Goal: Task Accomplishment & Management: Manage account settings

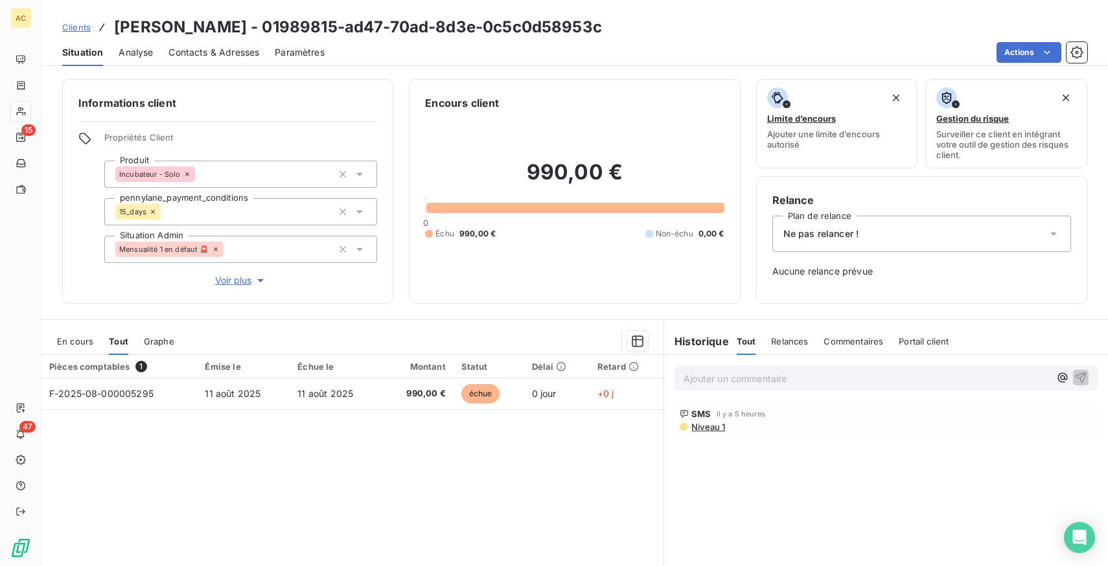
scroll to position [77, 0]
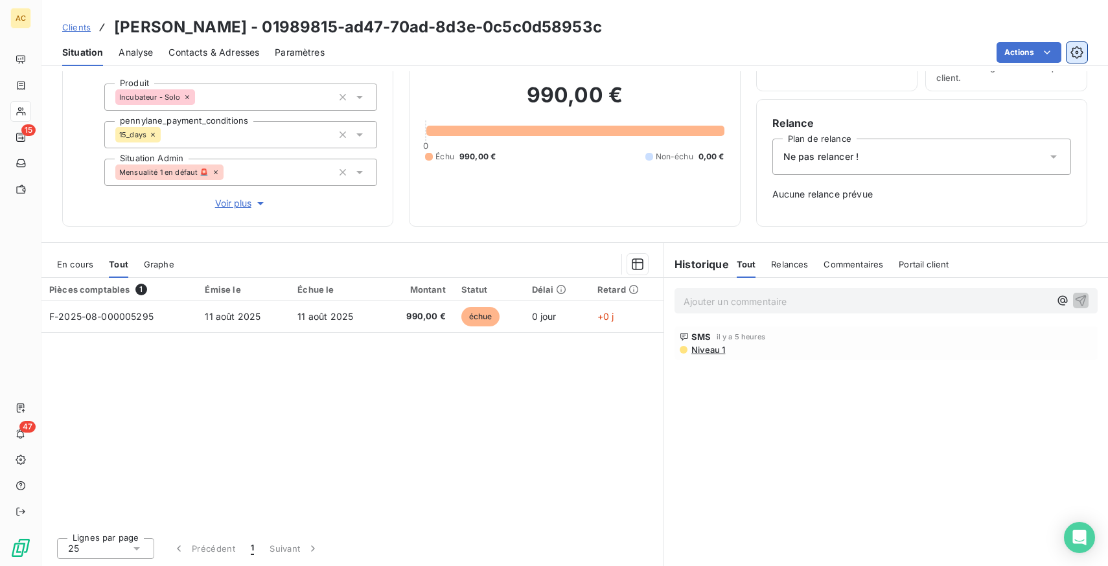
click at [1080, 51] on icon "button" at bounding box center [1076, 52] width 13 height 13
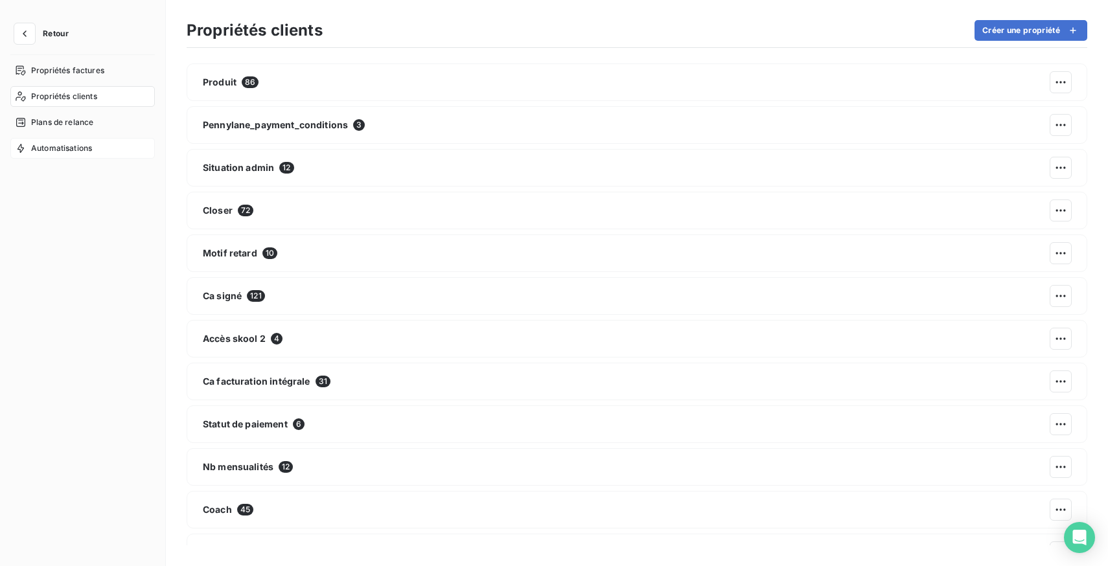
click at [53, 150] on span "Automatisations" at bounding box center [61, 148] width 61 height 12
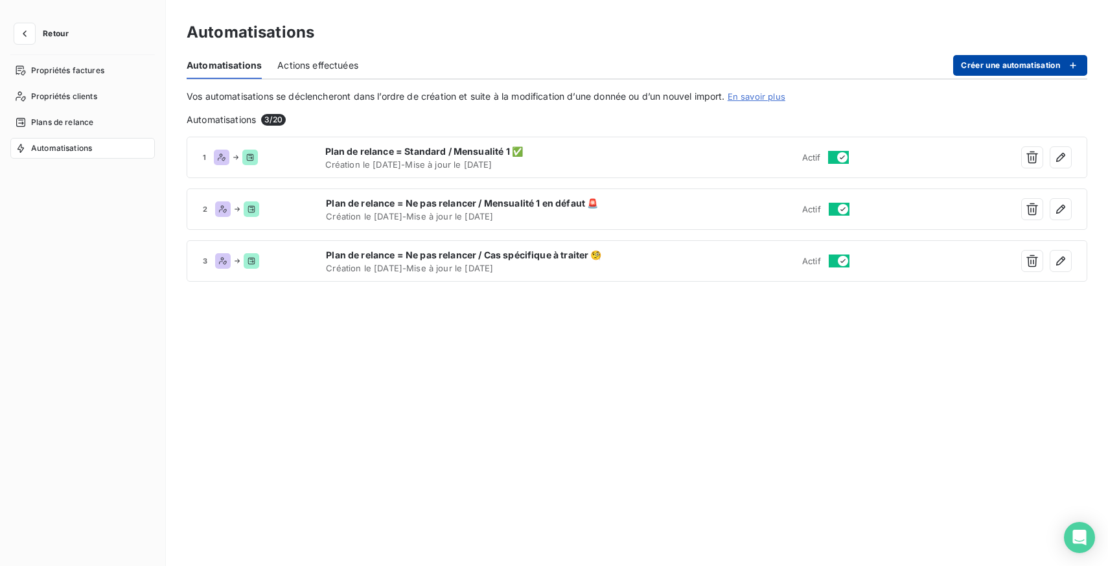
click at [1005, 60] on button "Créer une automatisation" at bounding box center [1020, 65] width 134 height 21
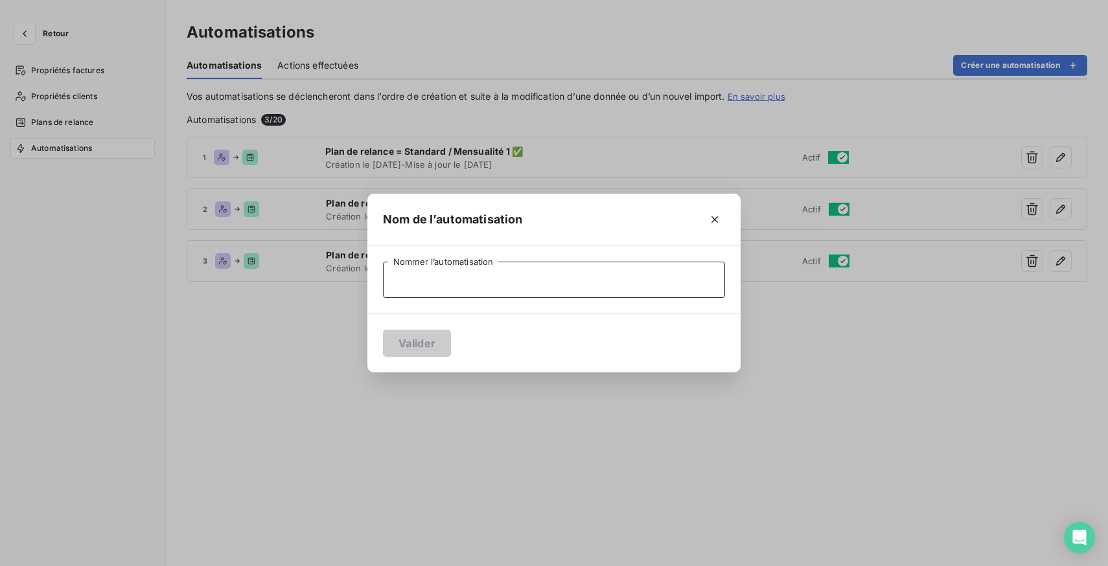
click at [487, 284] on input "Nommer l’automatisation" at bounding box center [554, 280] width 342 height 36
type input "Partenaires"
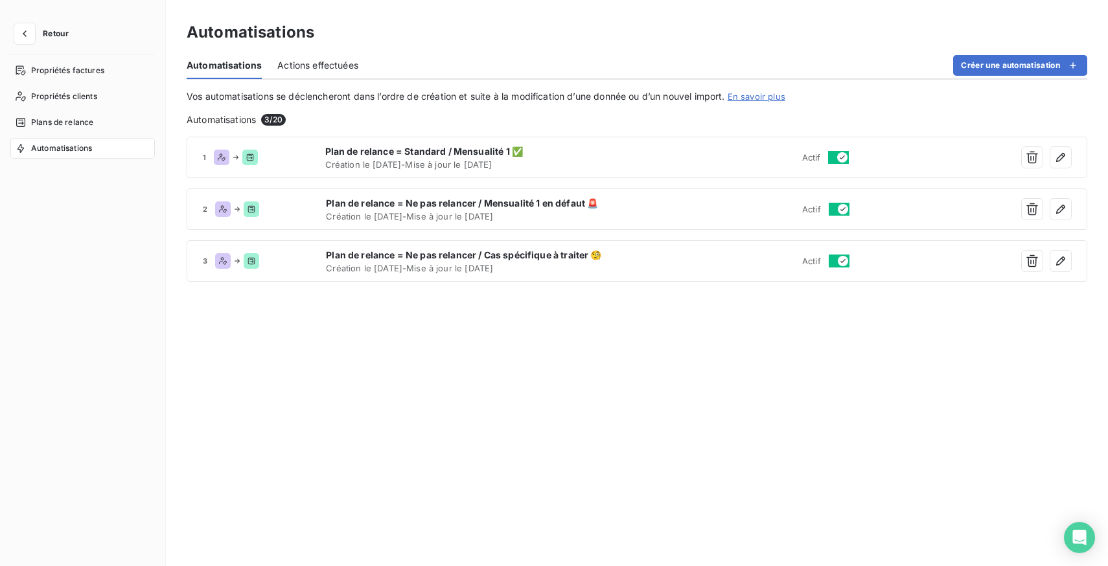
click at [58, 111] on nav "Propriétés factures Propriétés clients Plans de relance Automatisations" at bounding box center [82, 109] width 144 height 98
click at [66, 124] on span "Plans de relance" at bounding box center [62, 123] width 62 height 12
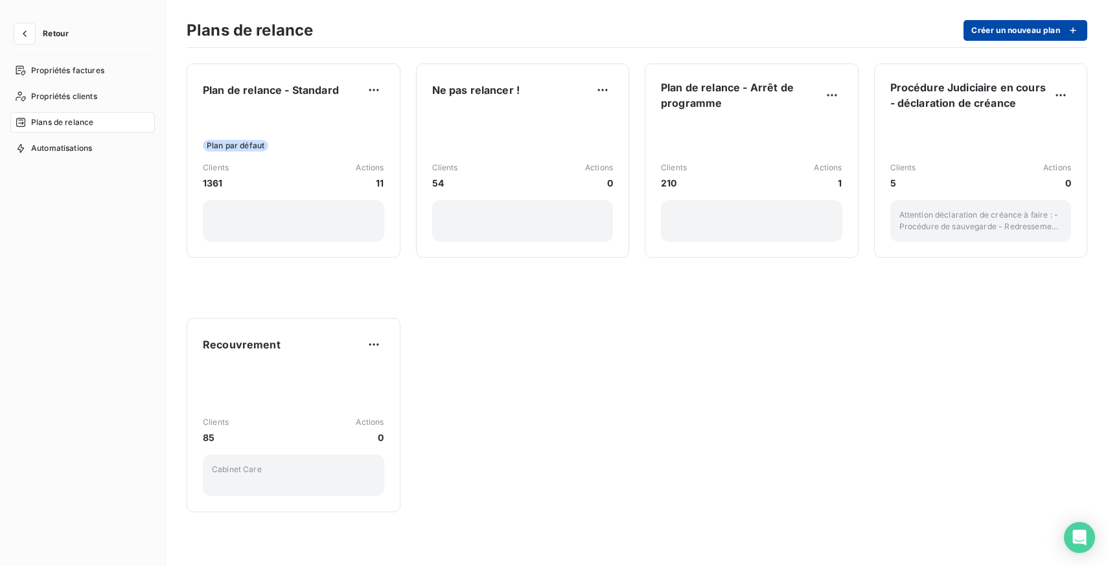
click at [1016, 36] on button "Créer un nouveau plan" at bounding box center [1025, 30] width 124 height 21
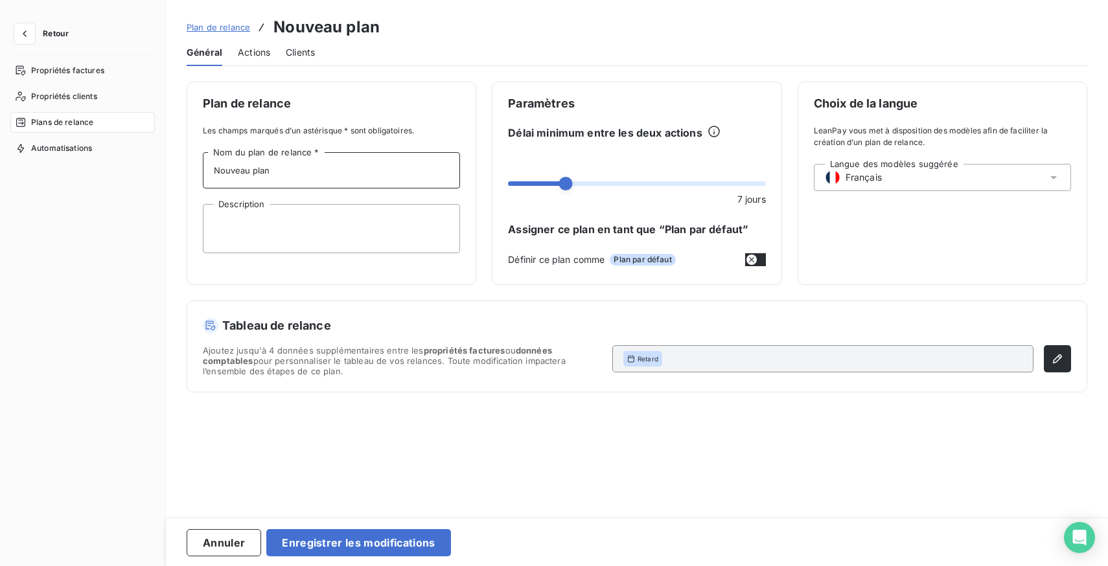
drag, startPoint x: 306, startPoint y: 168, endPoint x: 111, endPoint y: 162, distance: 195.7
click at [111, 162] on div "Retour Propriétés factures Propriétés clients Plans de relance Automatisations …" at bounding box center [554, 283] width 1108 height 566
type input "Partenaires"
click at [262, 218] on textarea "Description" at bounding box center [331, 228] width 257 height 49
type textarea "Clients en contrat Partenariat"
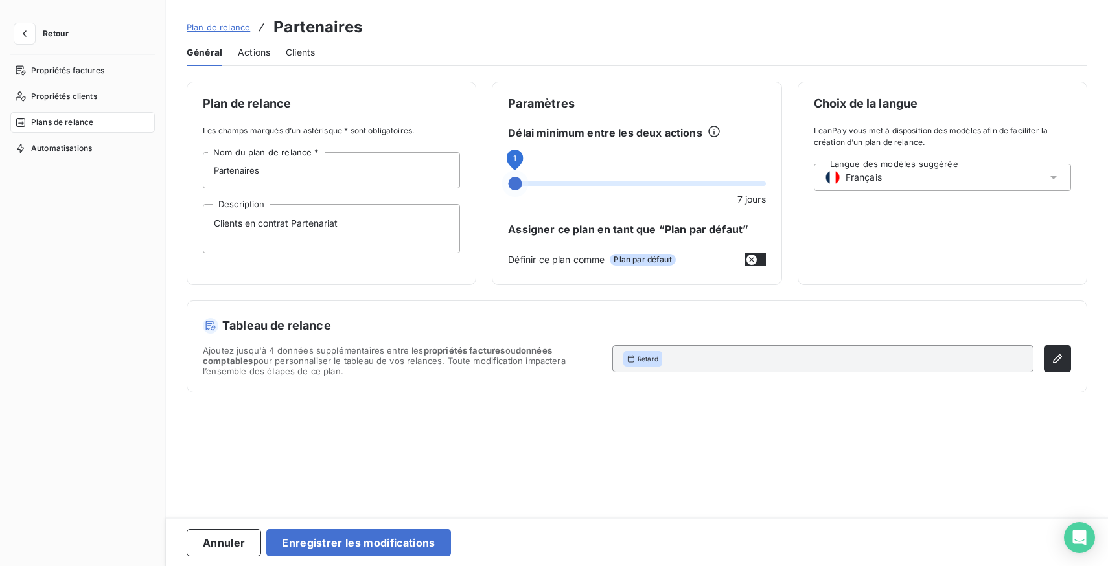
click at [508, 184] on span at bounding box center [515, 184] width 14 height 14
click at [653, 358] on span "Retard" at bounding box center [647, 358] width 21 height 9
click at [692, 361] on div "Retard" at bounding box center [822, 358] width 421 height 27
click at [1061, 363] on icon "button" at bounding box center [1057, 358] width 13 height 13
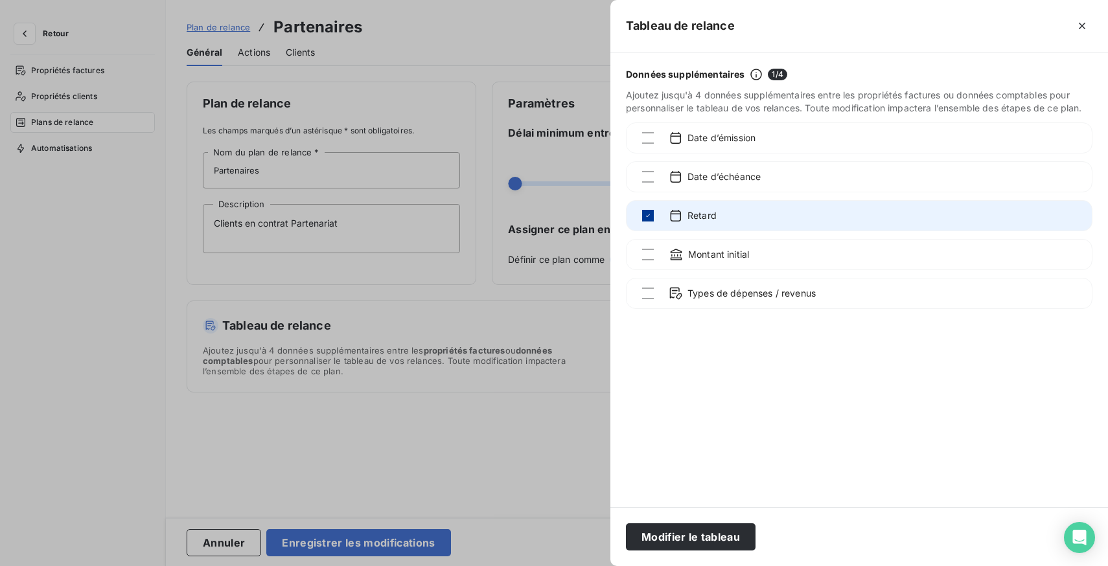
click at [646, 213] on icon at bounding box center [648, 216] width 8 height 8
click at [551, 418] on div at bounding box center [554, 283] width 1108 height 566
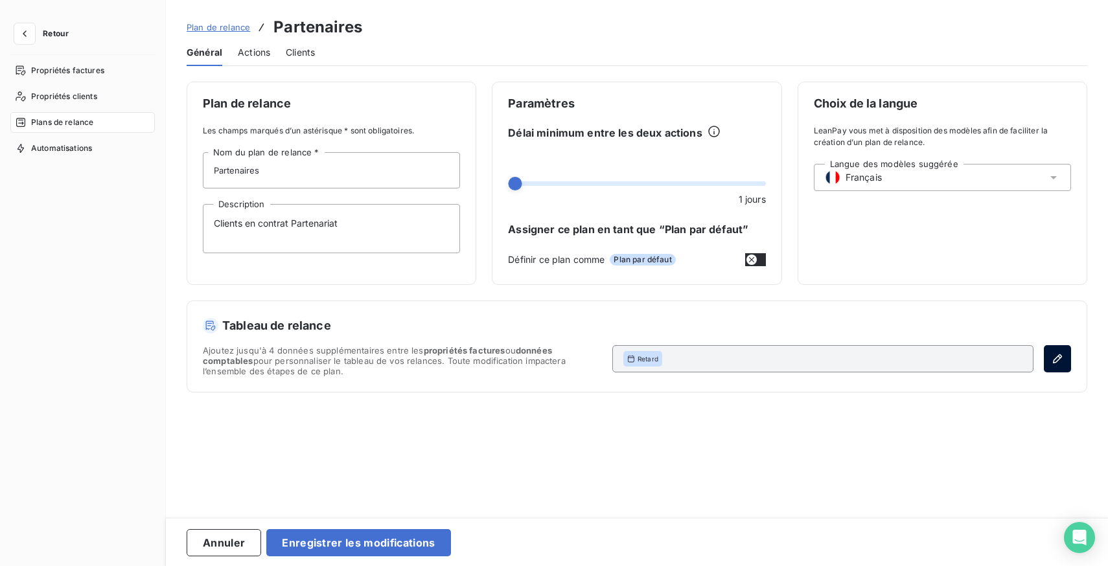
click at [1047, 356] on button "button" at bounding box center [1056, 358] width 27 height 27
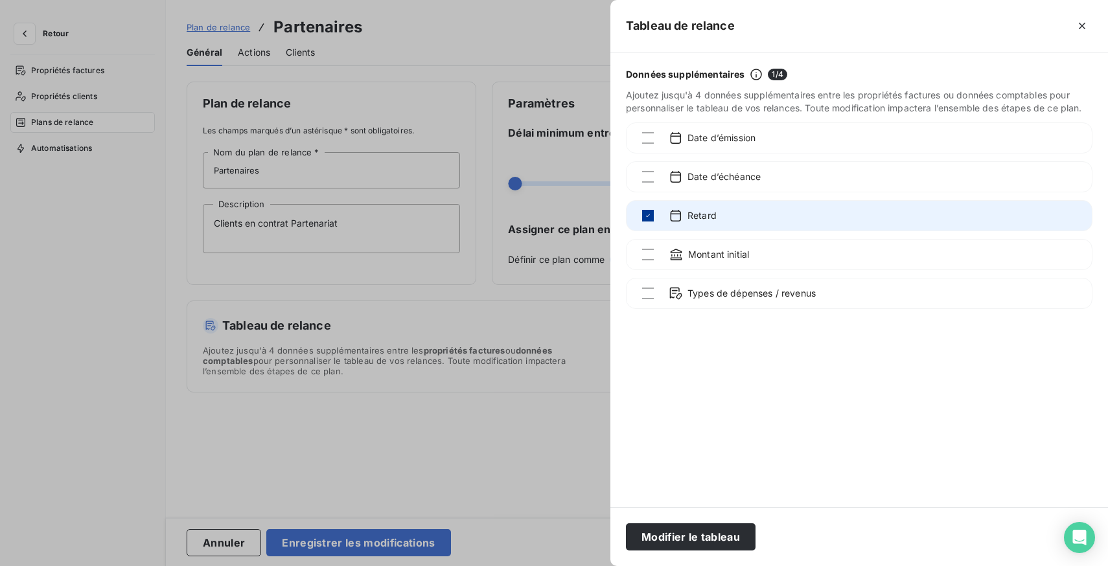
click at [646, 214] on icon at bounding box center [648, 216] width 8 height 8
click at [690, 534] on button "Modifier le tableau" at bounding box center [691, 536] width 130 height 27
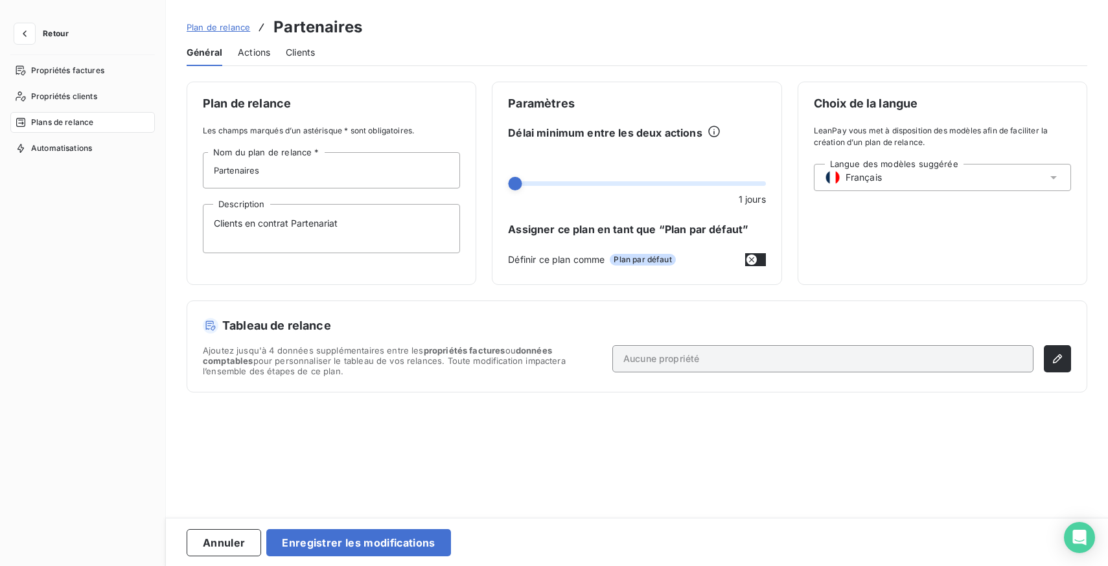
click at [606, 468] on div "Plan de relance Les champs marqués d’un astérisque * sont obligatoires. Partena…" at bounding box center [637, 295] width 942 height 427
click at [1064, 363] on button "button" at bounding box center [1056, 358] width 27 height 27
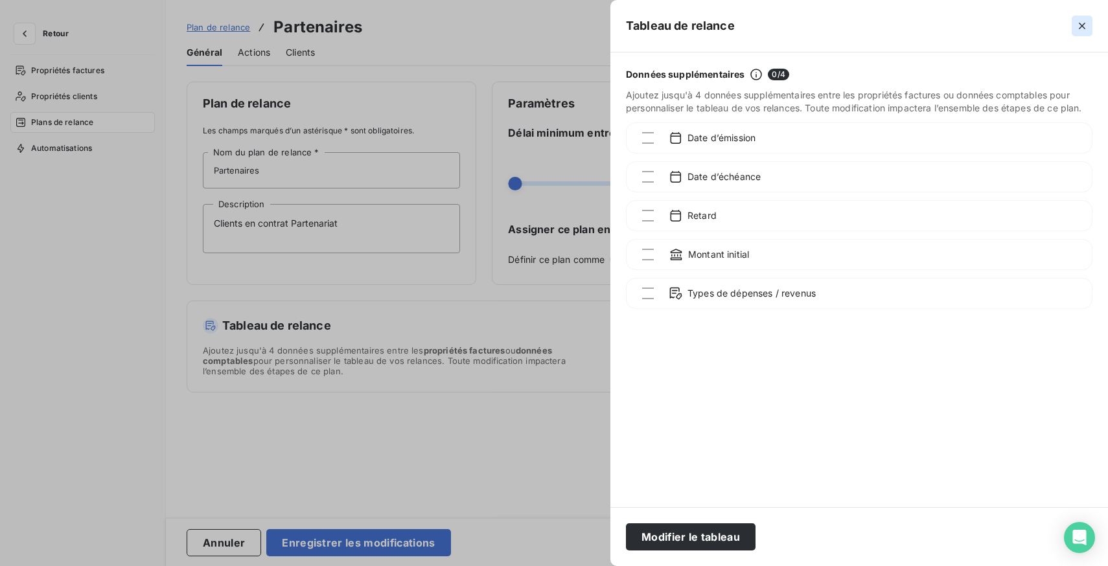
click at [1078, 25] on icon "button" at bounding box center [1081, 25] width 13 height 13
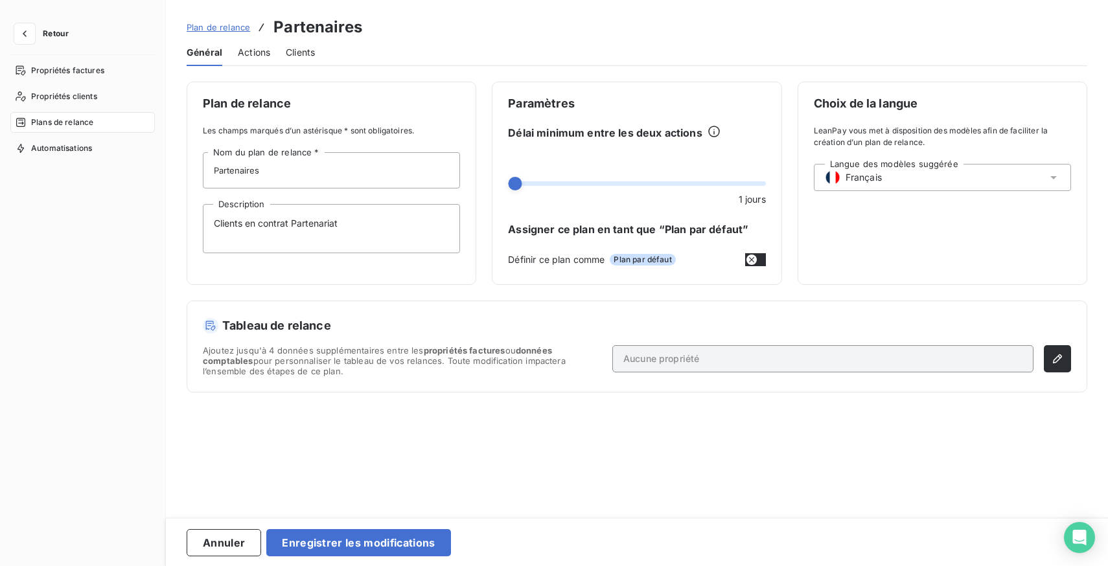
click at [256, 53] on span "Actions" at bounding box center [254, 52] width 32 height 13
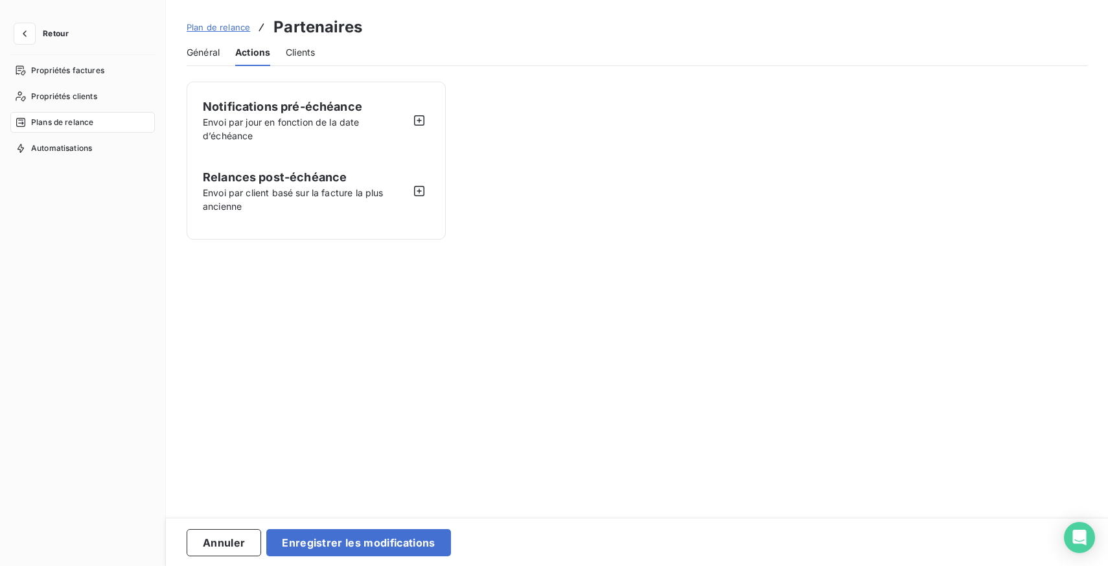
click at [302, 49] on span "Clients" at bounding box center [300, 52] width 29 height 13
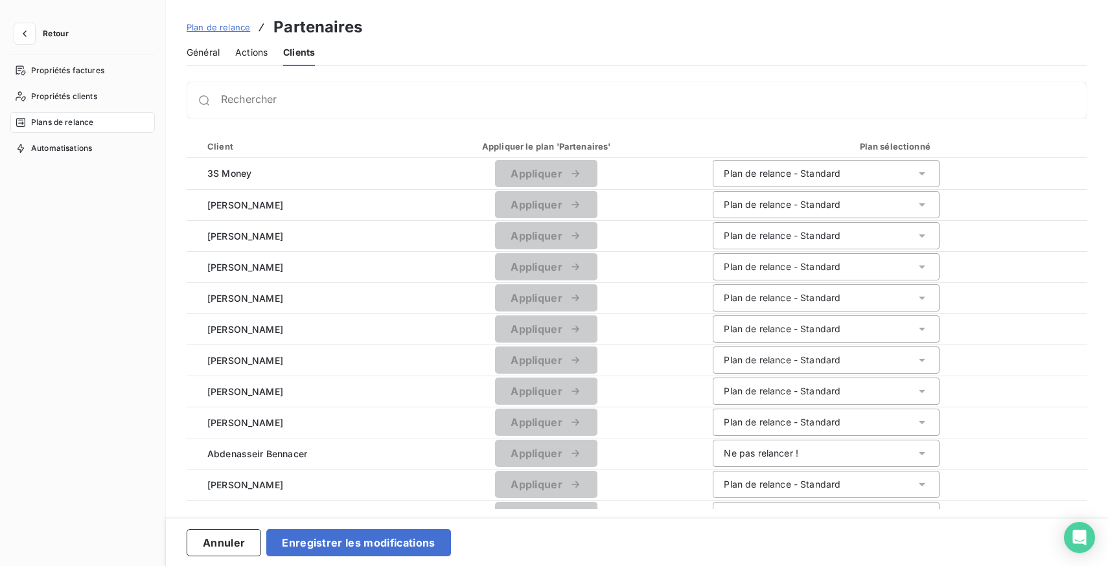
click at [205, 51] on span "Général" at bounding box center [203, 52] width 33 height 13
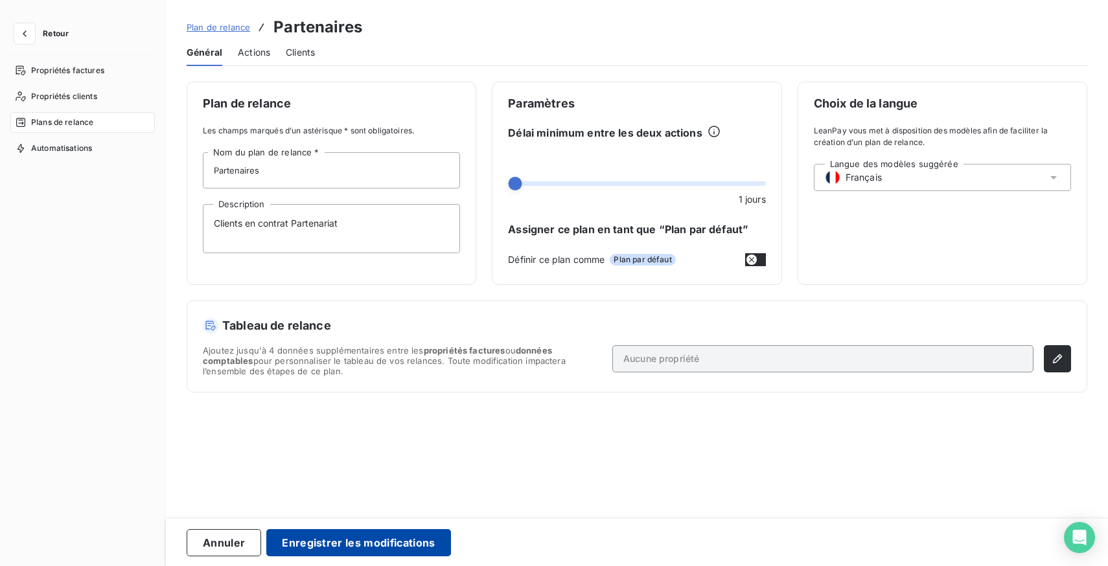
click at [342, 545] on button "Enregistrer les modifications" at bounding box center [358, 542] width 184 height 27
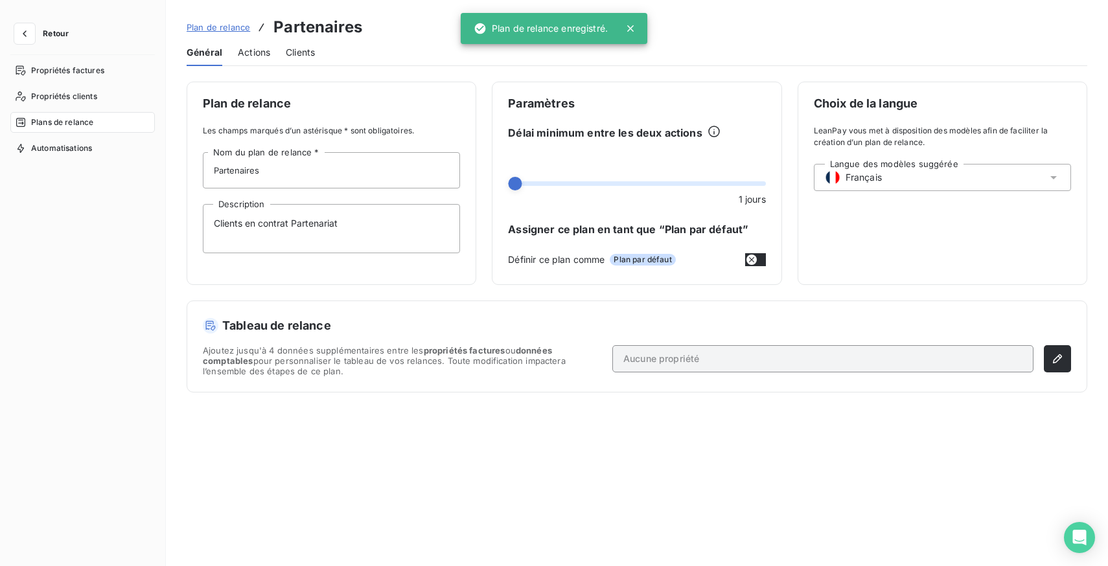
click at [62, 123] on span "Plans de relance" at bounding box center [62, 123] width 62 height 12
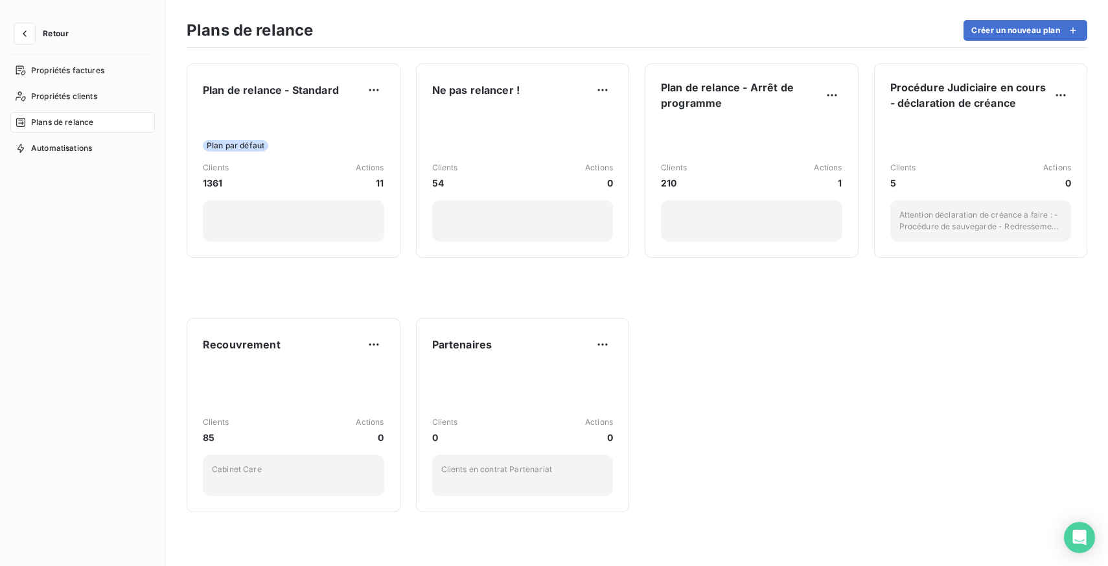
click at [845, 348] on div "Plan de relance - Standard Plan par défaut Clients 1361 Actions 11 Ne pas relan…" at bounding box center [637, 307] width 942 height 518
click at [86, 96] on span "Propriétés clients" at bounding box center [64, 97] width 66 height 12
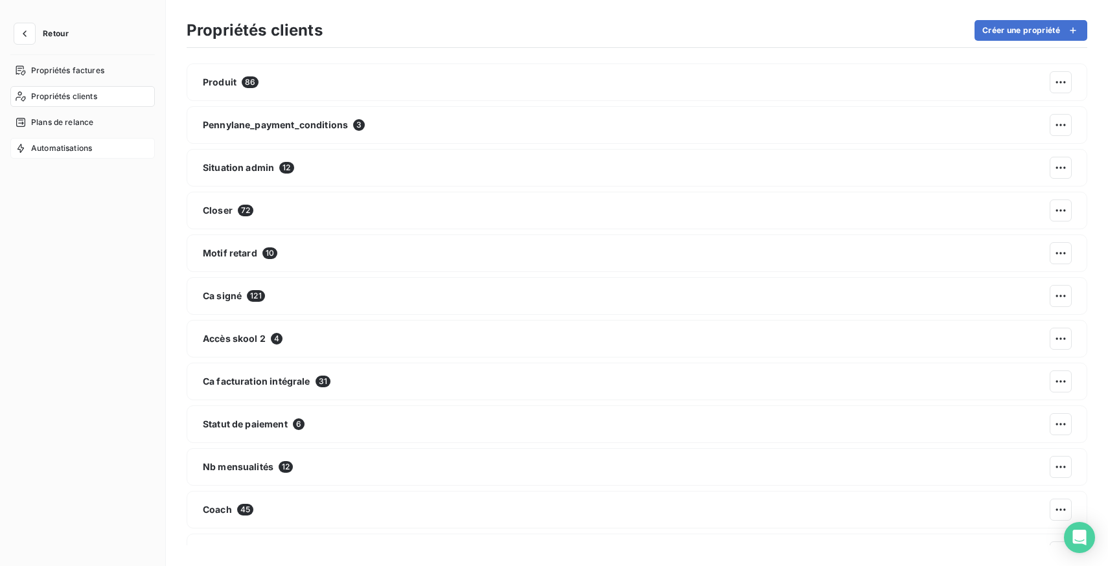
click at [76, 155] on div "Automatisations" at bounding box center [82, 148] width 144 height 21
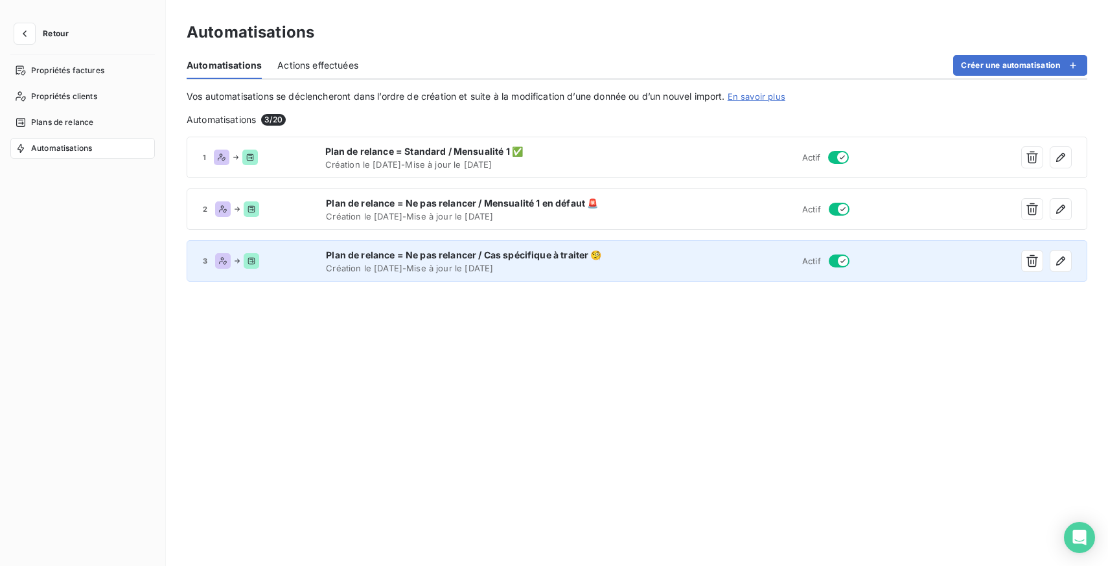
click at [556, 268] on span "Création le 16 juin 2025 - Mise à jour le 23 juil. 2025" at bounding box center [480, 268] width 309 height 10
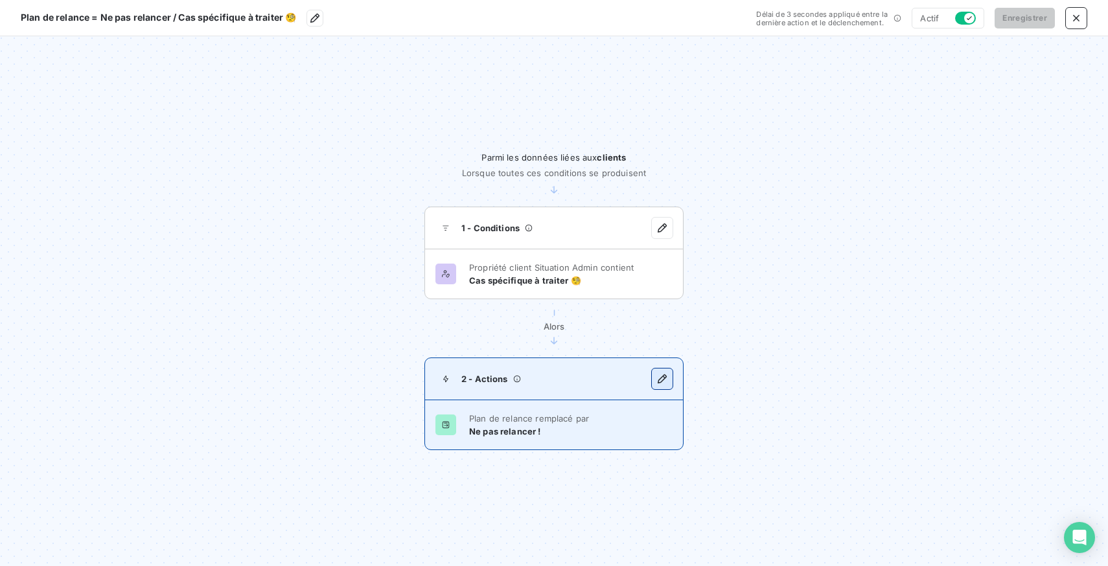
click at [669, 375] on button "button" at bounding box center [662, 379] width 21 height 21
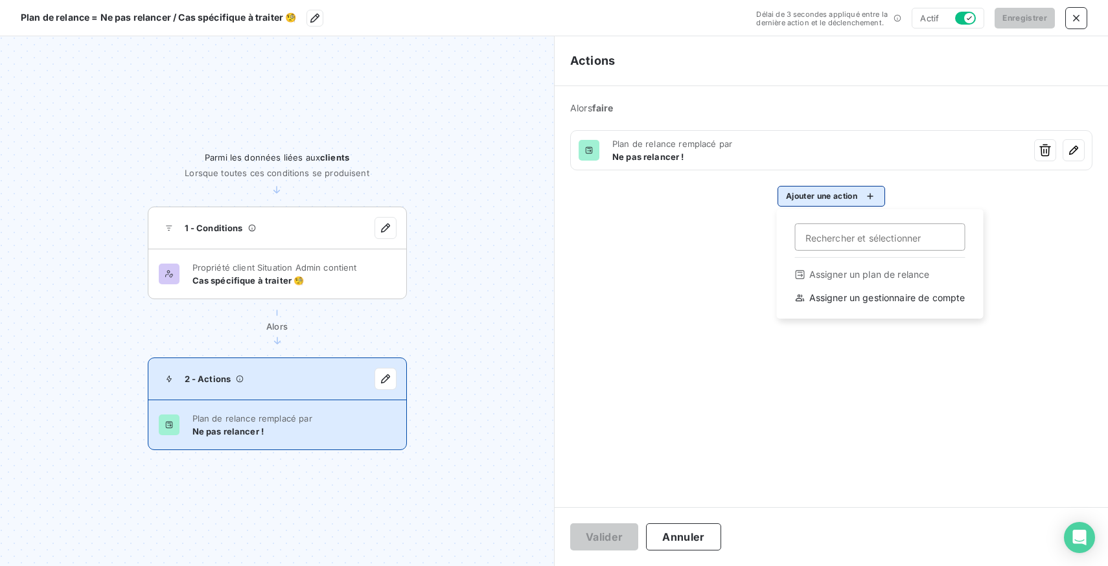
click at [837, 201] on html "Plan de relance = Ne pas relancer / Cas spécifique à traiter 🧐 Délai de 3 secon…" at bounding box center [554, 283] width 1108 height 566
click at [839, 297] on div "Assigner un gestionnaire de compte" at bounding box center [880, 298] width 186 height 21
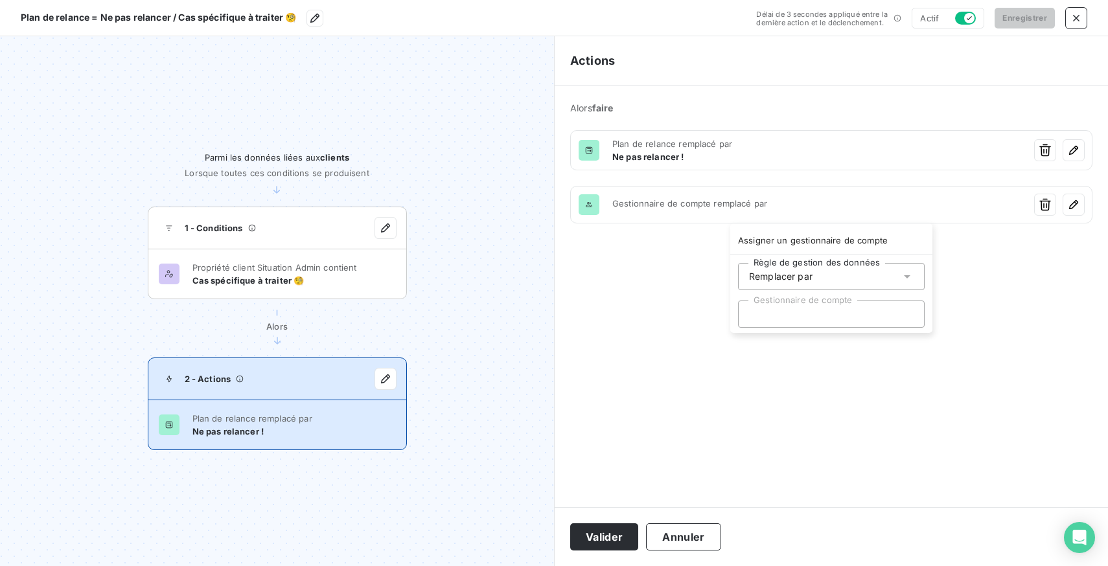
click at [810, 284] on div "Remplacer par" at bounding box center [831, 276] width 187 height 27
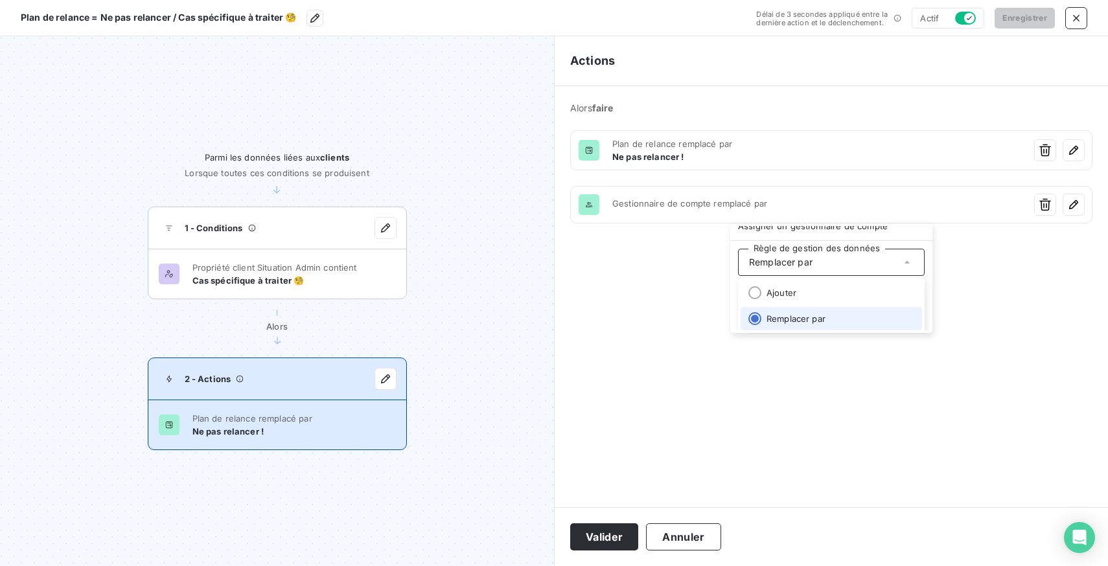
click at [806, 315] on li "Remplacer par" at bounding box center [830, 318] width 181 height 23
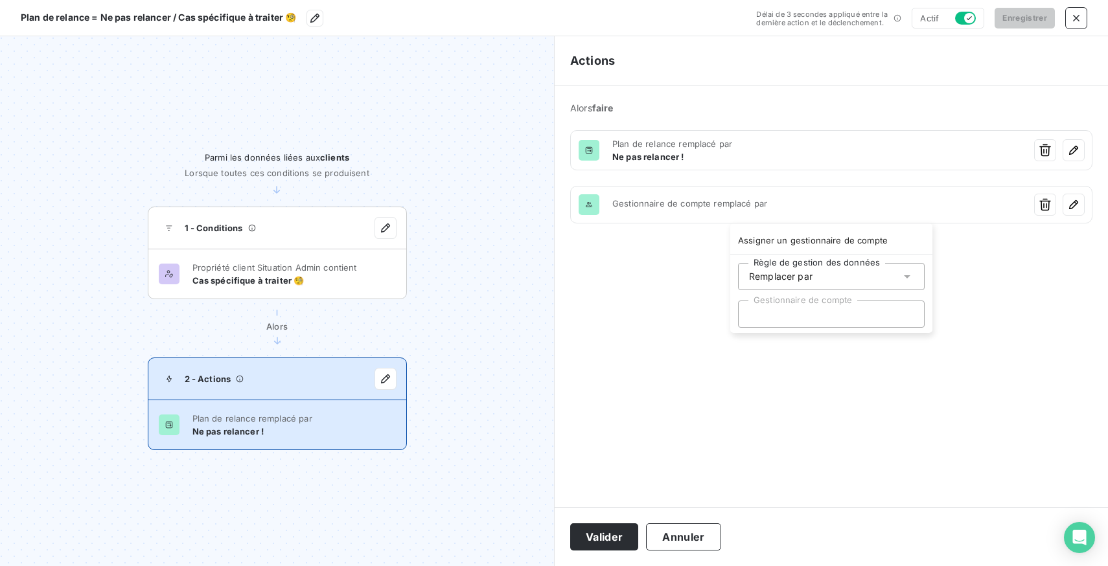
click at [806, 315] on div at bounding box center [831, 314] width 187 height 27
click at [806, 315] on input "text" at bounding box center [831, 314] width 165 height 12
click at [806, 315] on div at bounding box center [831, 314] width 187 height 27
click at [806, 315] on input "text" at bounding box center [831, 314] width 165 height 12
click at [806, 315] on div at bounding box center [831, 314] width 187 height 27
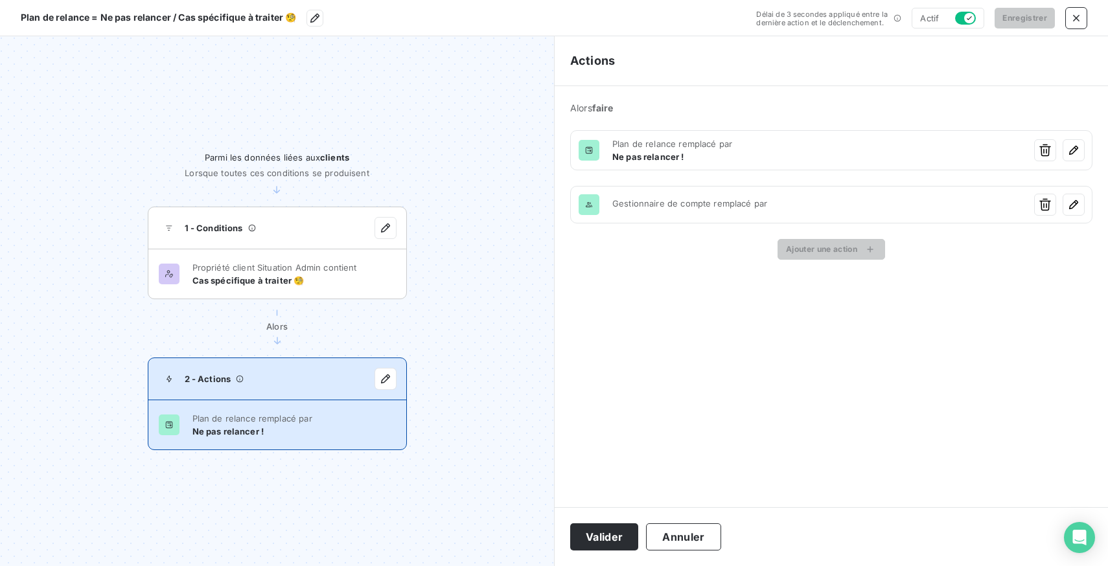
click at [1046, 200] on html "Plan de relance = Ne pas relancer / Cas spécifique à traiter 🧐 Délai de 3 secon…" at bounding box center [554, 283] width 1108 height 566
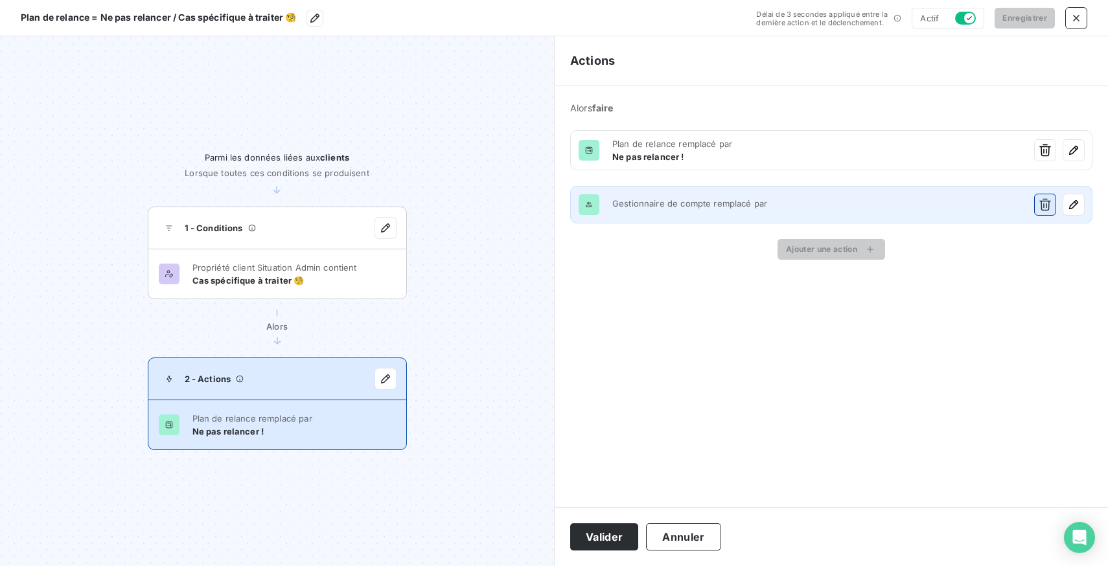
click at [1046, 201] on icon "button" at bounding box center [1045, 205] width 12 height 12
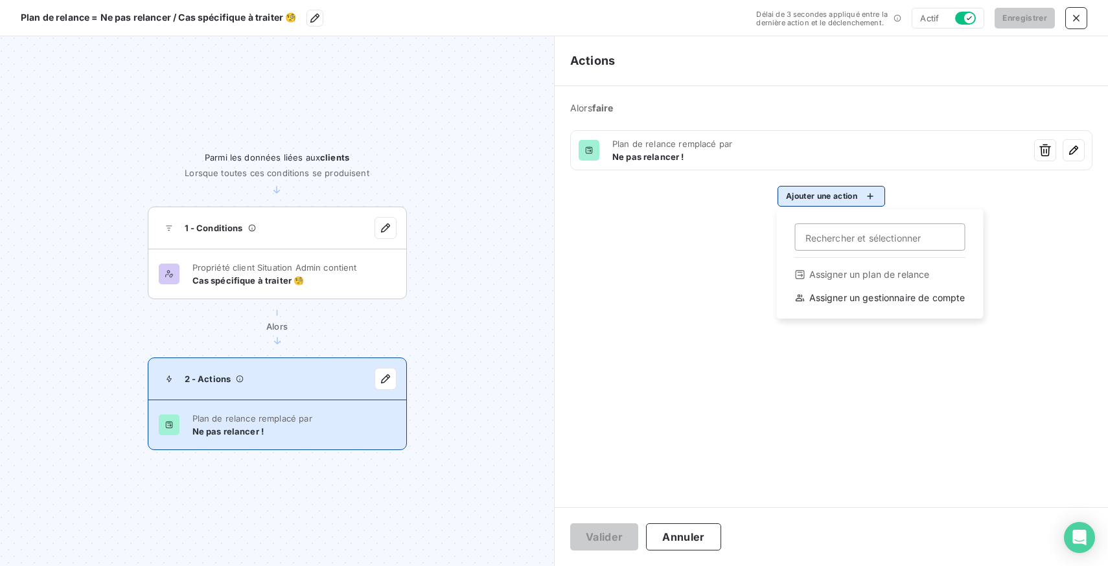
click at [827, 201] on html "Plan de relance = Ne pas relancer / Cas spécifique à traiter 🧐 Délai de 3 secon…" at bounding box center [554, 283] width 1108 height 566
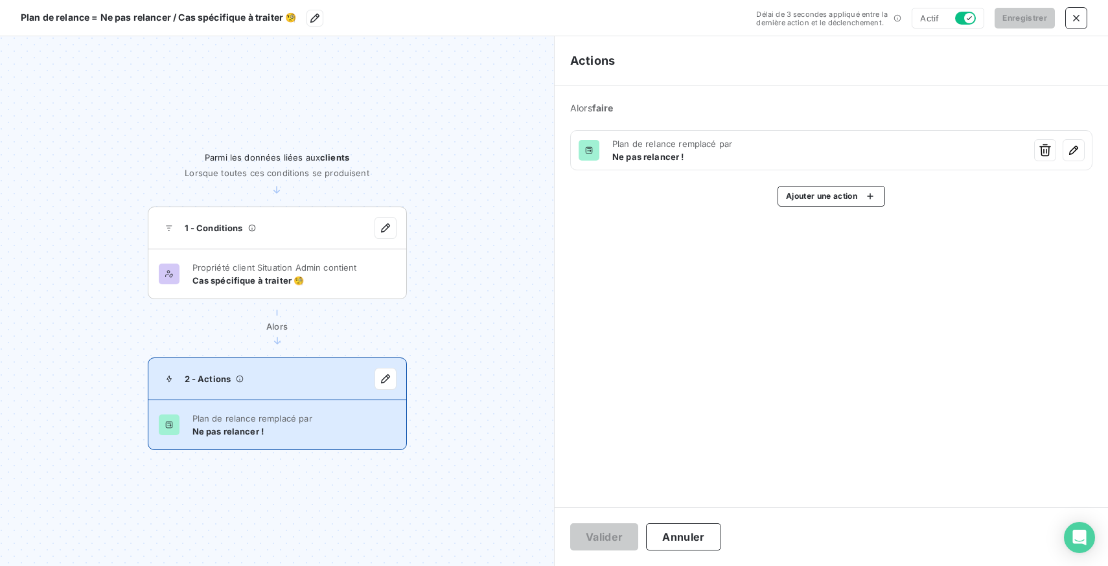
click at [758, 358] on html "Plan de relance = Ne pas relancer / Cas spécifique à traiter 🧐 Délai de 3 secon…" at bounding box center [554, 283] width 1108 height 566
click at [1072, 23] on icon "button" at bounding box center [1075, 18] width 13 height 13
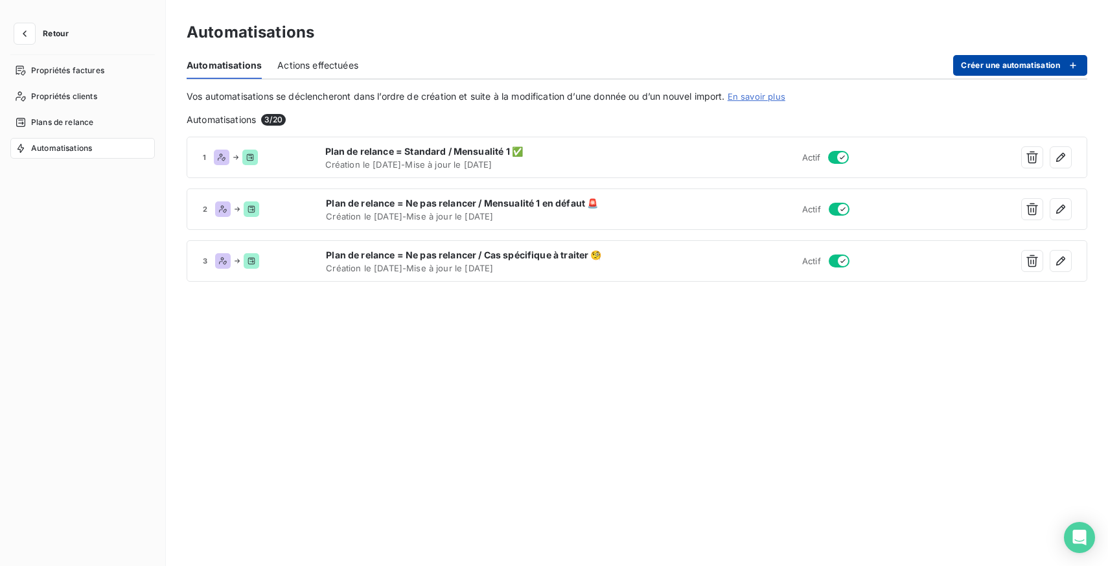
click at [981, 65] on button "Créer une automatisation" at bounding box center [1020, 65] width 134 height 21
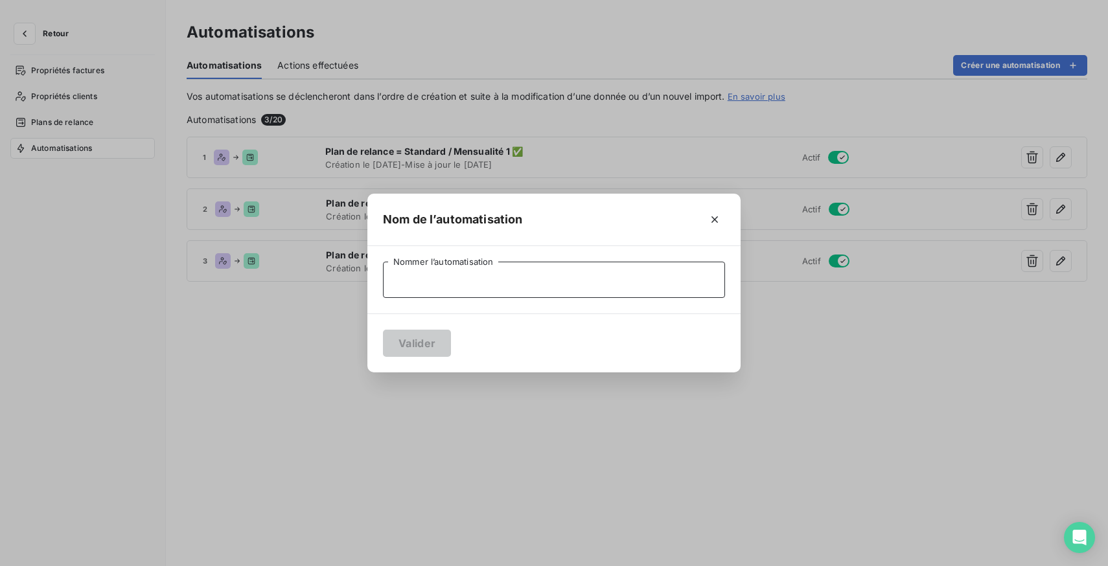
click at [483, 283] on input "Nommer l’automatisation" at bounding box center [554, 280] width 342 height 36
type input "O"
type input "Partenaires"
click at [423, 346] on button "Valider" at bounding box center [417, 343] width 68 height 27
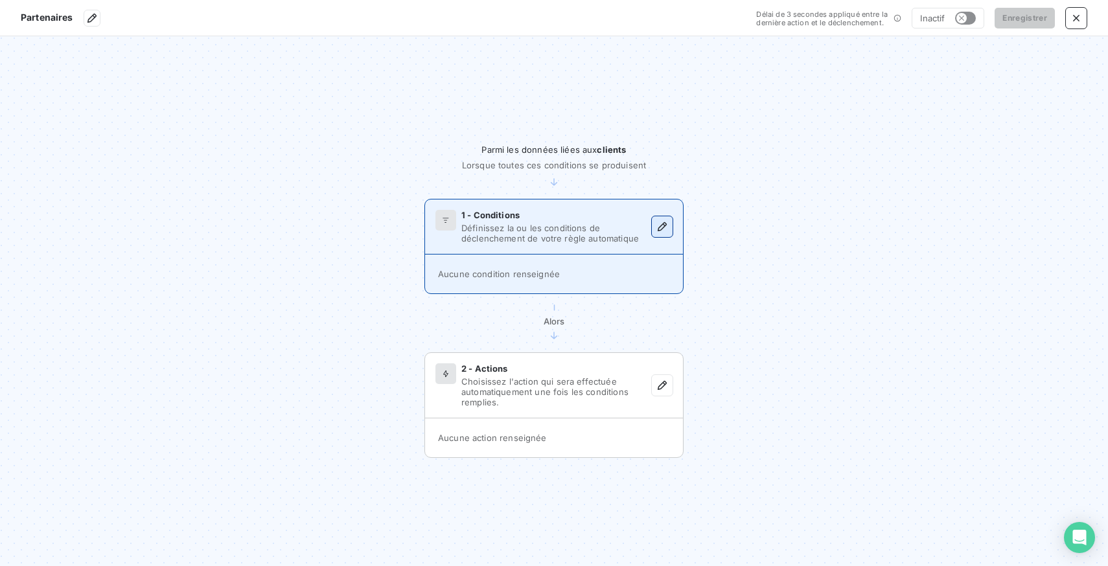
click at [661, 231] on icon "button" at bounding box center [661, 226] width 13 height 13
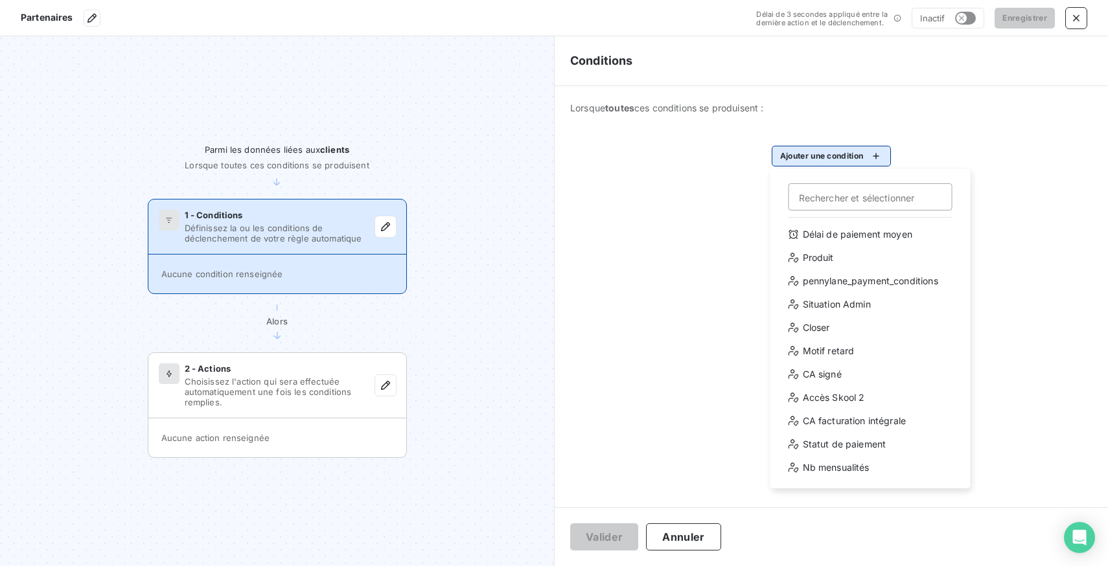
click at [822, 152] on html "Partenaires Délai de 3 secondes appliqué entre la dernière action et le déclenc…" at bounding box center [554, 283] width 1108 height 566
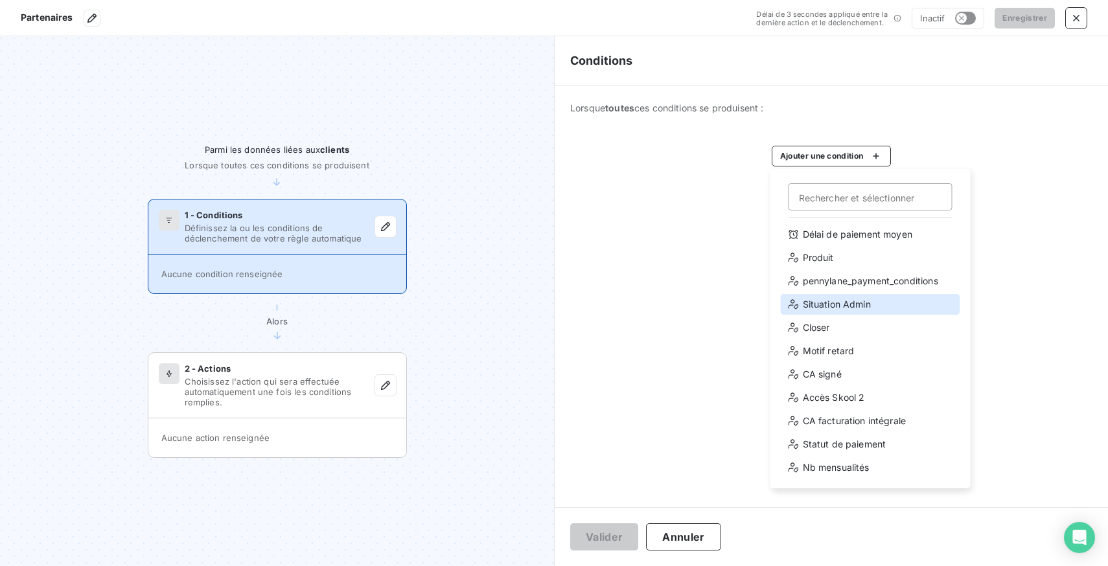
click at [861, 302] on div "Situation Admin" at bounding box center [869, 304] width 179 height 21
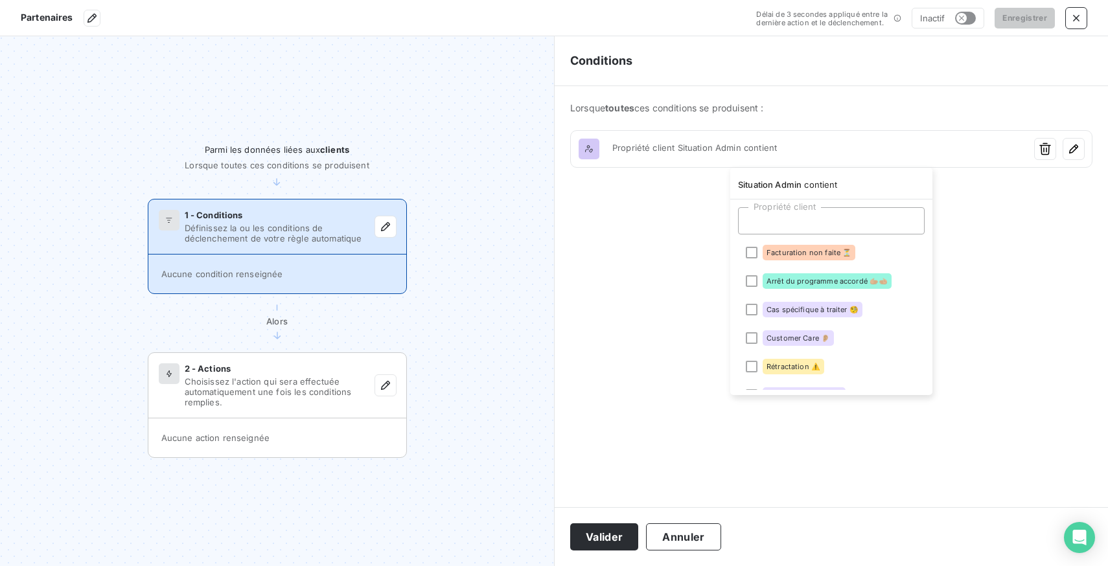
scroll to position [40, 0]
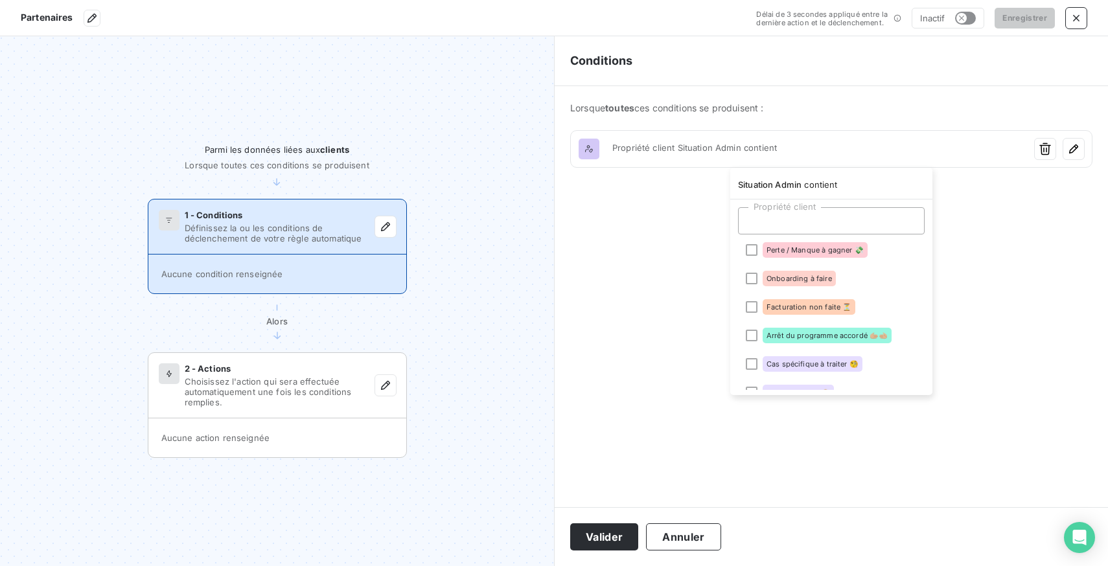
click at [829, 220] on div at bounding box center [831, 220] width 187 height 27
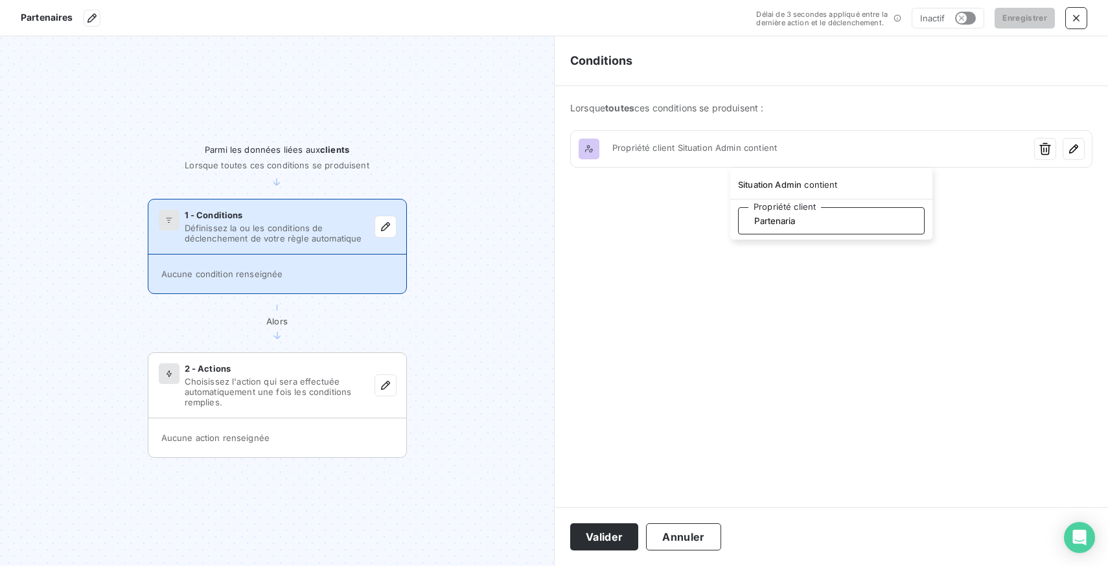
type input "Partenariat"
click at [867, 296] on html "Partenaires Délai de 3 secondes appliqué entre la dernière action et le déclenc…" at bounding box center [554, 283] width 1108 height 566
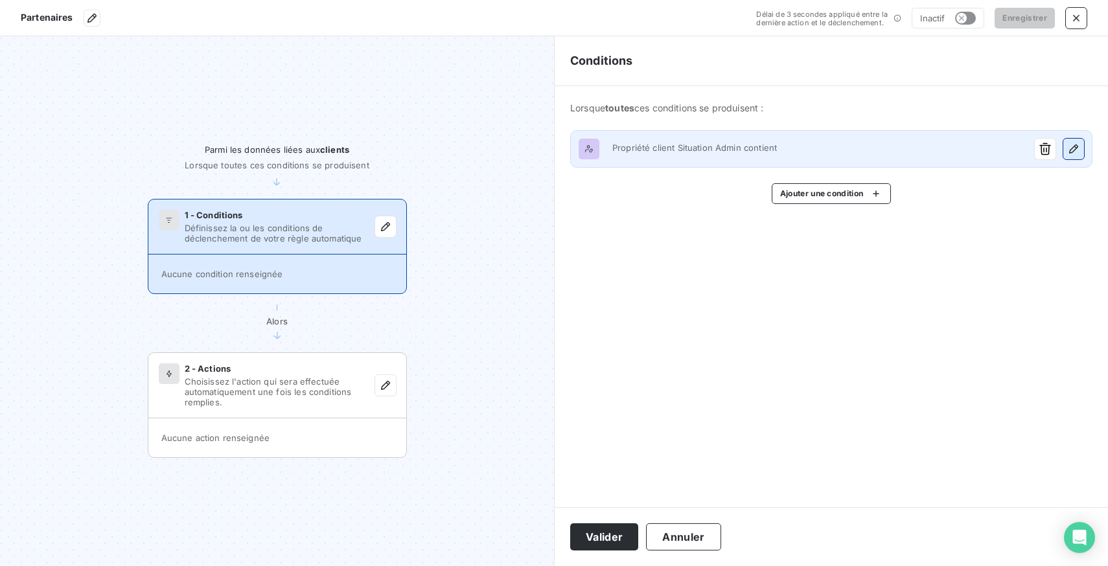
click at [1083, 141] on button "button" at bounding box center [1073, 149] width 21 height 21
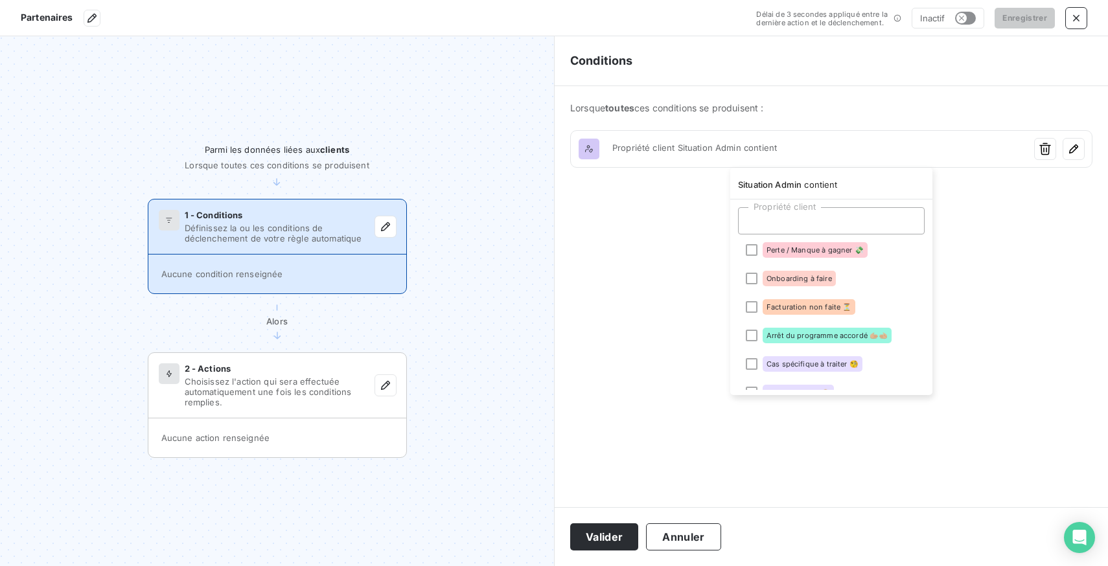
click at [797, 209] on div at bounding box center [831, 220] width 187 height 27
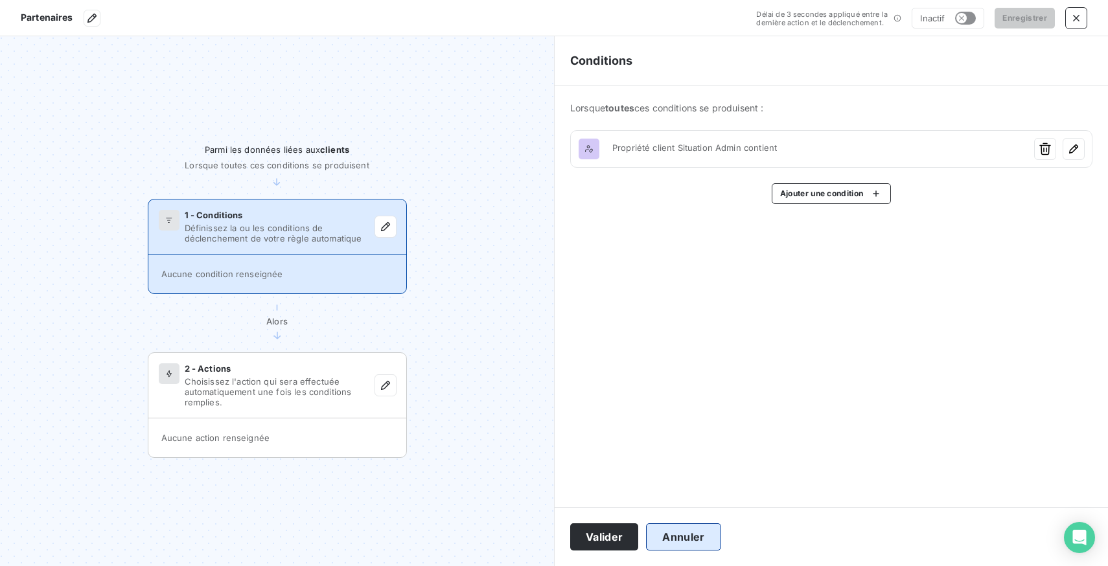
click at [676, 540] on button "Annuler" at bounding box center [683, 536] width 74 height 27
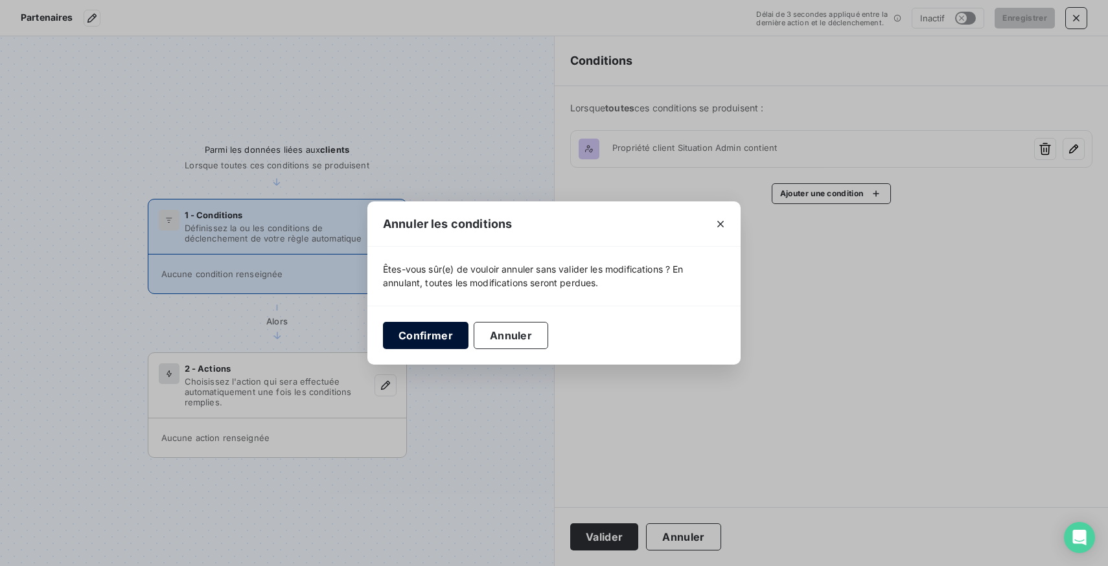
click at [446, 332] on button "Confirmer" at bounding box center [425, 335] width 85 height 27
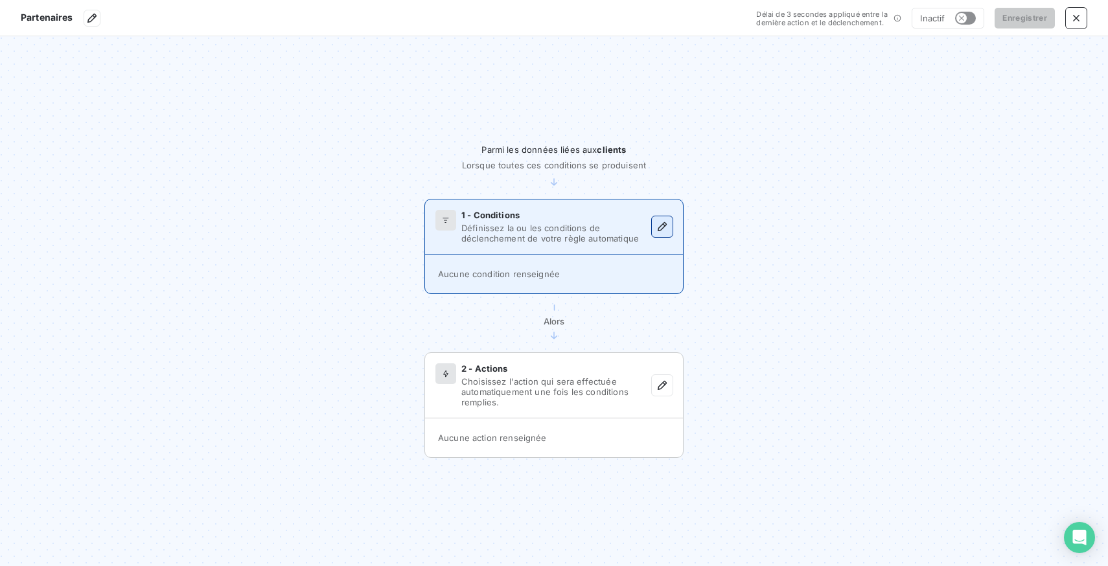
click at [657, 229] on icon "button" at bounding box center [661, 226] width 9 height 9
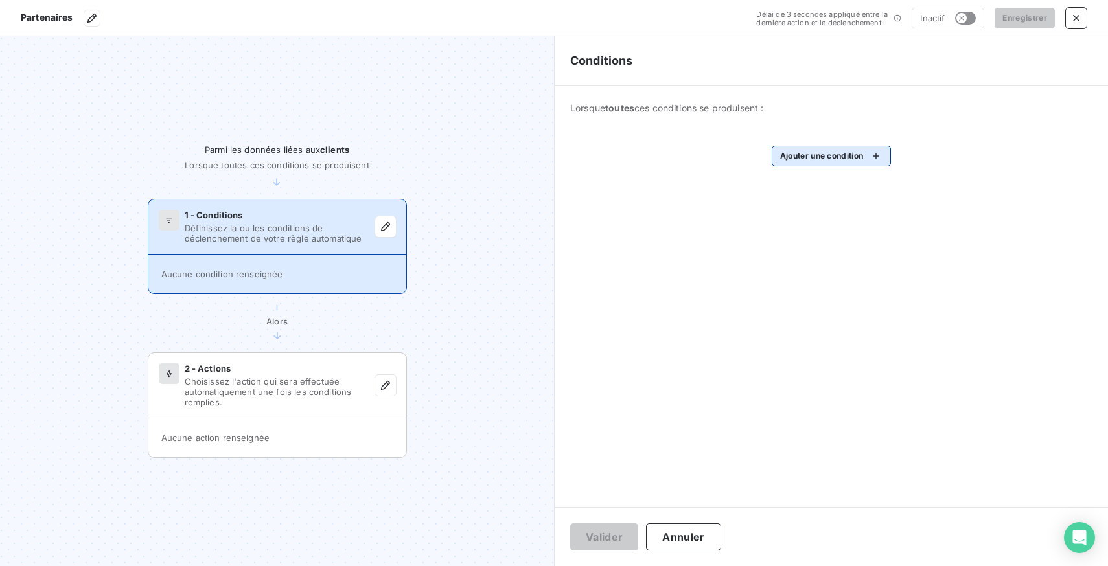
click at [799, 153] on html "Partenaires Délai de 3 secondes appliqué entre la dernière action et le déclenc…" at bounding box center [554, 283] width 1108 height 566
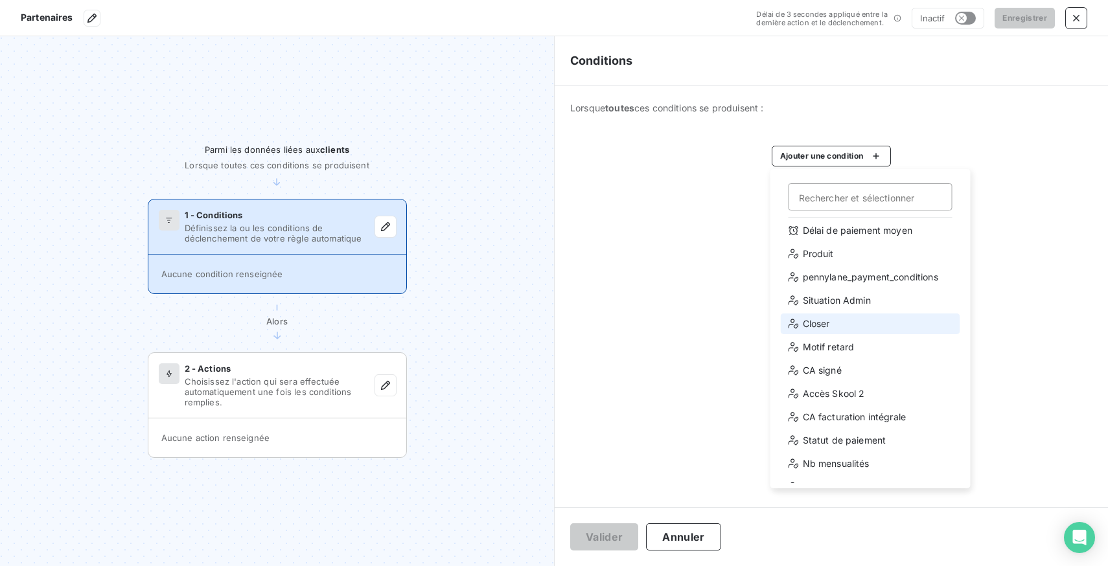
scroll to position [0, 0]
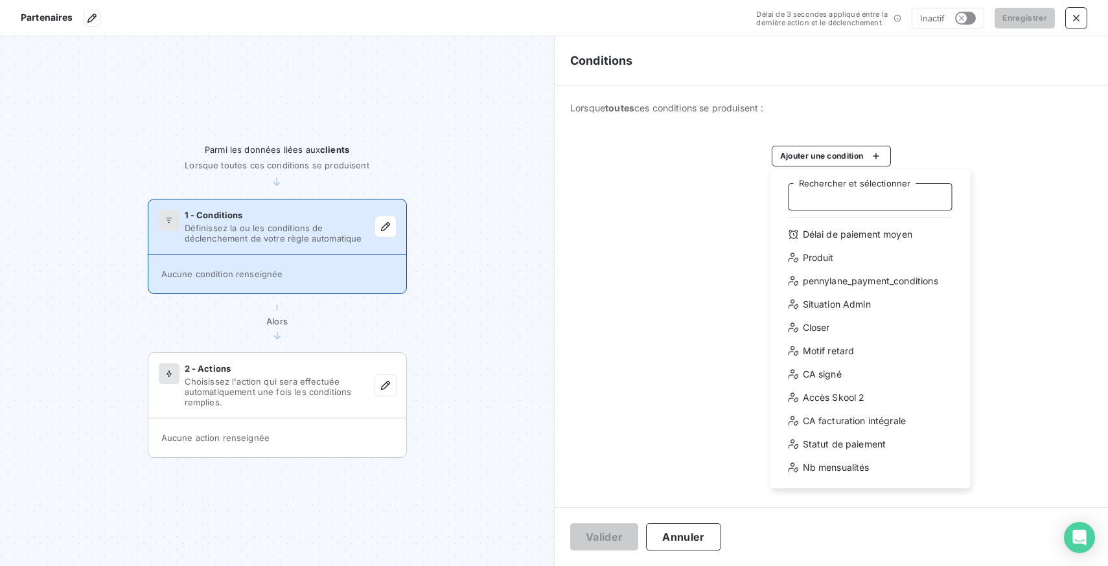
click at [850, 192] on input "Rechercher et sélectionner" at bounding box center [870, 196] width 164 height 27
type input "p"
click at [843, 201] on input "p" at bounding box center [870, 196] width 164 height 27
click at [851, 306] on div "Situation Admin" at bounding box center [869, 304] width 179 height 21
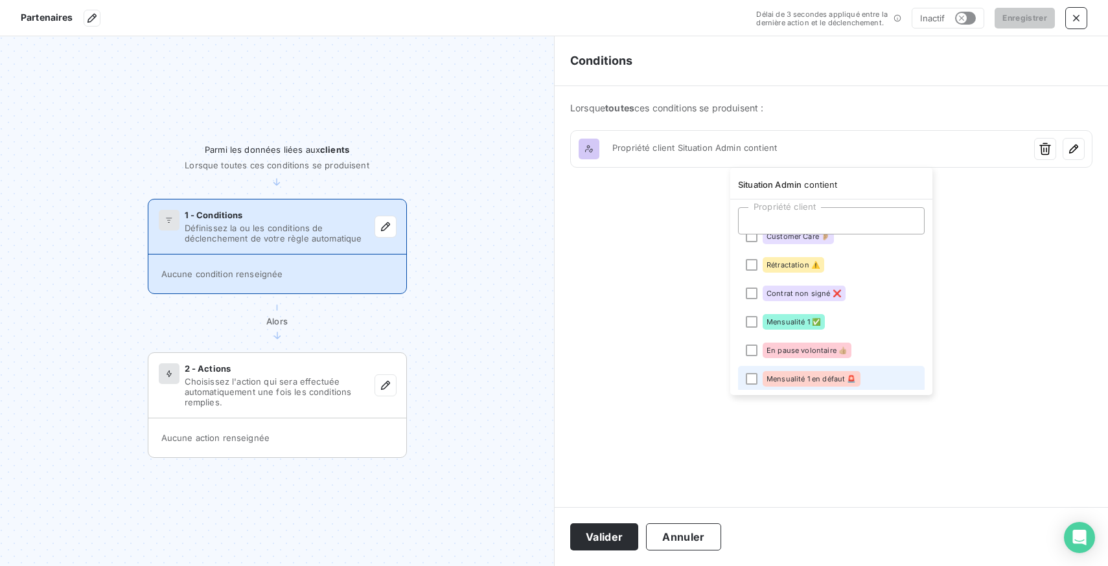
scroll to position [189, 0]
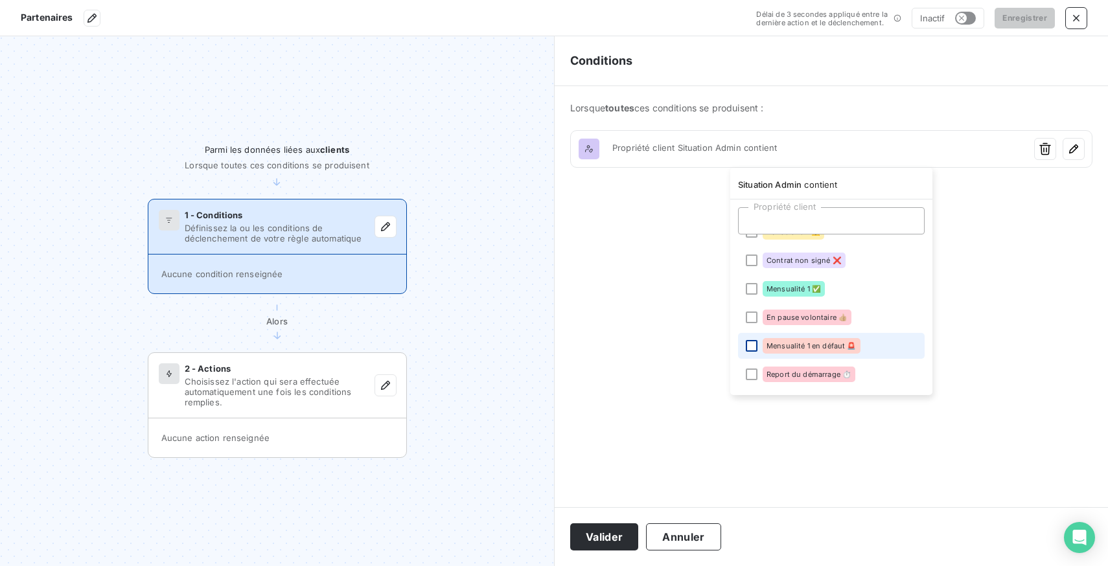
click at [750, 341] on div at bounding box center [751, 346] width 12 height 12
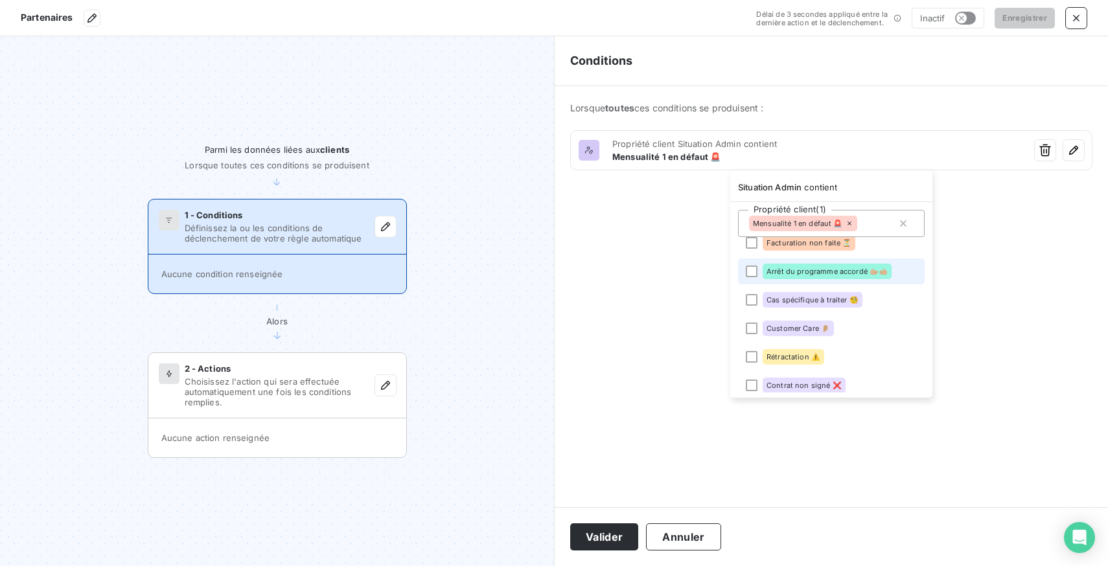
scroll to position [82, 0]
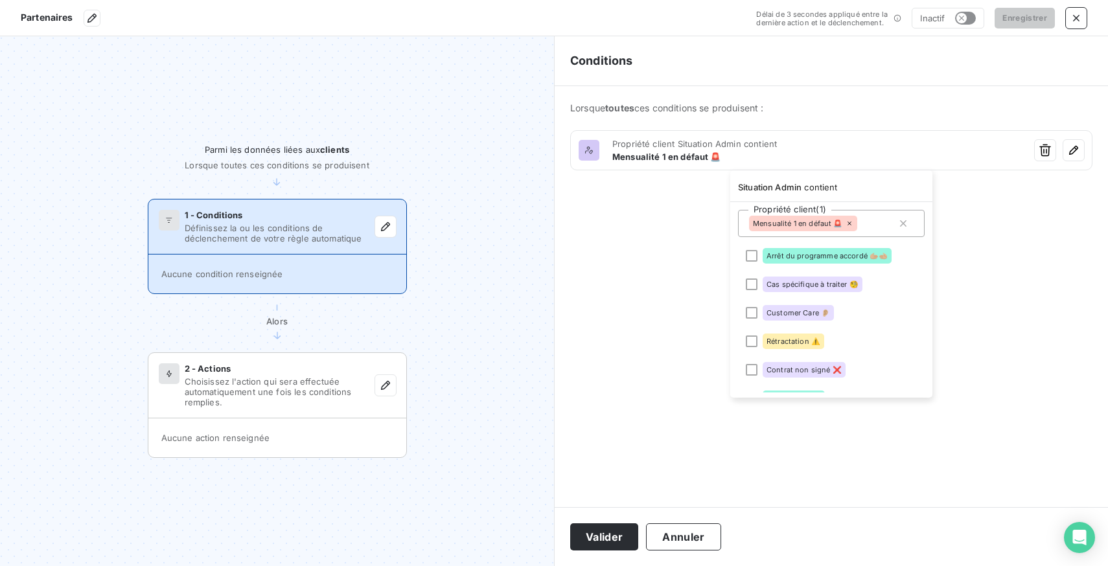
click at [679, 321] on html "Partenaires Délai de 3 secondes appliqué entre la dernière action et le déclenc…" at bounding box center [554, 283] width 1108 height 566
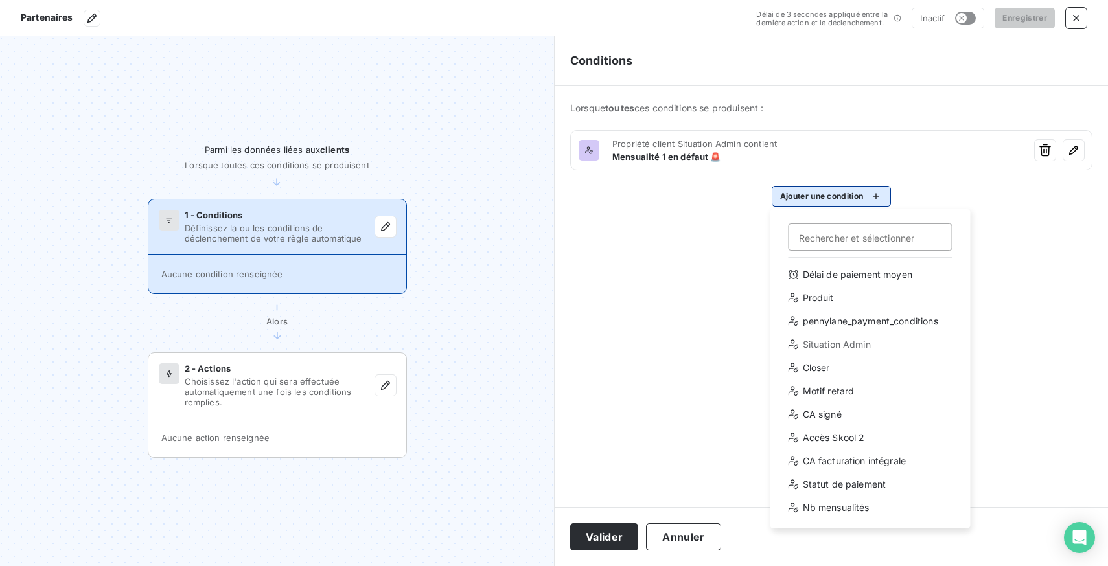
click at [832, 196] on html "Partenaires Délai de 3 secondes appliqué entre la dernière action et le déclenc…" at bounding box center [554, 283] width 1108 height 566
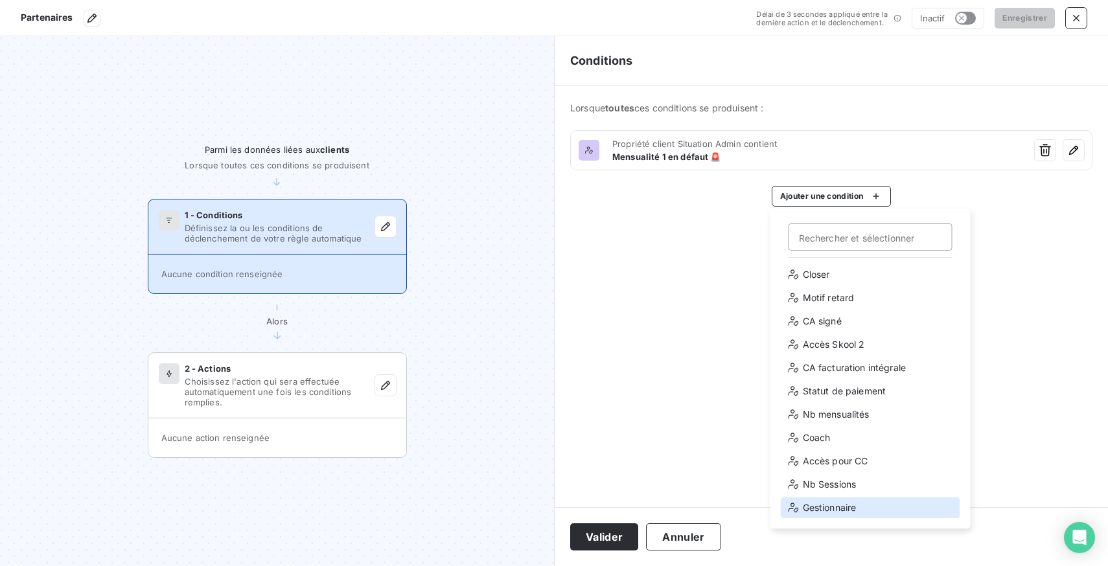
click at [862, 511] on div "Gestionnaire" at bounding box center [869, 507] width 179 height 21
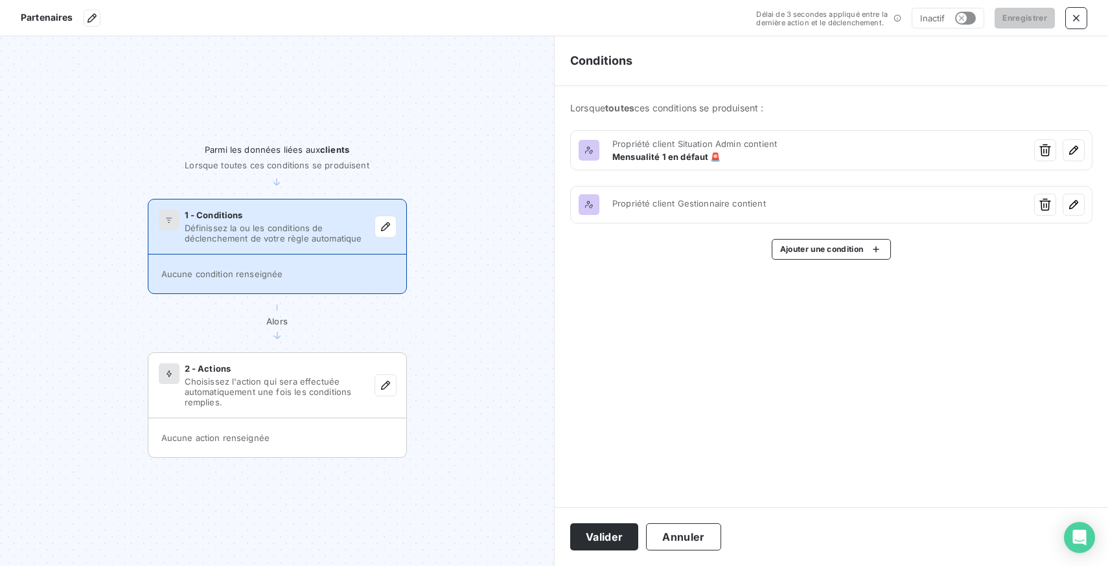
click at [1049, 207] on html "Partenaires Délai de 3 secondes appliqué entre la dernière action et le déclenc…" at bounding box center [554, 283] width 1108 height 566
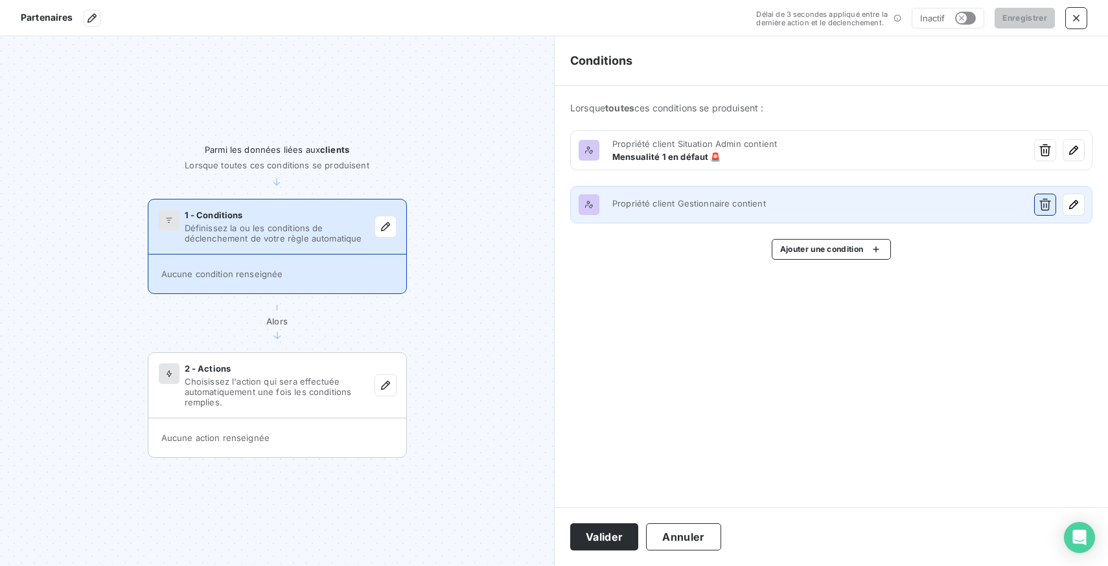
click at [1049, 207] on icon "button" at bounding box center [1044, 204] width 13 height 13
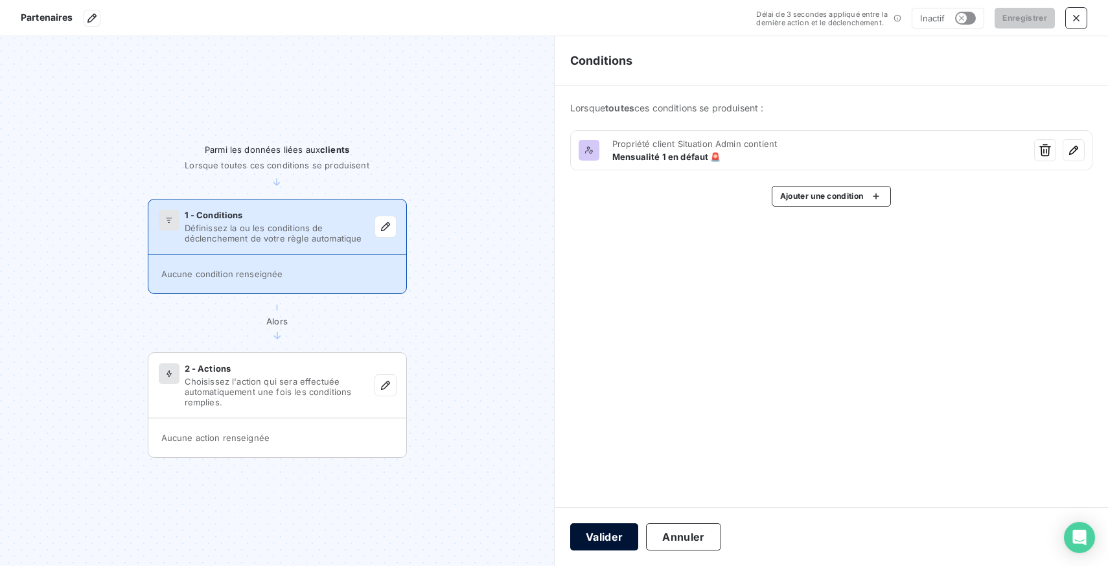
click at [610, 532] on button "Valider" at bounding box center [604, 536] width 68 height 27
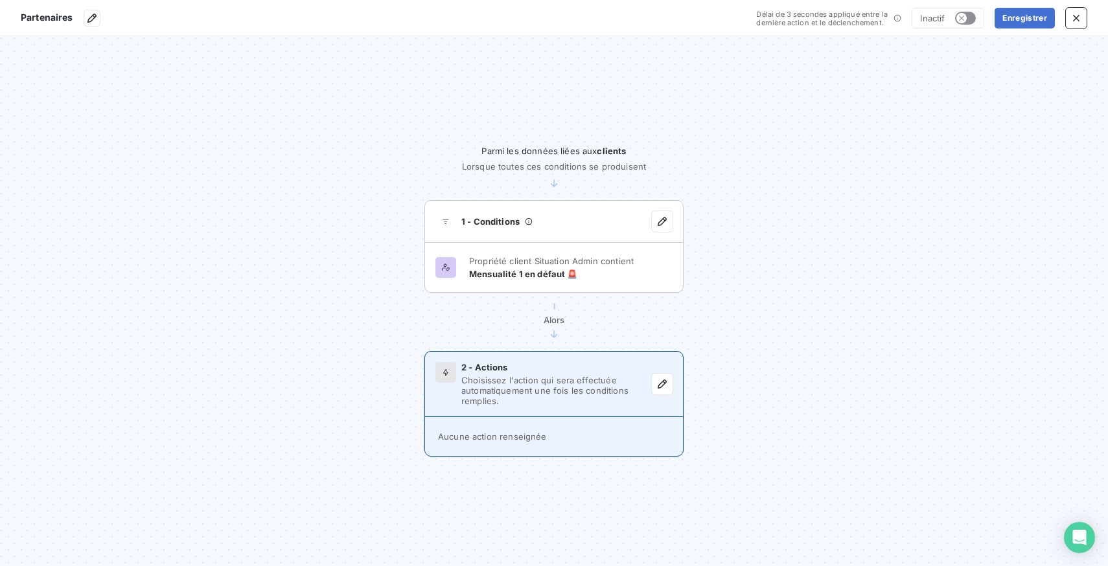
click at [508, 379] on span "Choisissez l'action qui sera effectuée automatiquement une fois les conditions …" at bounding box center [556, 390] width 190 height 31
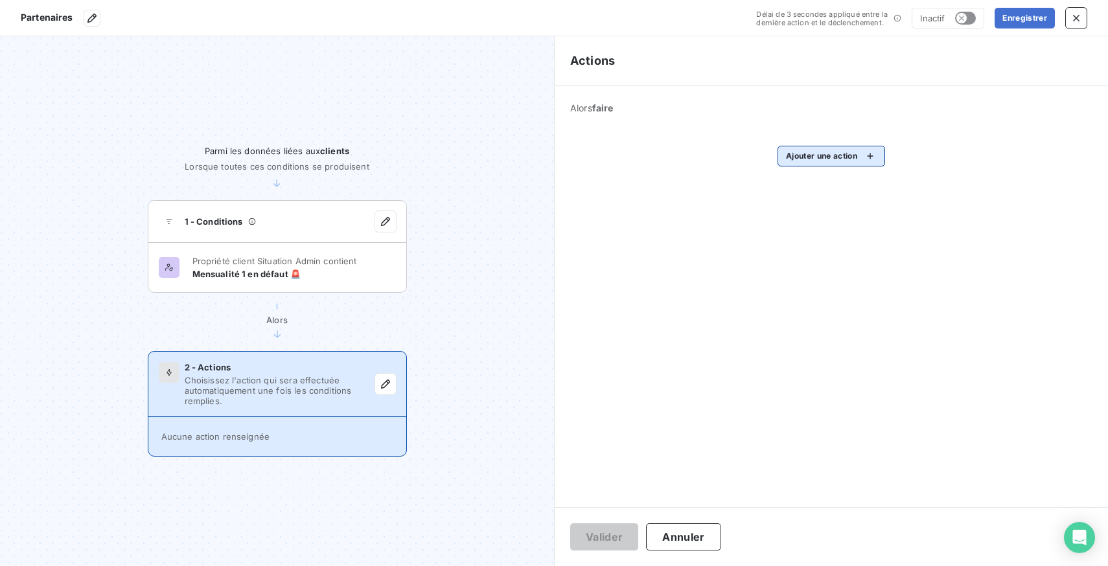
click at [828, 152] on html "Partenaires Délai de 3 secondes appliqué entre la dernière action et le déclenc…" at bounding box center [554, 283] width 1108 height 566
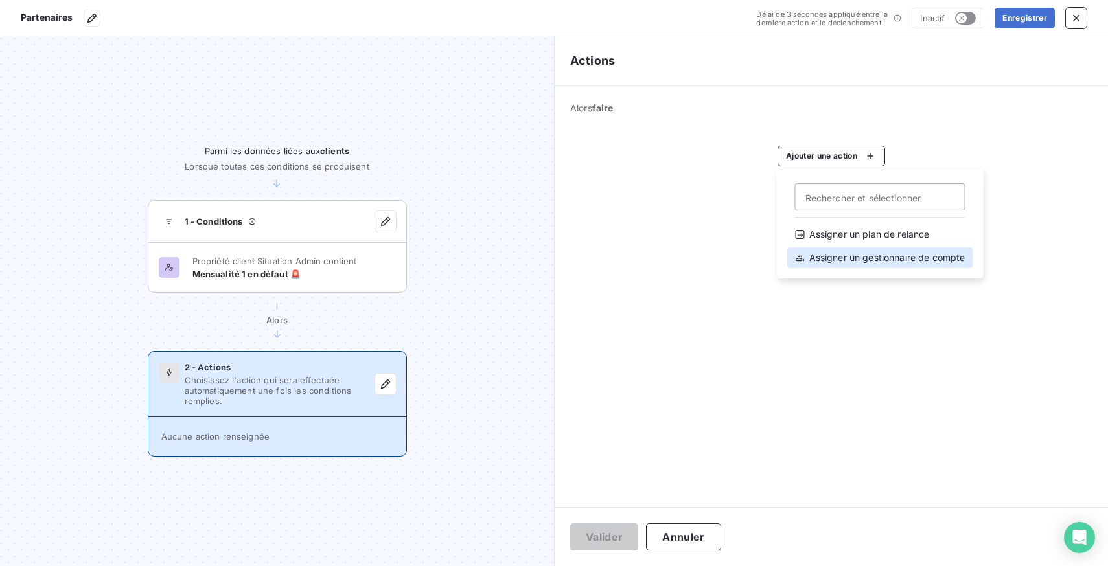
click at [852, 266] on div "Assigner un gestionnaire de compte" at bounding box center [880, 257] width 186 height 21
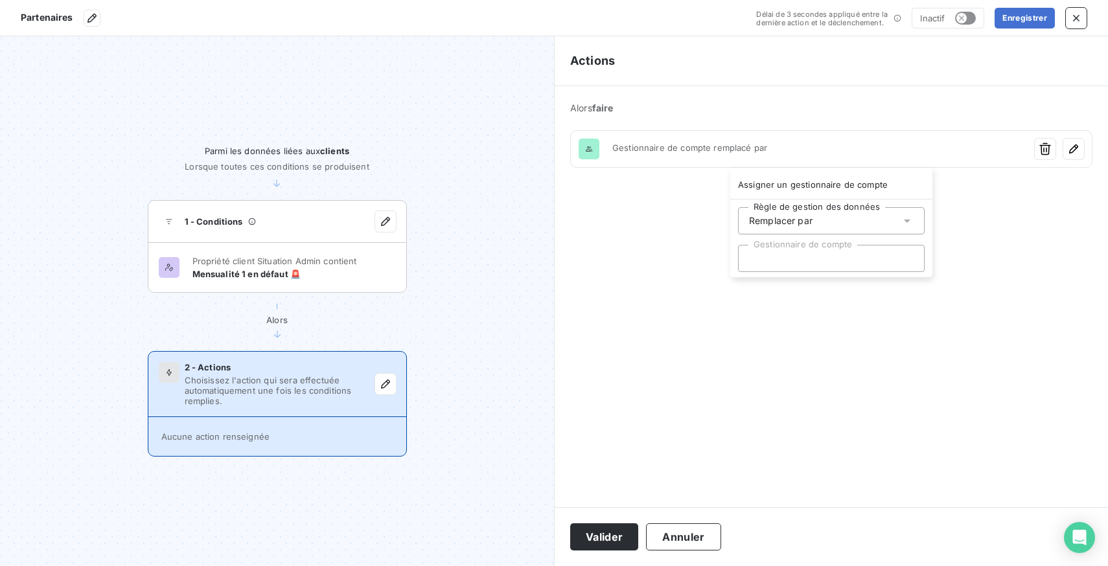
click at [849, 261] on div at bounding box center [831, 258] width 187 height 27
click at [848, 261] on input "text" at bounding box center [831, 259] width 165 height 12
click at [848, 261] on div at bounding box center [831, 258] width 187 height 27
type input "Alice"
click at [905, 337] on html "Partenaires Délai de 3 secondes appliqué entre la dernière action et le déclenc…" at bounding box center [554, 283] width 1108 height 566
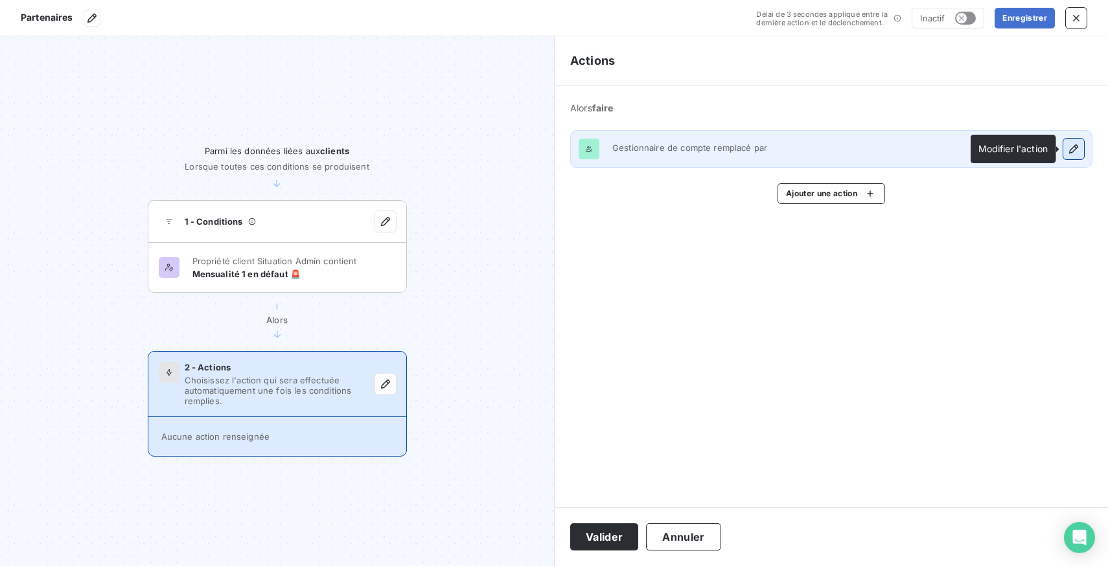
click at [1077, 148] on icon "button" at bounding box center [1073, 148] width 13 height 13
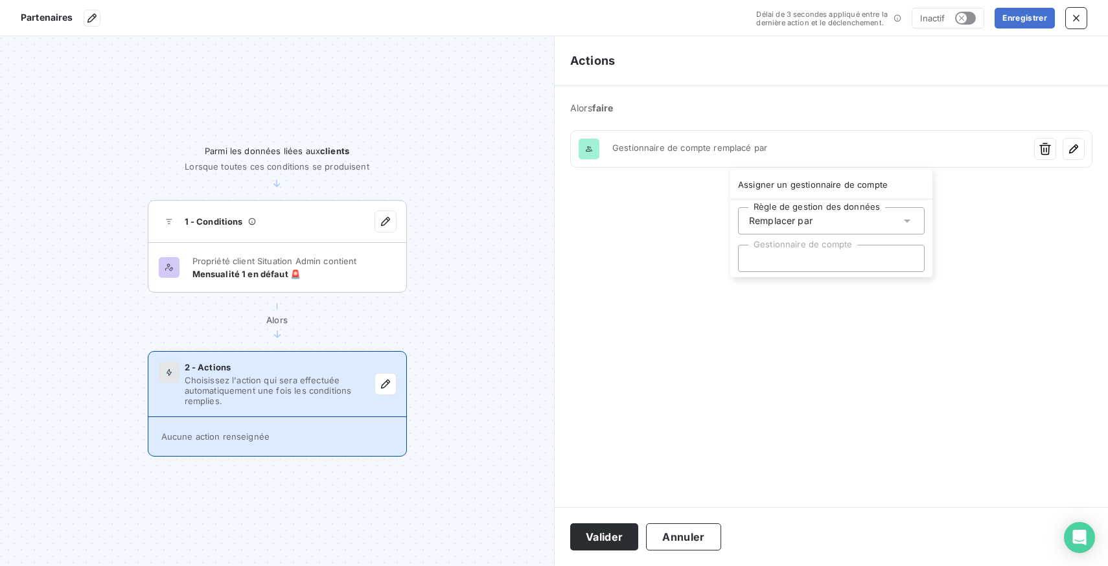
click at [739, 308] on html "Partenaires Délai de 3 secondes appliqué entre la dernière action et le déclenc…" at bounding box center [554, 283] width 1108 height 566
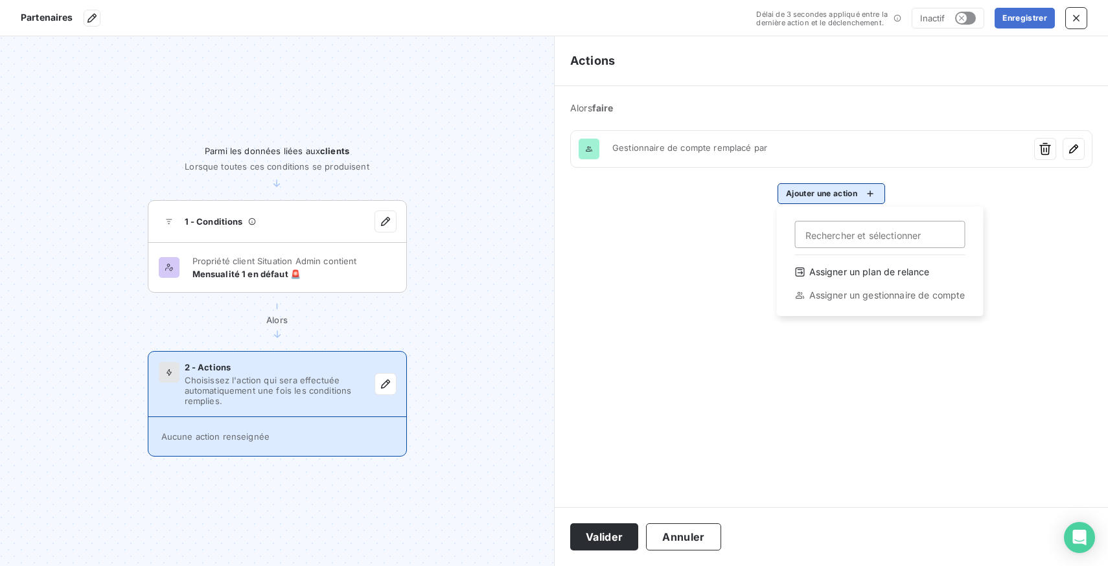
click at [845, 185] on html "Partenaires Délai de 3 secondes appliqué entre la dernière action et le déclenc…" at bounding box center [554, 283] width 1108 height 566
click at [698, 279] on html "Partenaires Délai de 3 secondes appliqué entre la dernière action et le déclenc…" at bounding box center [554, 283] width 1108 height 566
click at [1071, 12] on icon "button" at bounding box center [1075, 18] width 13 height 13
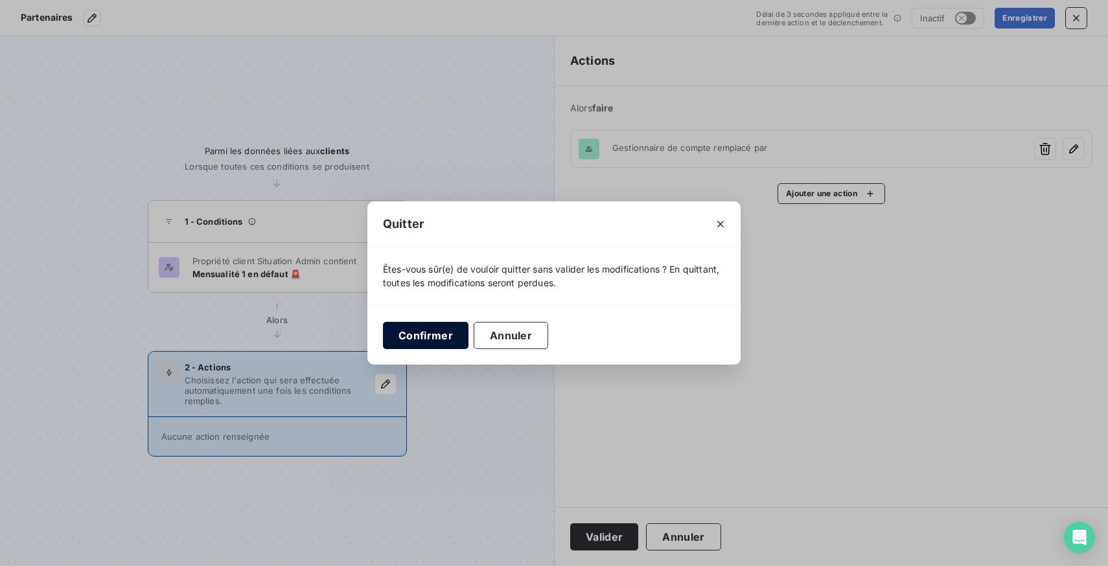
click at [443, 332] on button "Confirmer" at bounding box center [425, 335] width 85 height 27
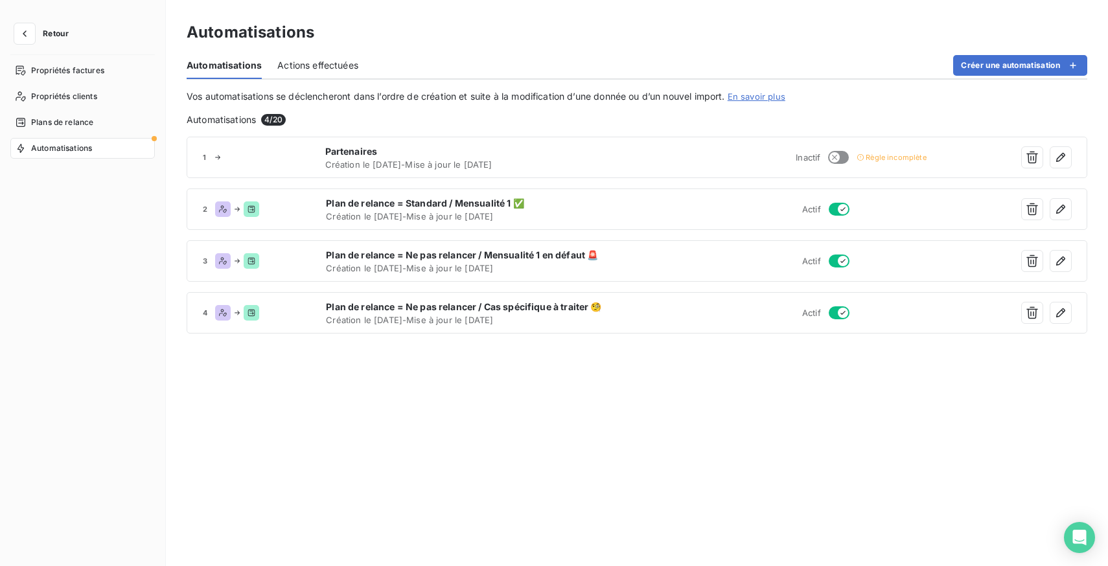
click at [578, 423] on div "1 Partenaires Création le 11 août 2025 - Mise à jour le 11 août 2025 Inactif Rè…" at bounding box center [637, 341] width 900 height 409
click at [23, 28] on icon "button" at bounding box center [24, 33] width 13 height 13
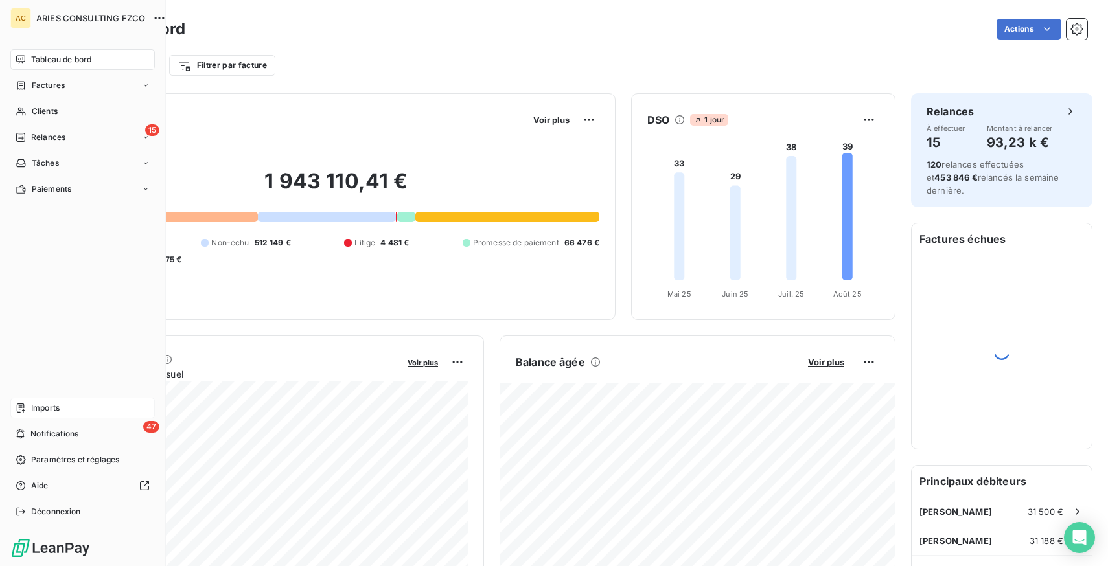
click at [68, 408] on div "Imports" at bounding box center [82, 408] width 144 height 21
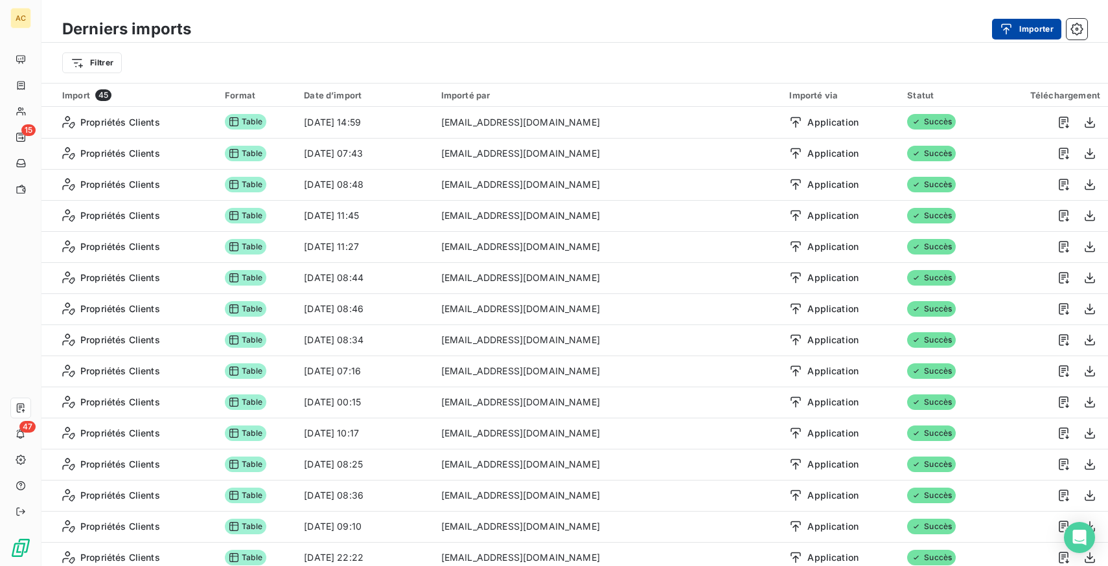
click at [1043, 25] on button "Importer" at bounding box center [1026, 29] width 69 height 21
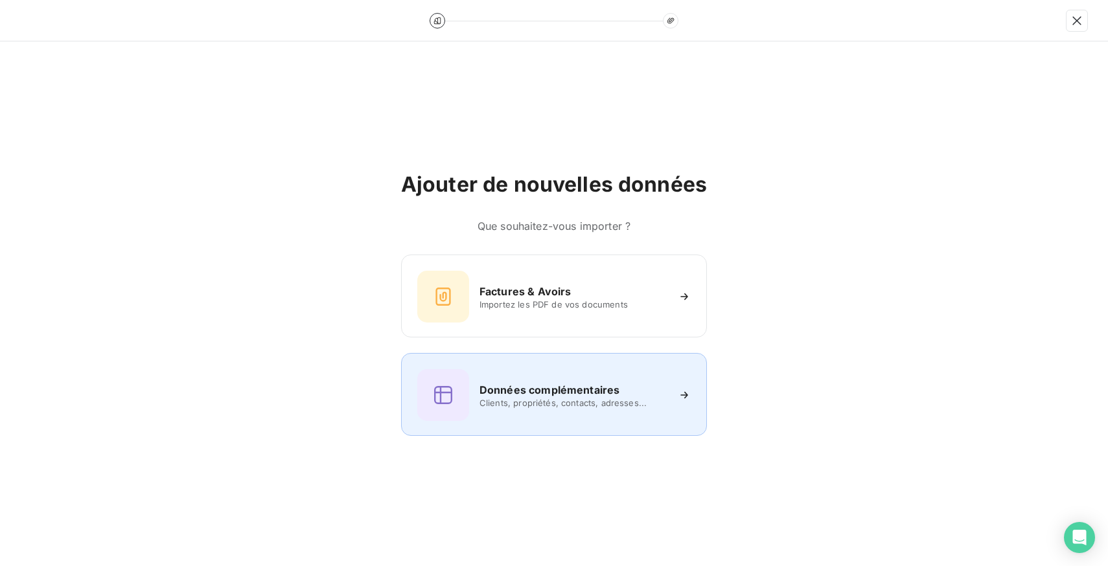
click at [545, 393] on h6 "Données complémentaires" at bounding box center [549, 390] width 140 height 16
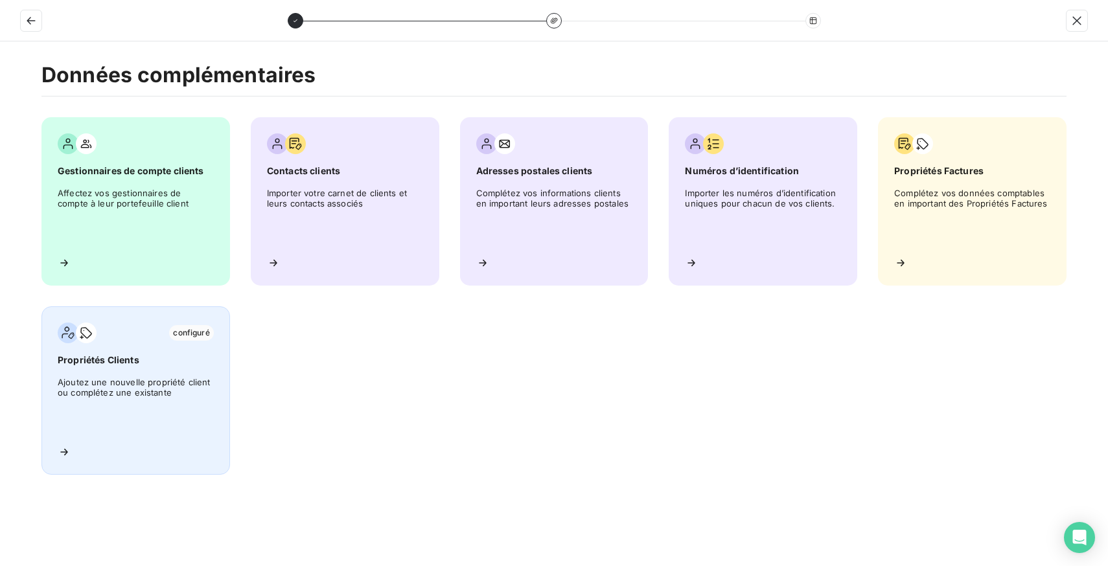
click at [173, 371] on div "configuré Propriétés Clients Ajoutez une nouvelle propriété client ou complétez…" at bounding box center [135, 390] width 188 height 168
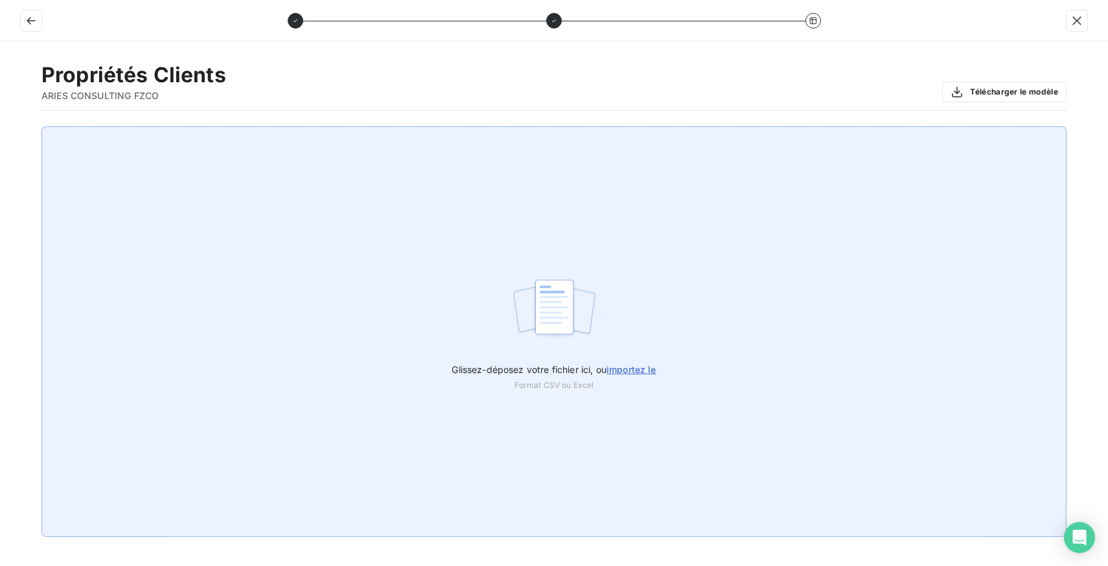
click at [624, 368] on span "importez le" at bounding box center [631, 369] width 50 height 11
click at [1, 127] on input "Glissez-déposez votre fichier ici, ou importez le" at bounding box center [0, 126] width 1 height 1
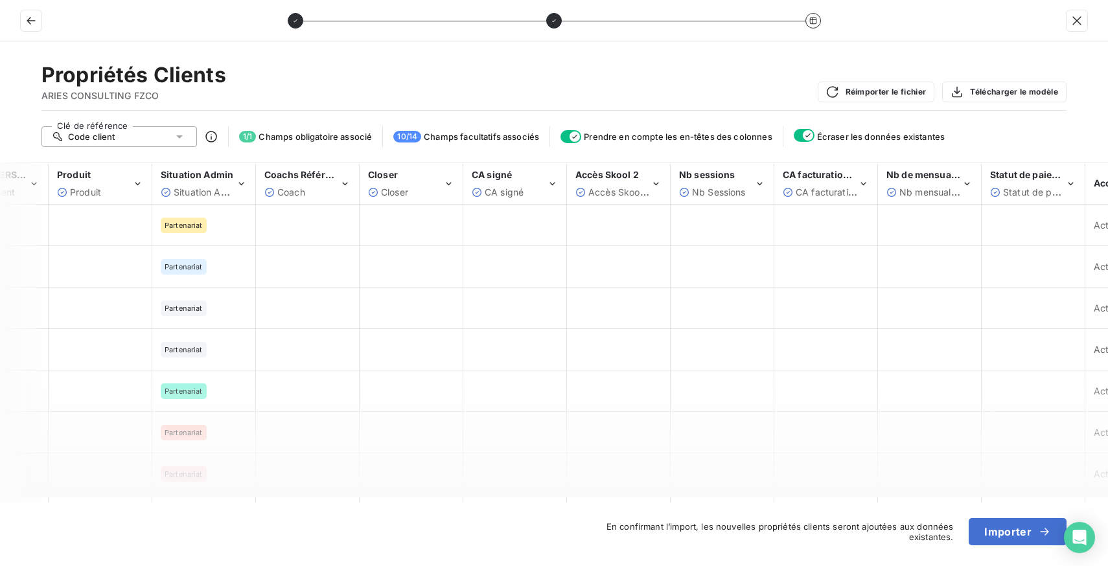
scroll to position [0, 240]
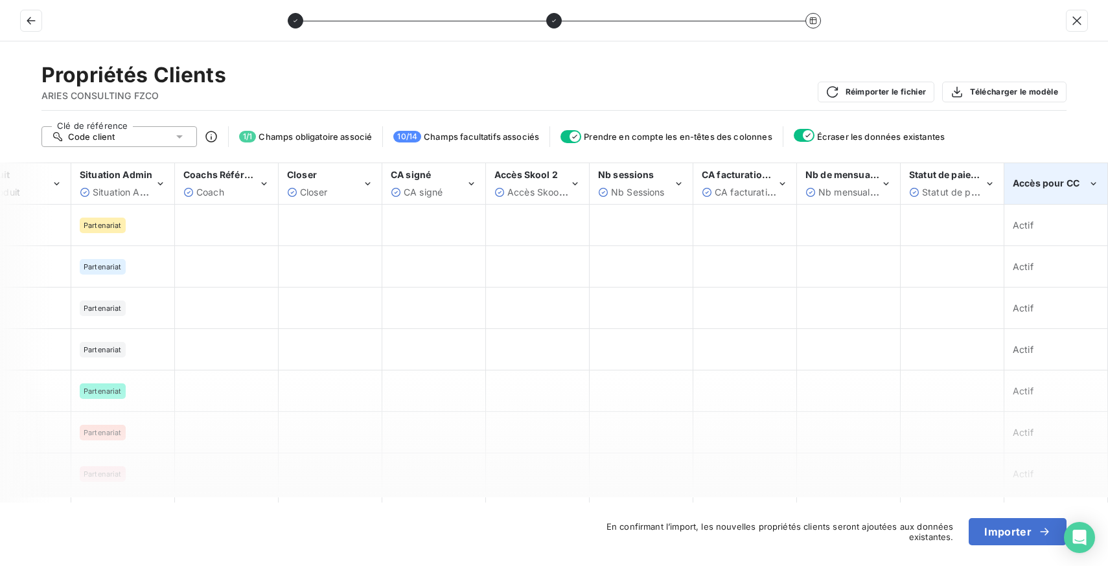
click at [1069, 181] on span "Accès pour CC" at bounding box center [1045, 182] width 67 height 11
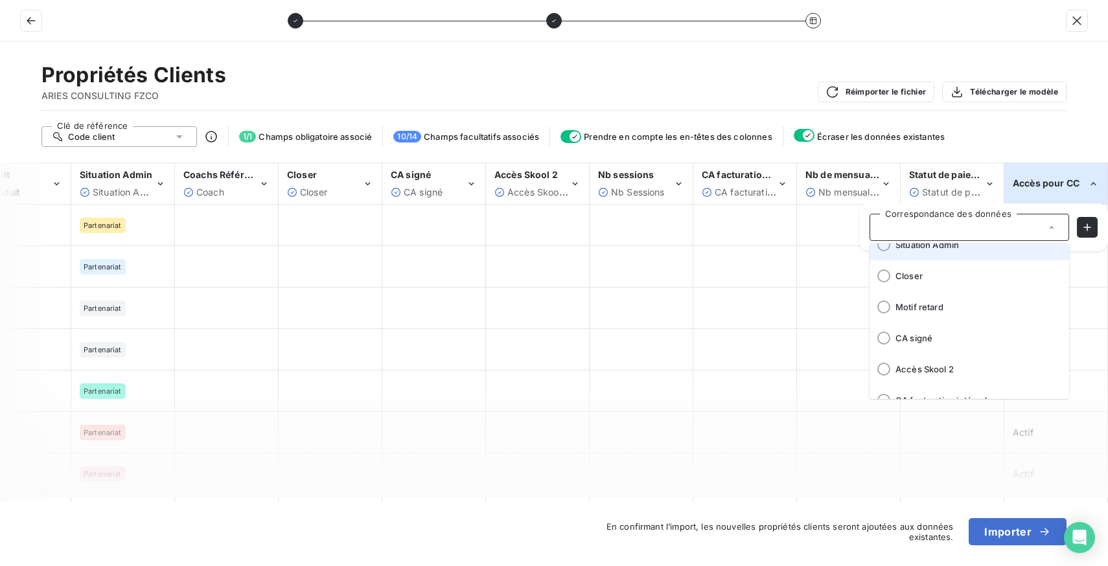
scroll to position [347, 0]
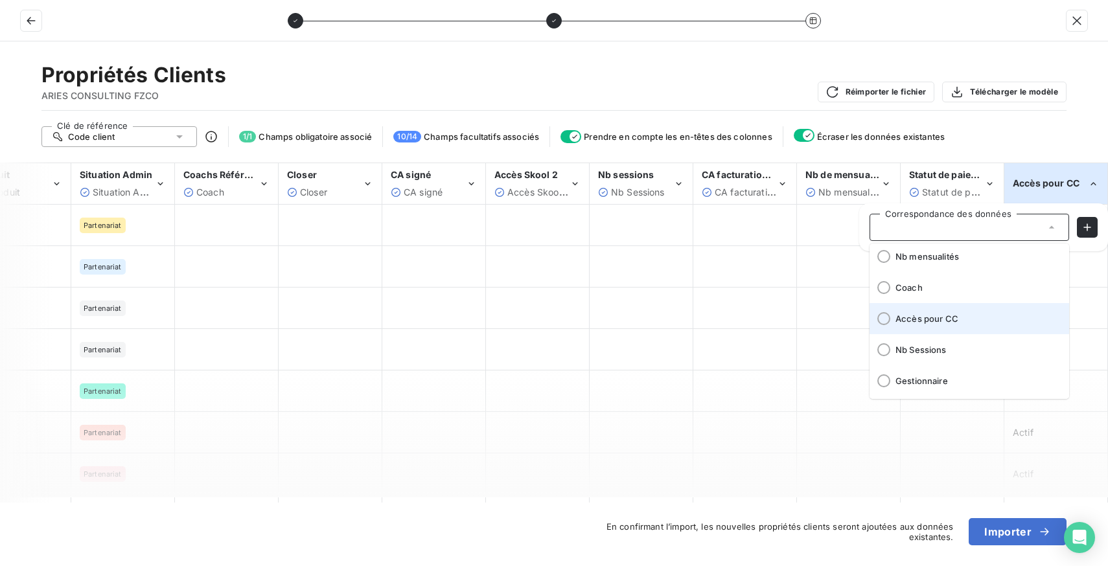
click at [922, 324] on li "Accès pour CC" at bounding box center [968, 318] width 199 height 31
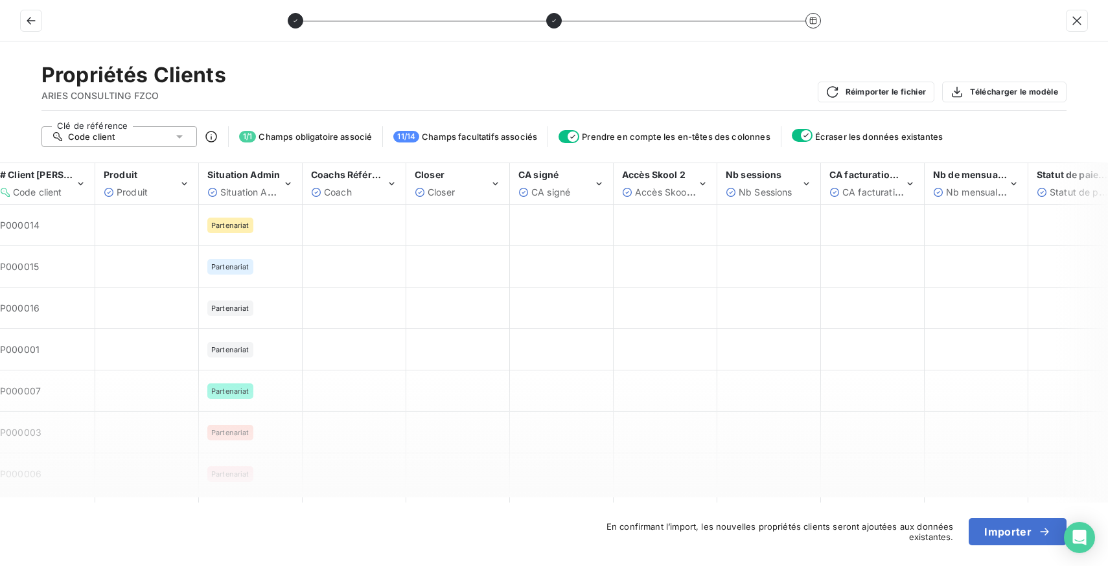
scroll to position [0, 0]
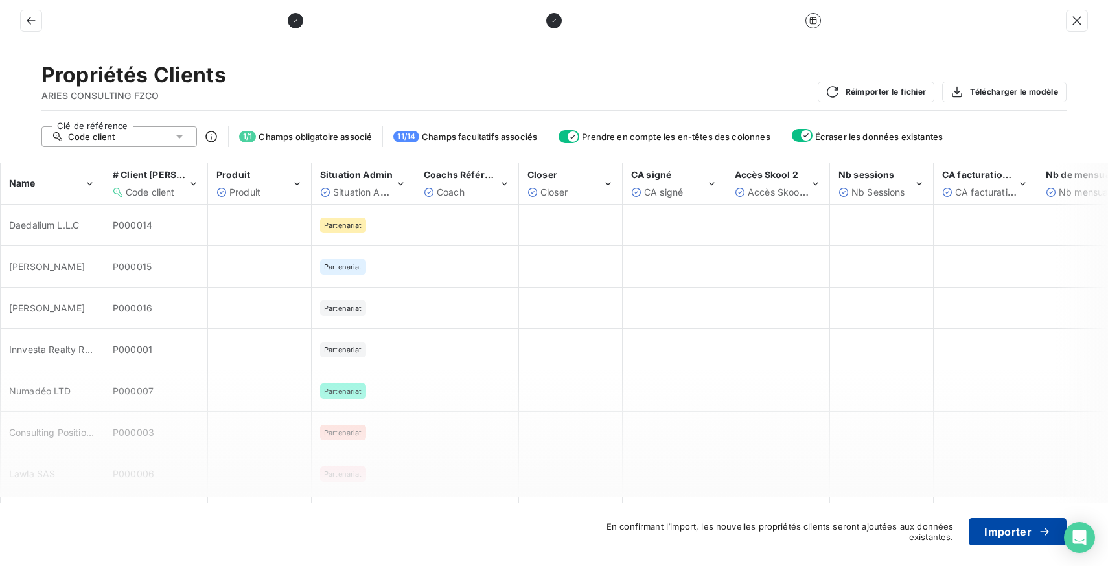
click at [1005, 529] on button "Importer" at bounding box center [1017, 531] width 98 height 27
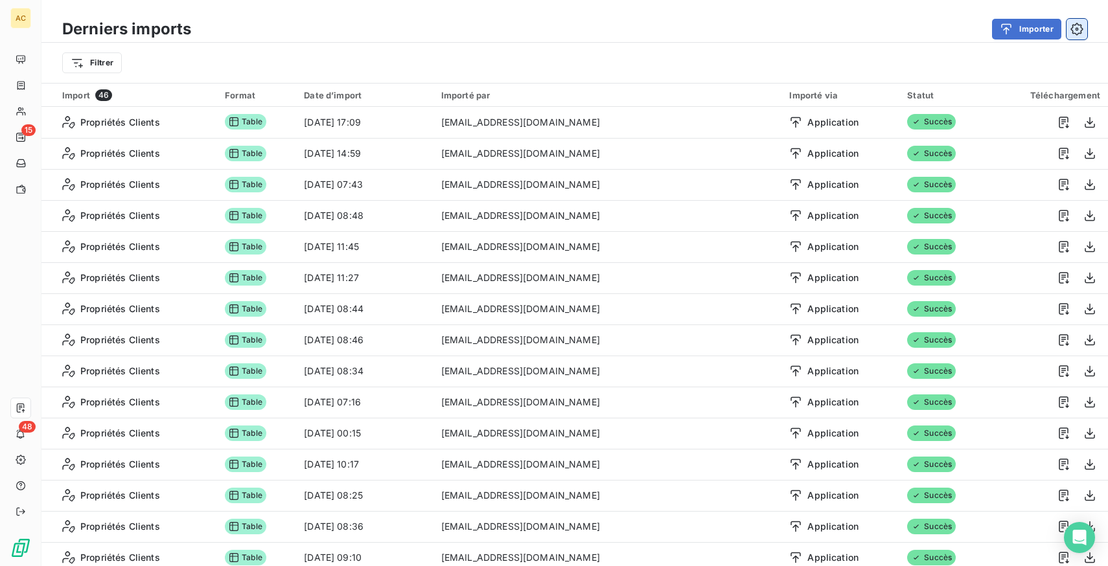
click at [1077, 24] on icon "button" at bounding box center [1076, 29] width 12 height 12
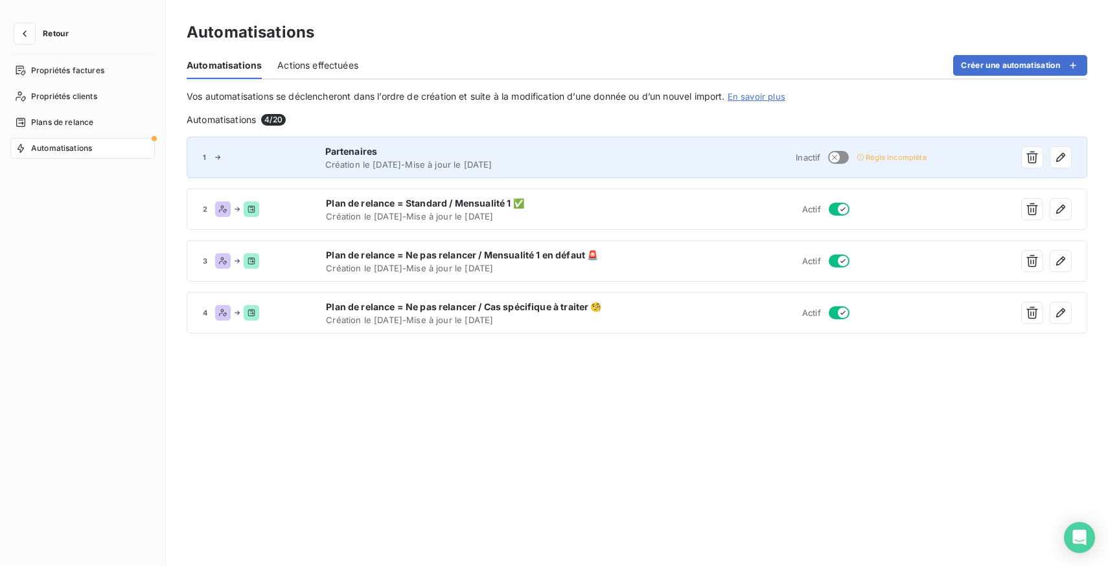
click at [516, 157] on span "Partenaires" at bounding box center [480, 151] width 310 height 13
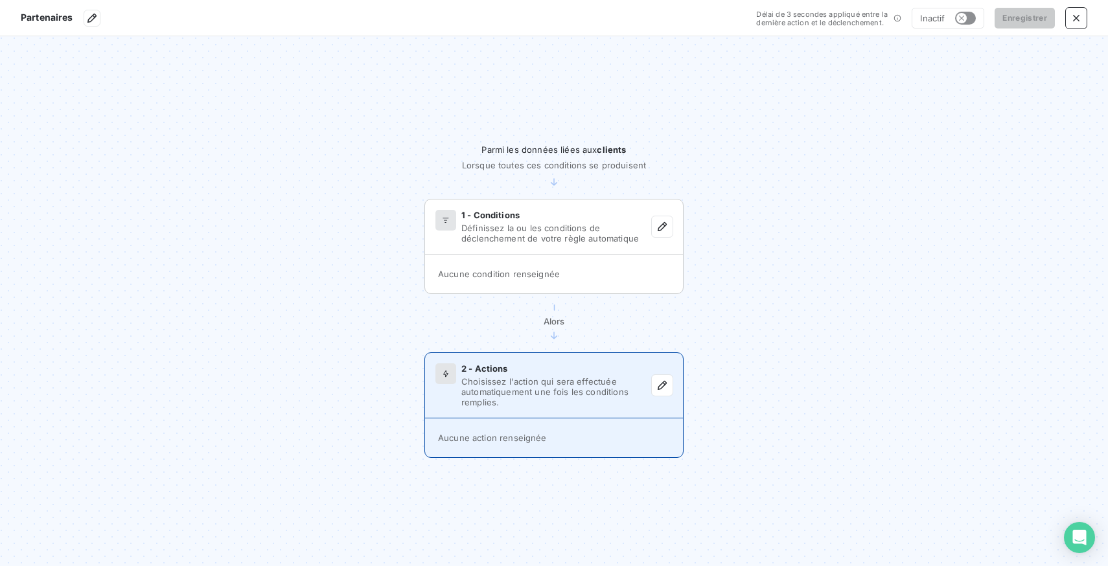
click at [525, 403] on span "Choisissez l'action qui sera effectuée automatiquement une fois les conditions …" at bounding box center [556, 391] width 190 height 31
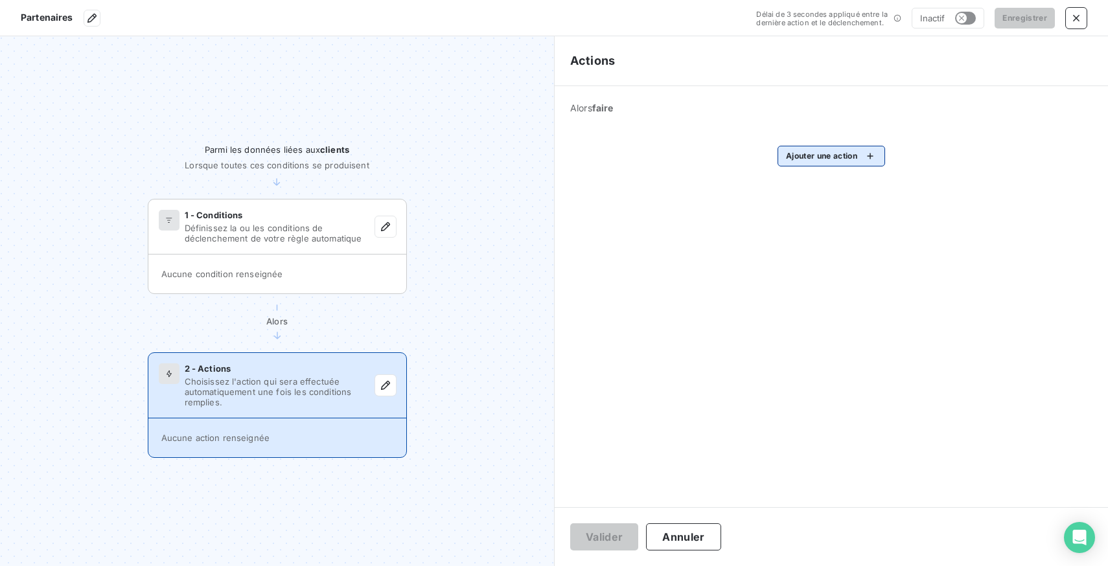
click at [843, 159] on html "Partenaires Délai de 3 secondes appliqué entre la dernière action et le déclenc…" at bounding box center [554, 283] width 1108 height 566
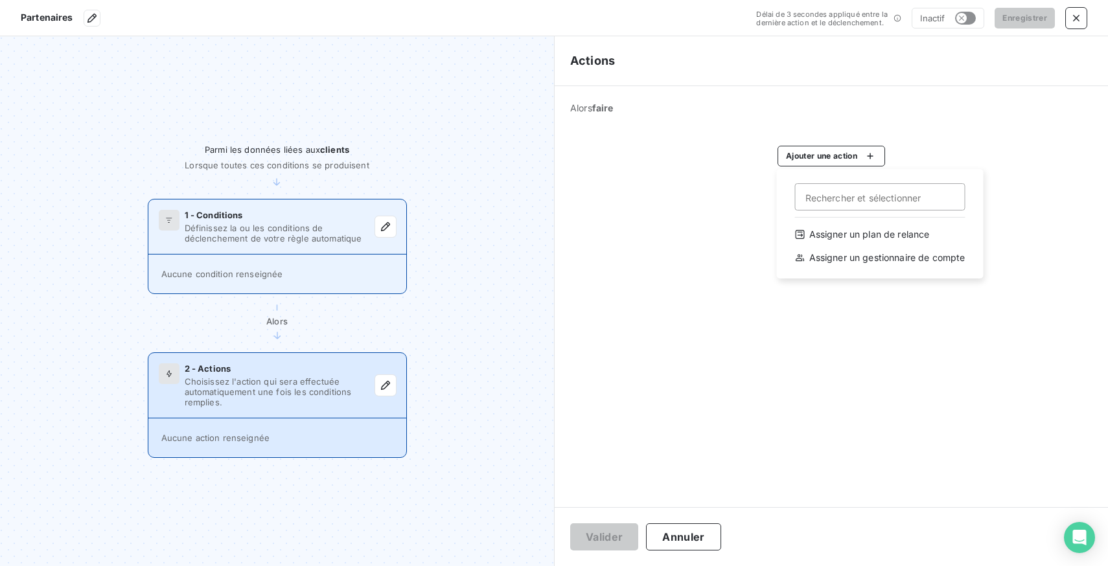
click at [293, 233] on html "Partenaires Délai de 3 secondes appliqué entre la dernière action et le déclenc…" at bounding box center [554, 283] width 1108 height 566
click at [335, 229] on span "Définissez la ou les conditions de déclenchement de votre règle automatique" at bounding box center [280, 233] width 190 height 21
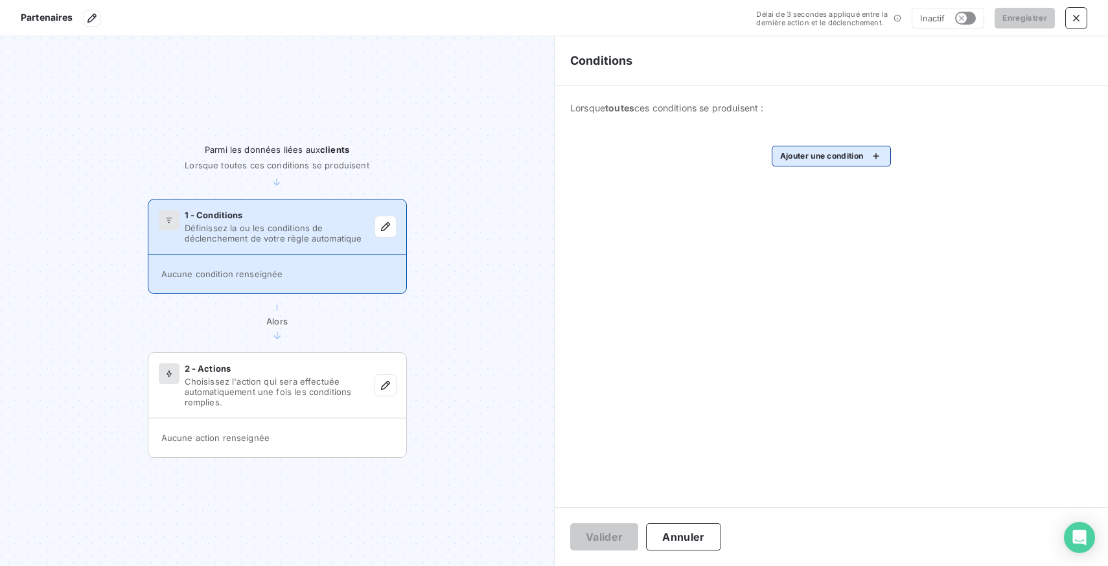
click at [819, 153] on html "Partenaires Délai de 3 secondes appliqué entre la dernière action et le déclenc…" at bounding box center [554, 283] width 1108 height 566
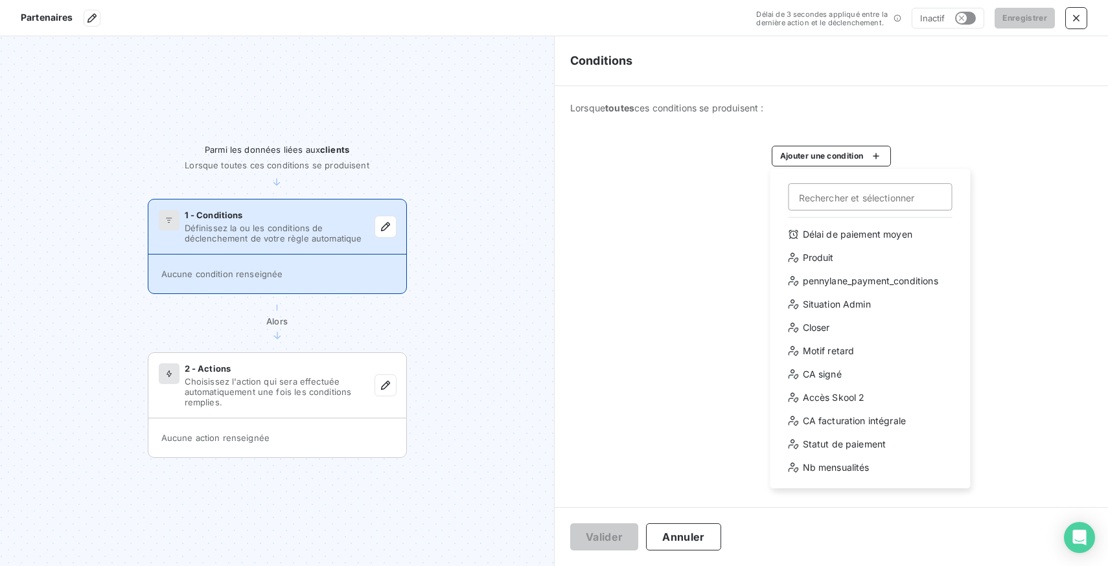
type input "s"
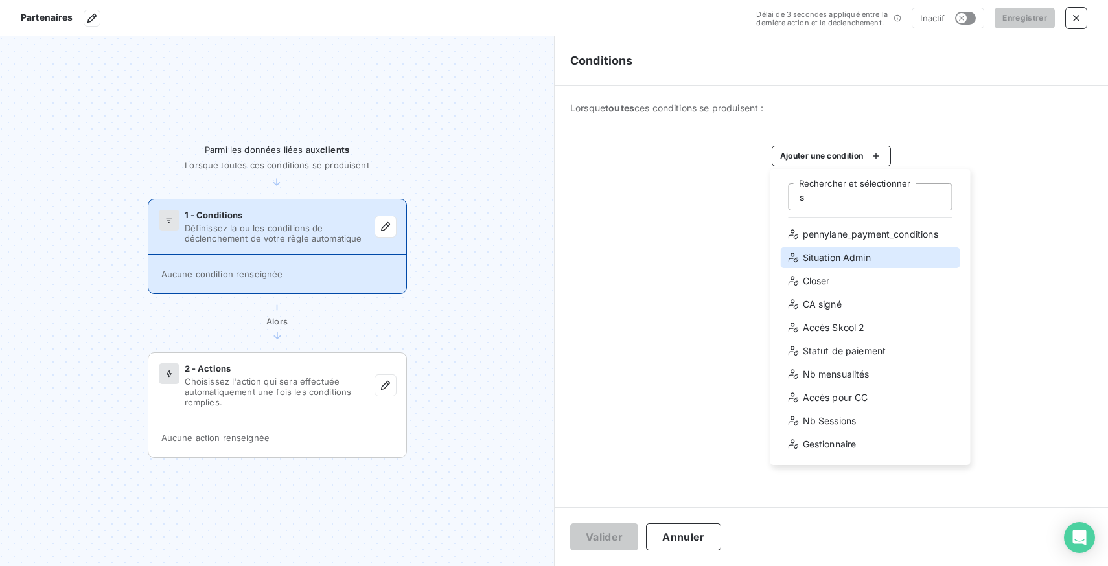
click at [857, 260] on div "Situation Admin" at bounding box center [869, 257] width 179 height 21
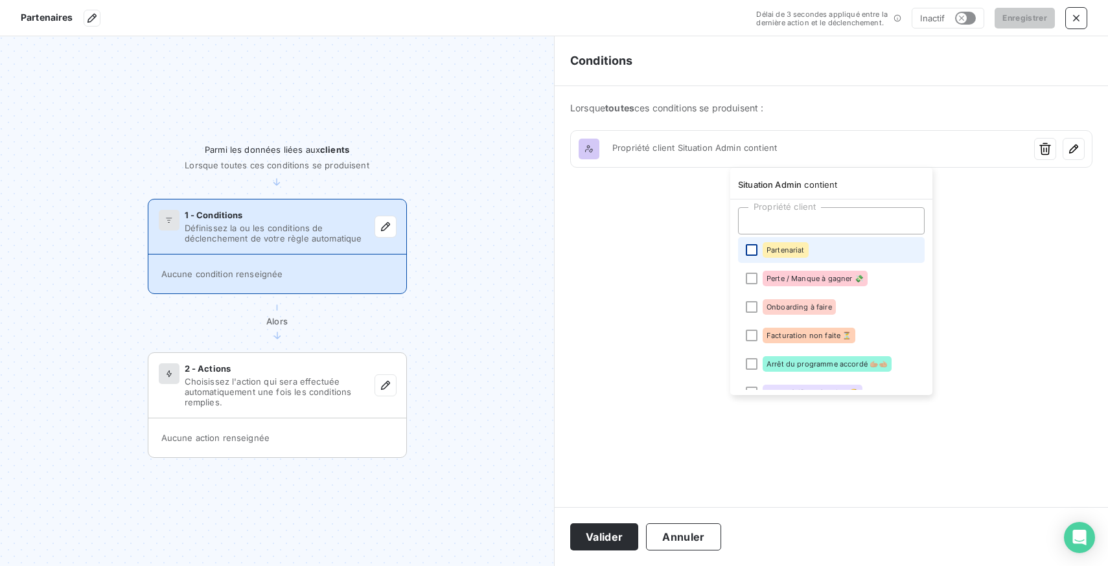
click at [751, 253] on div at bounding box center [751, 250] width 12 height 12
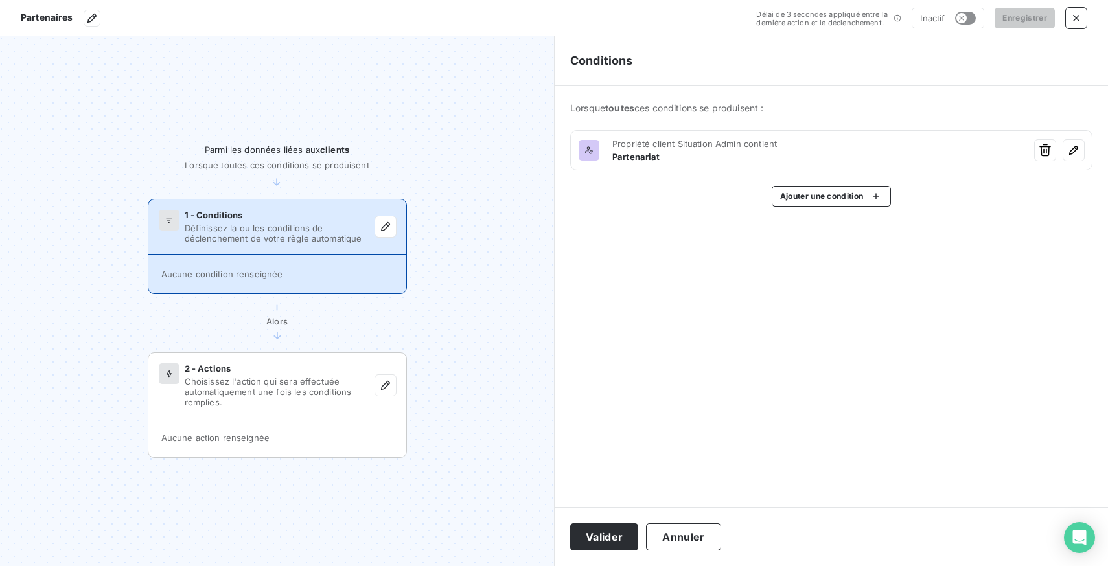
click at [627, 258] on html "Partenaires Délai de 3 secondes appliqué entre la dernière action et le déclenc…" at bounding box center [554, 283] width 1108 height 566
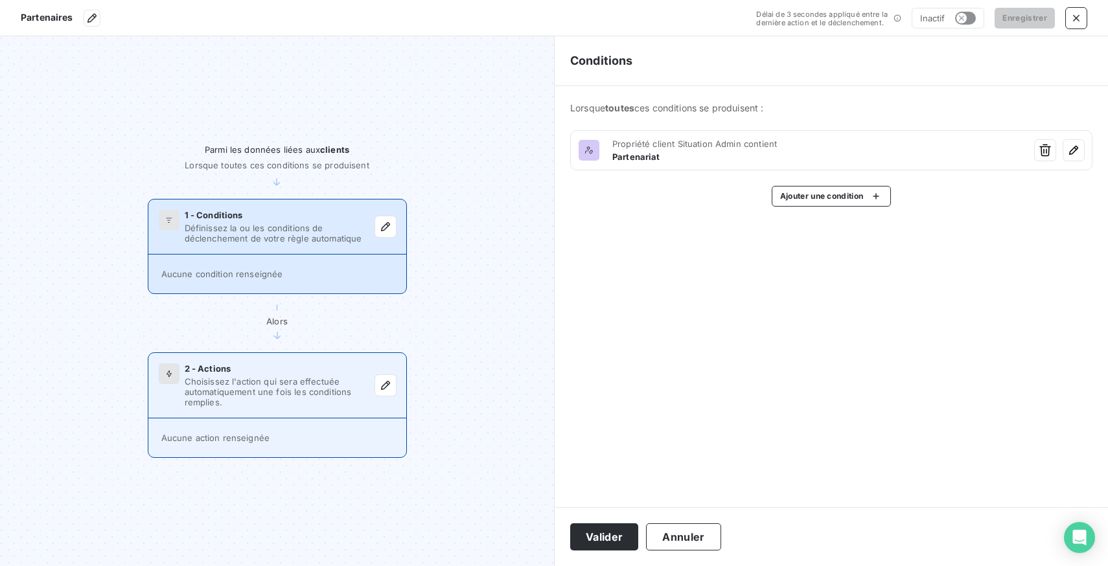
click at [326, 396] on span "Choisissez l'action qui sera effectuée automatiquement une fois les conditions …" at bounding box center [280, 391] width 190 height 31
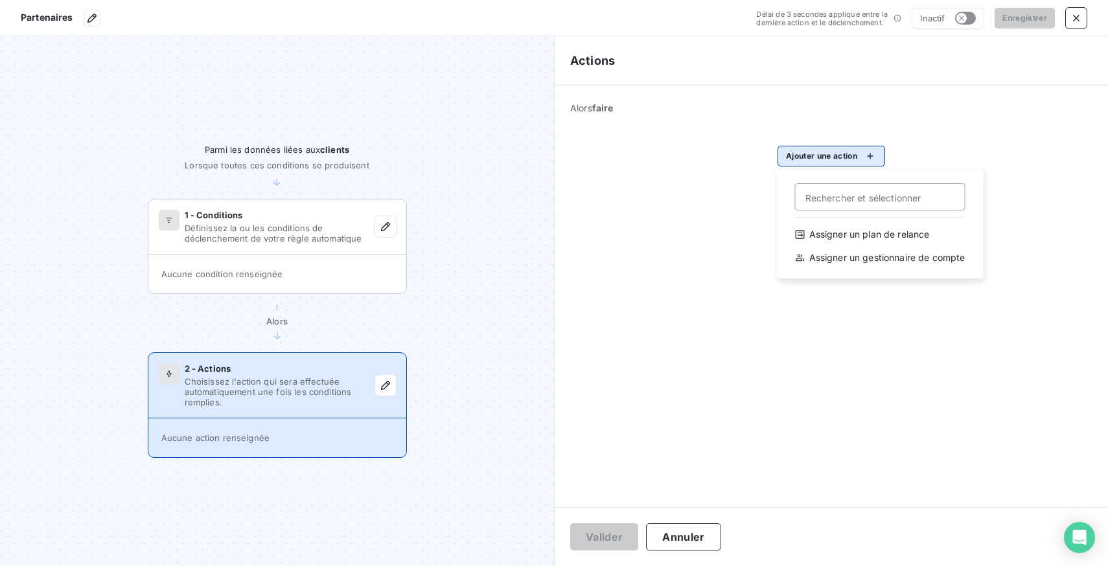
click at [827, 161] on html "Partenaires Délai de 3 secondes appliqué entre la dernière action et le déclenc…" at bounding box center [554, 283] width 1108 height 566
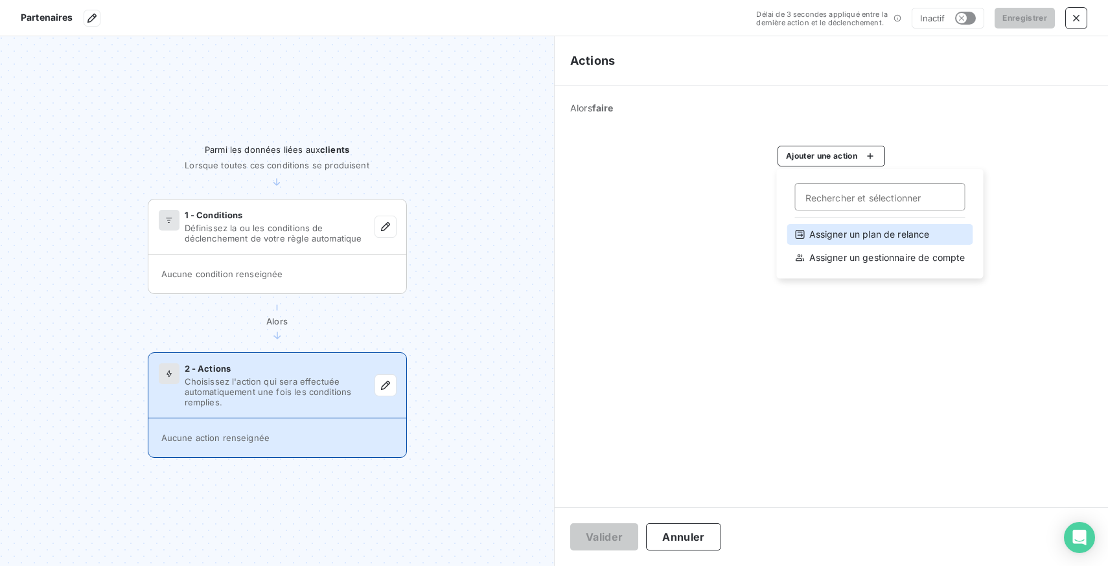
click at [858, 233] on div "Assigner un plan de relance" at bounding box center [880, 234] width 186 height 21
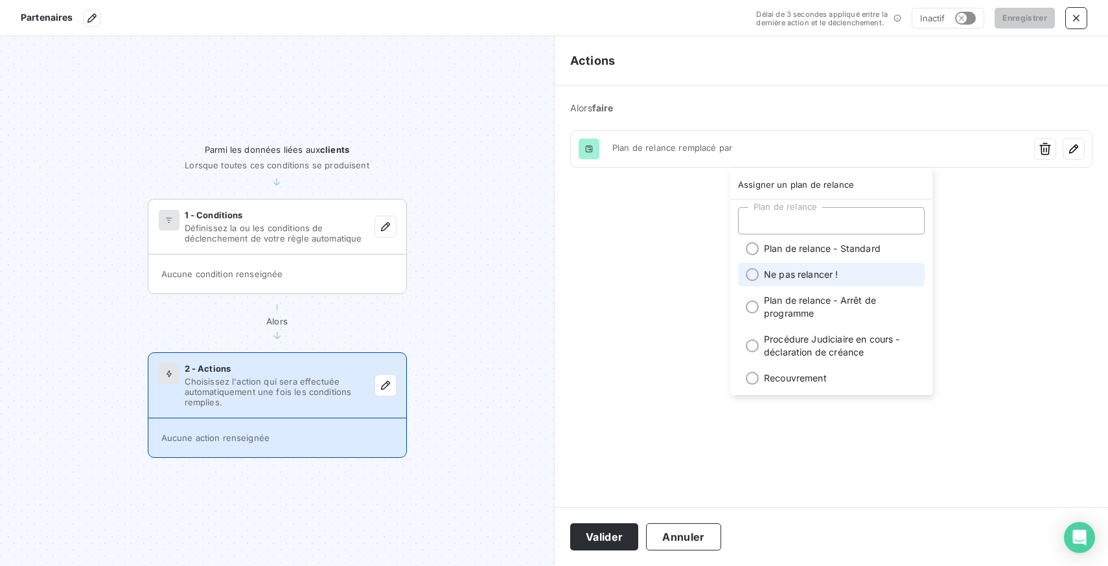
scroll to position [28, 0]
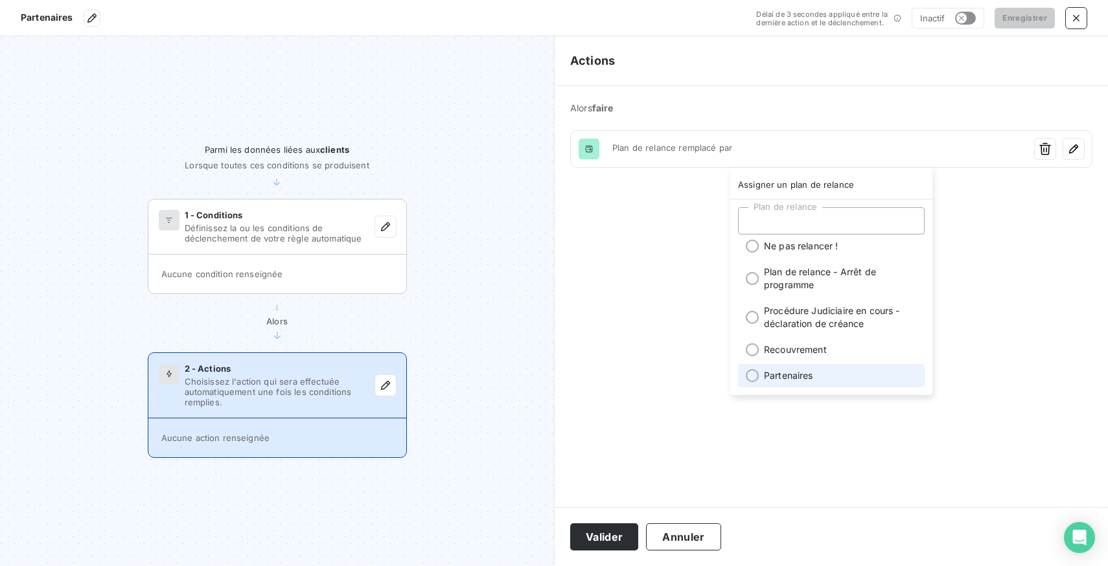
click at [810, 375] on li "Partenaires" at bounding box center [831, 375] width 187 height 23
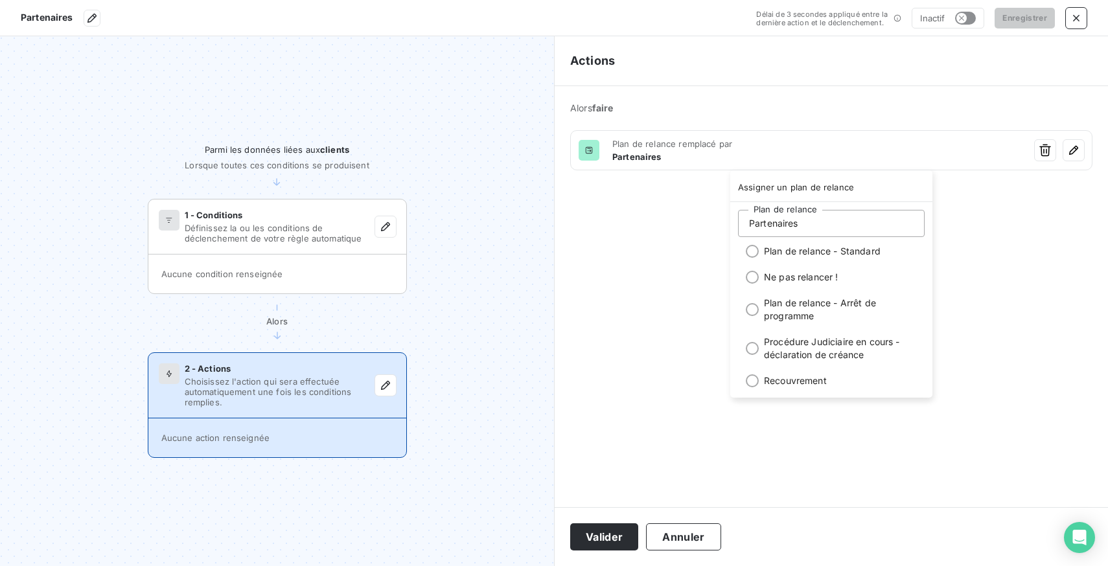
click at [705, 367] on html "Partenaires Délai de 3 secondes appliqué entre la dernière action et le déclenc…" at bounding box center [554, 283] width 1108 height 566
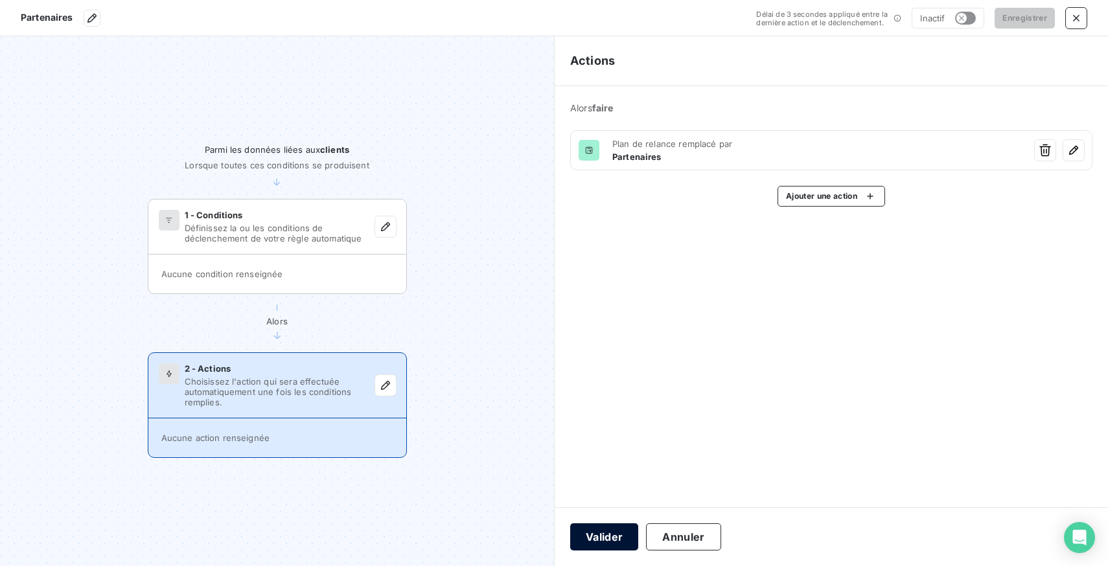
click at [613, 540] on button "Valider" at bounding box center [604, 536] width 68 height 27
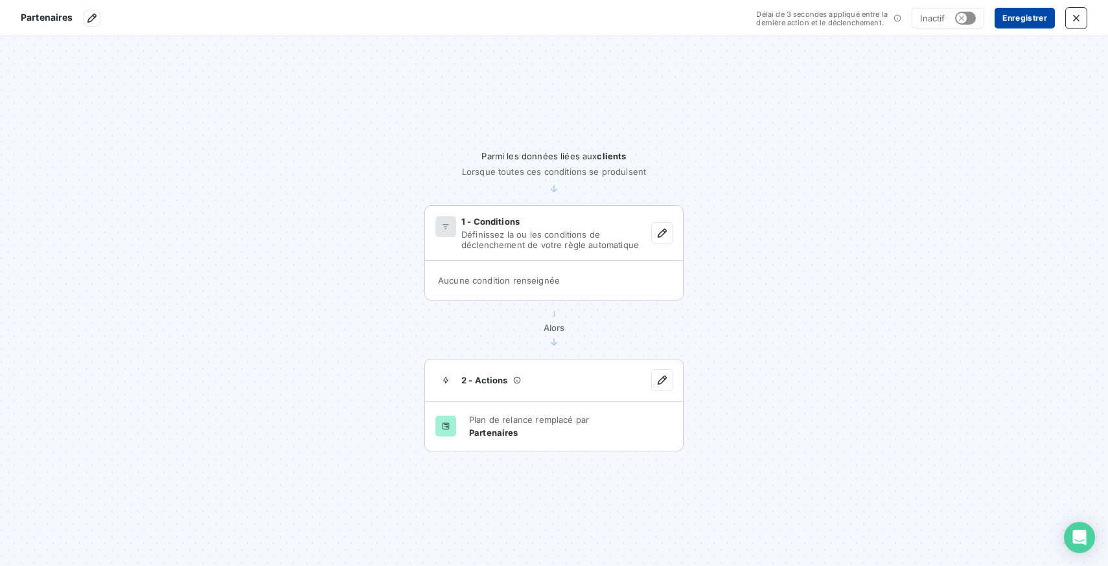
click at [1016, 17] on button "Enregistrer" at bounding box center [1024, 18] width 60 height 21
click at [1074, 18] on icon "button" at bounding box center [1075, 18] width 13 height 13
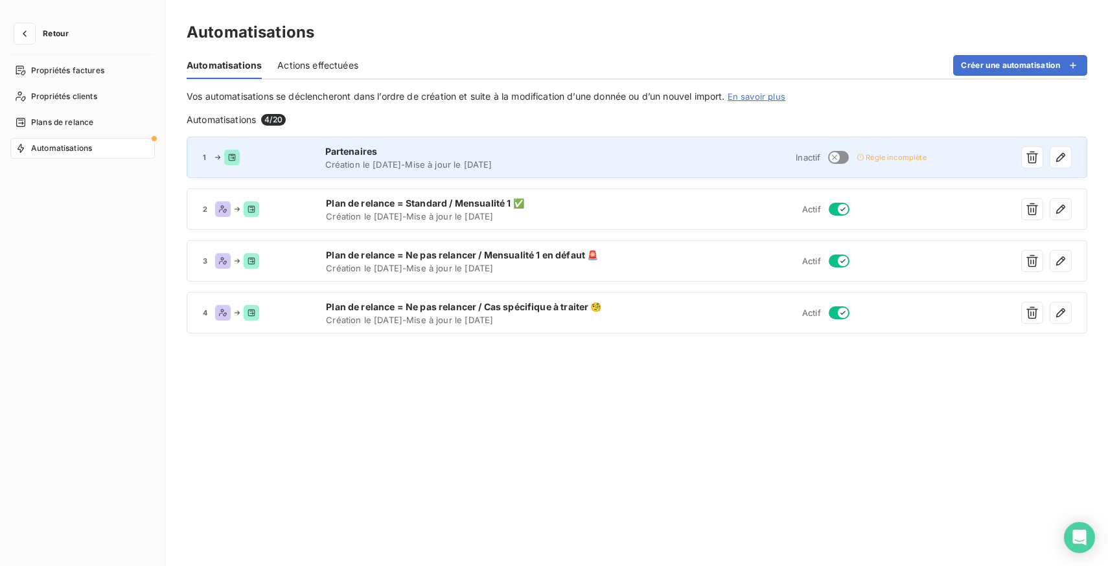
click at [889, 154] on span "Règle incomplète" at bounding box center [895, 158] width 60 height 8
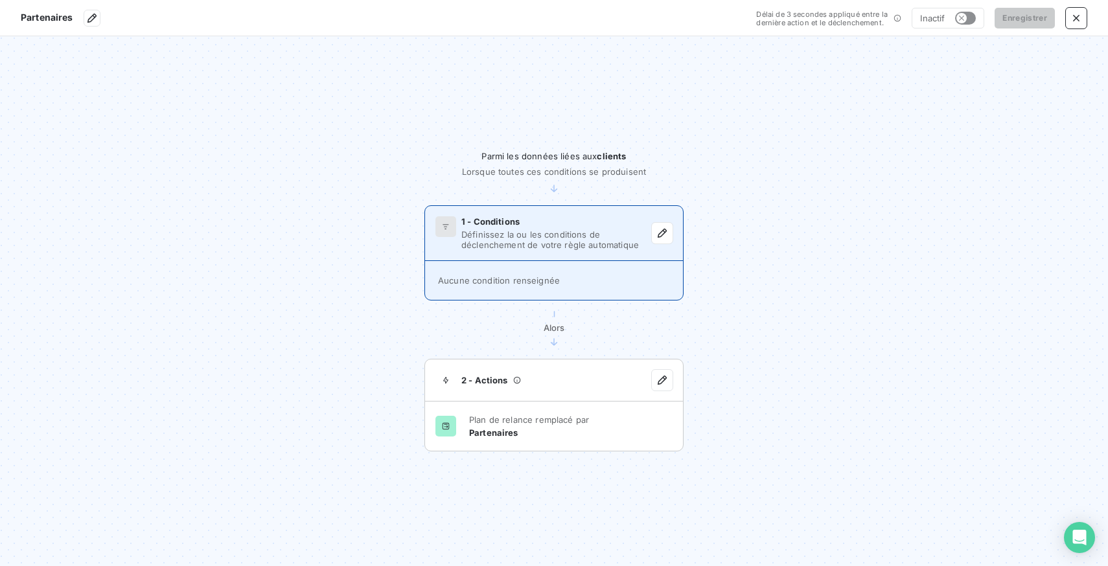
click at [560, 228] on div "1 - Conditions Définissez la ou les conditions de déclenchement de votre règle …" at bounding box center [556, 233] width 190 height 34
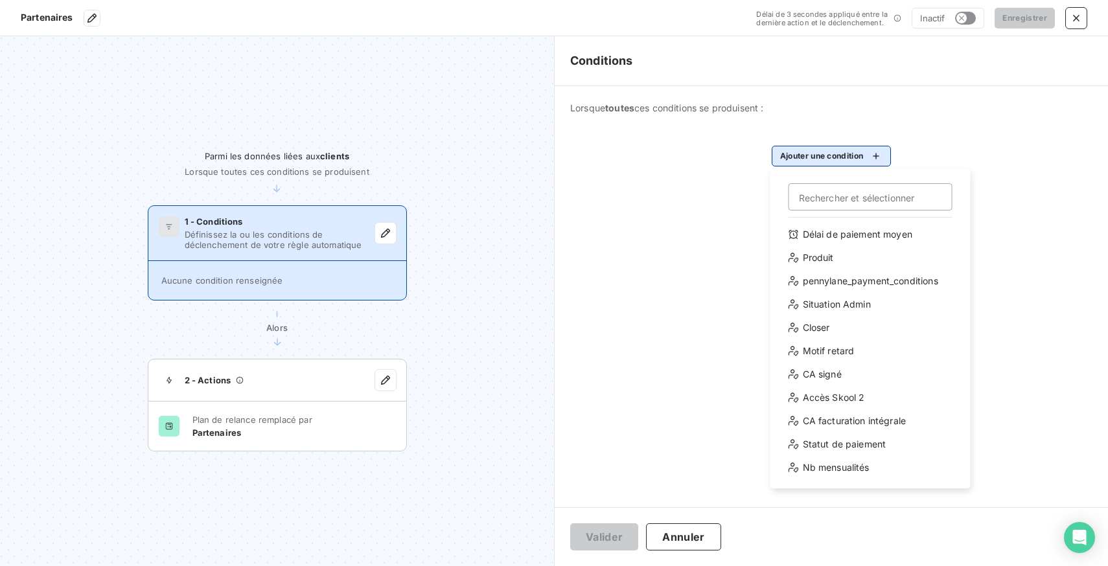
click at [804, 158] on html "Partenaires Délai de 3 secondes appliqué entre la dernière action et le déclenc…" at bounding box center [554, 283] width 1108 height 566
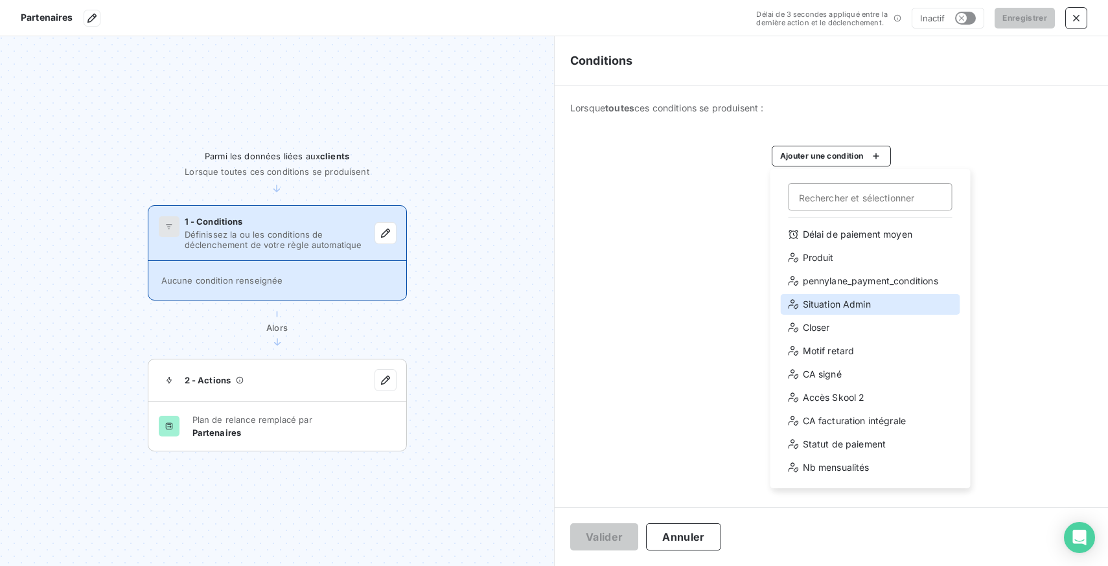
click at [845, 305] on div "Situation Admin" at bounding box center [869, 304] width 179 height 21
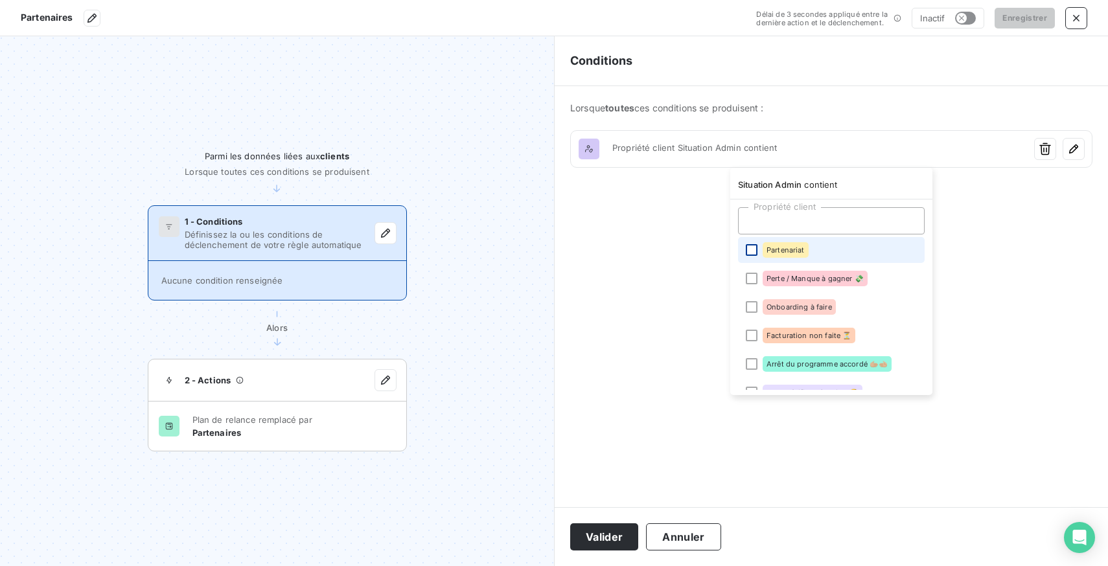
click at [754, 249] on div at bounding box center [751, 250] width 12 height 12
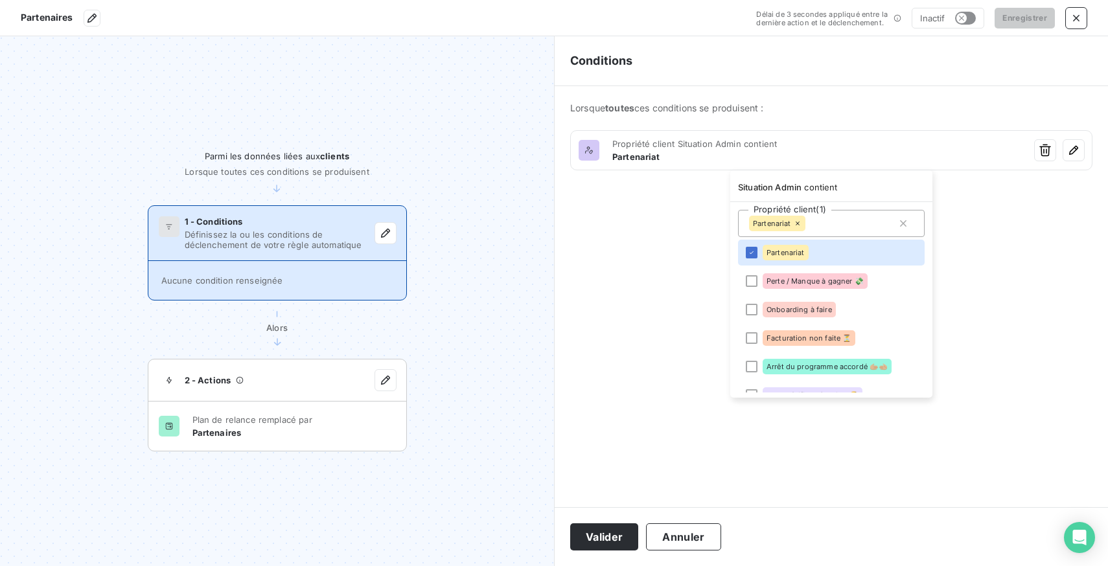
click at [666, 271] on html "Partenaires Délai de 3 secondes appliqué entre la dernière action et le déclenc…" at bounding box center [554, 283] width 1108 height 566
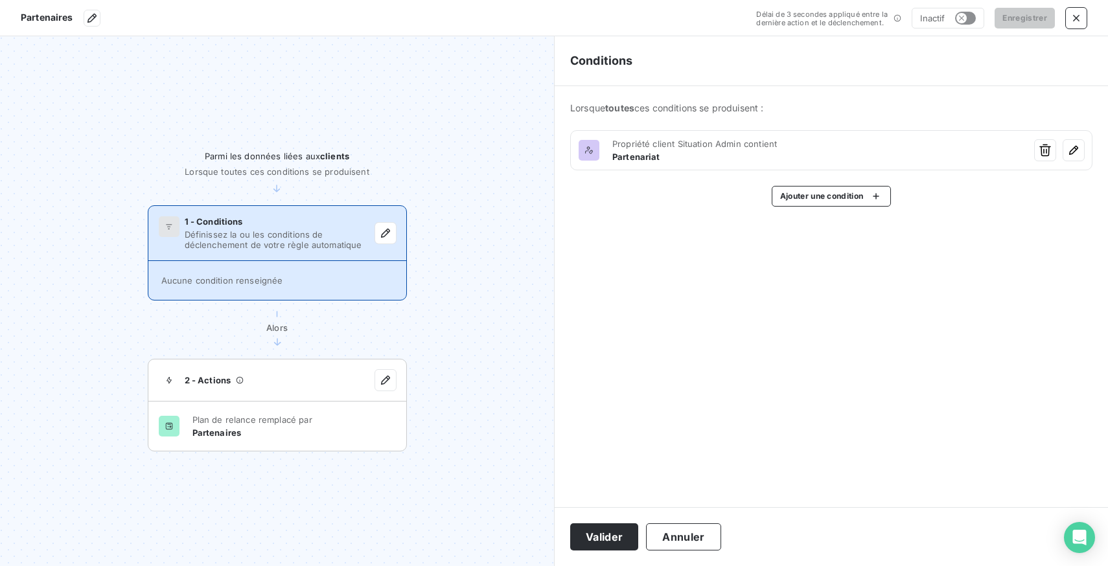
click at [606, 551] on div "[PERSON_NAME]" at bounding box center [830, 536] width 553 height 59
click at [613, 521] on div "[PERSON_NAME]" at bounding box center [830, 536] width 553 height 59
click at [608, 527] on button "Valider" at bounding box center [604, 536] width 68 height 27
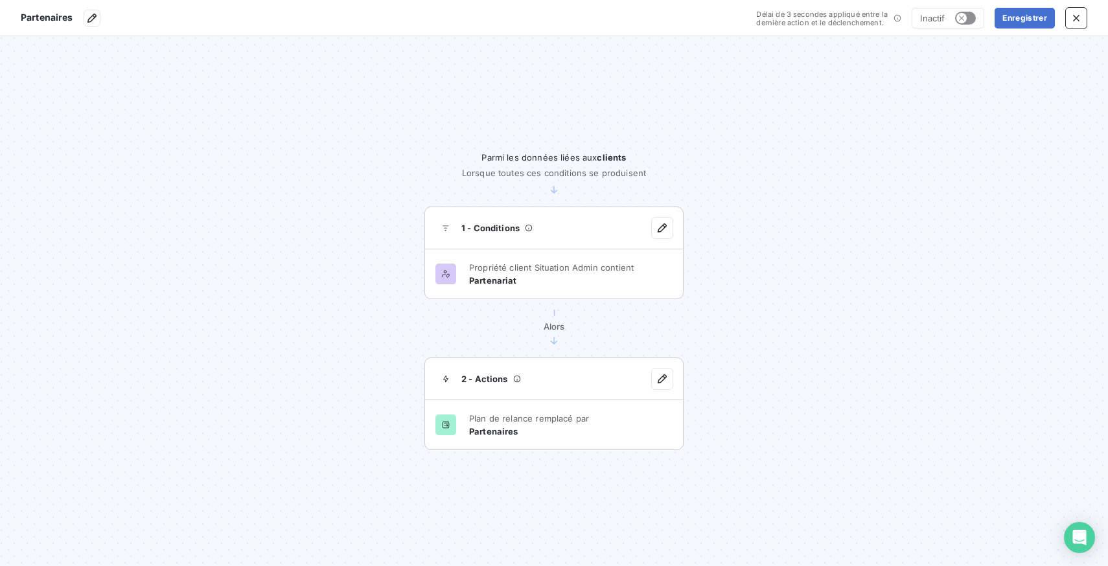
click at [782, 258] on section "Parmi les données liées aux clients Lorsque toutes ces conditions se produisent…" at bounding box center [554, 301] width 1108 height 530
click at [1018, 19] on button "Enregistrer" at bounding box center [1024, 18] width 60 height 21
click at [968, 18] on button "button" at bounding box center [965, 18] width 21 height 13
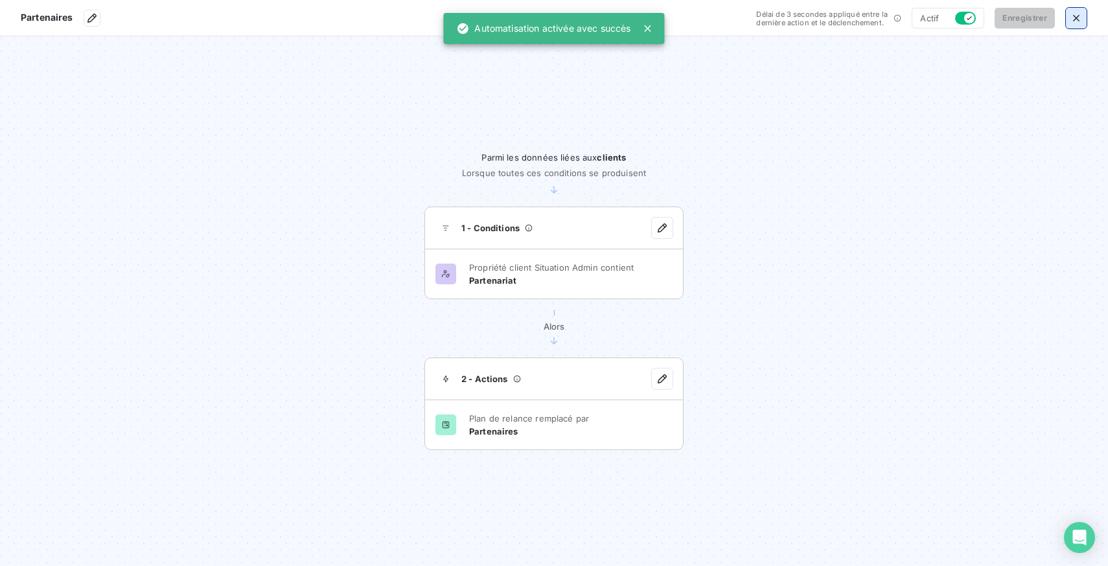
click at [1069, 15] on icon "button" at bounding box center [1075, 18] width 13 height 13
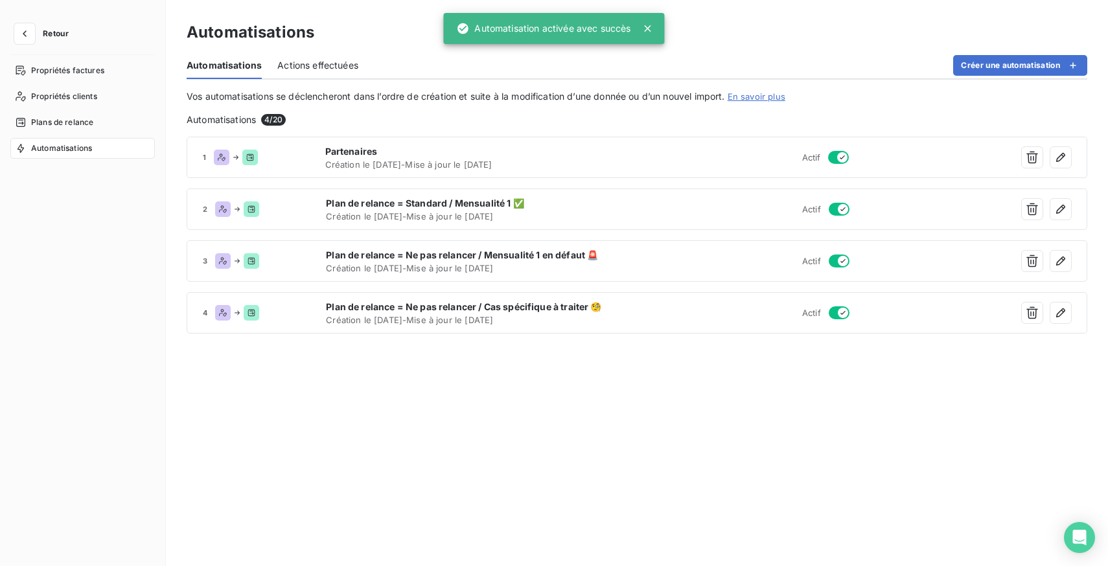
click at [805, 383] on div "1 Partenaires Création le [DATE] - Mise à jour le [DATE] Actif 2 Plan de relanc…" at bounding box center [637, 341] width 900 height 409
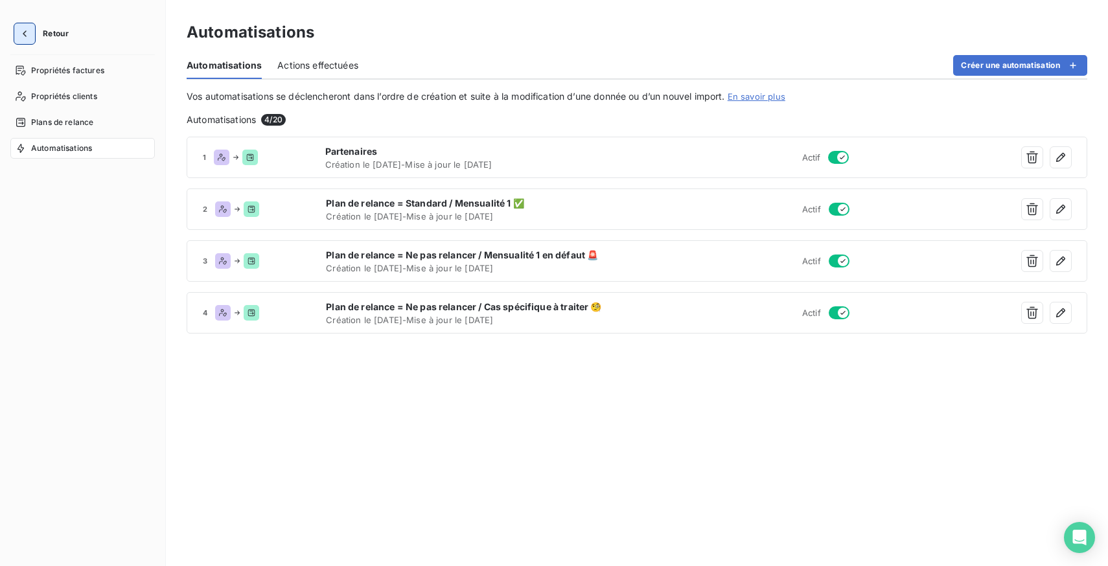
click at [21, 36] on icon "button" at bounding box center [24, 33] width 13 height 13
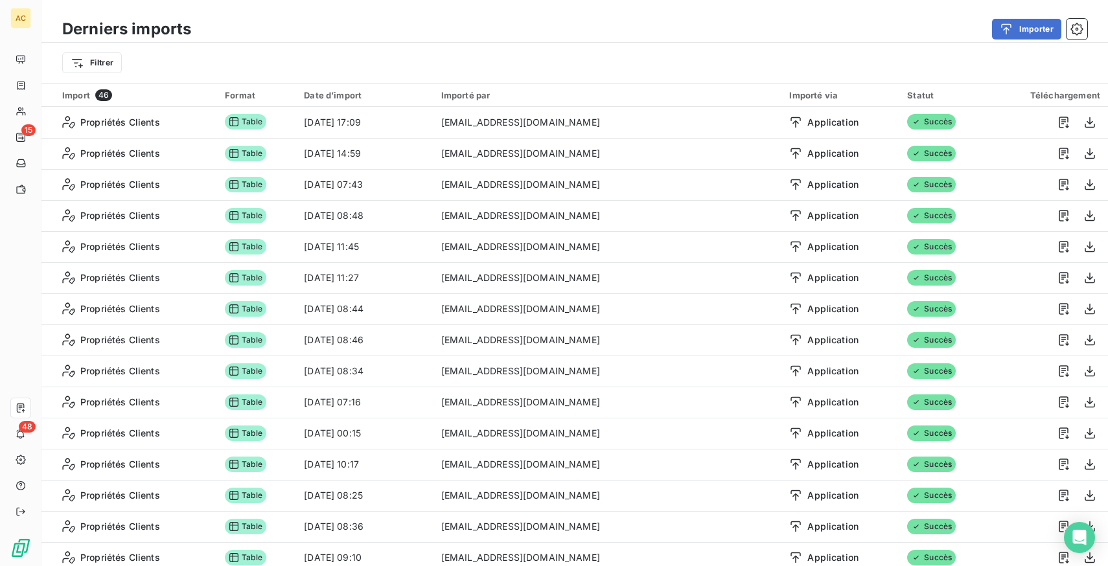
click at [376, 44] on div "Filtrer" at bounding box center [574, 63] width 1066 height 40
click at [1031, 32] on button "Importer" at bounding box center [1026, 29] width 69 height 21
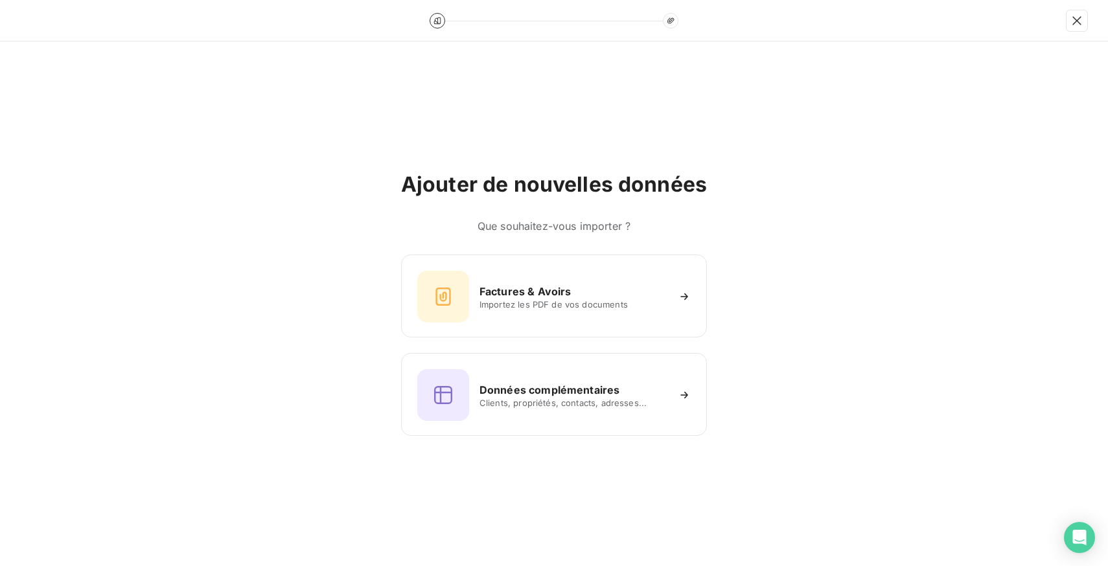
click at [806, 69] on div "Ajouter de nouvelles données Que souhaitez-vous importer ? Factures & Avoirs Im…" at bounding box center [554, 303] width 1108 height 525
click at [1075, 15] on icon "button" at bounding box center [1076, 20] width 13 height 13
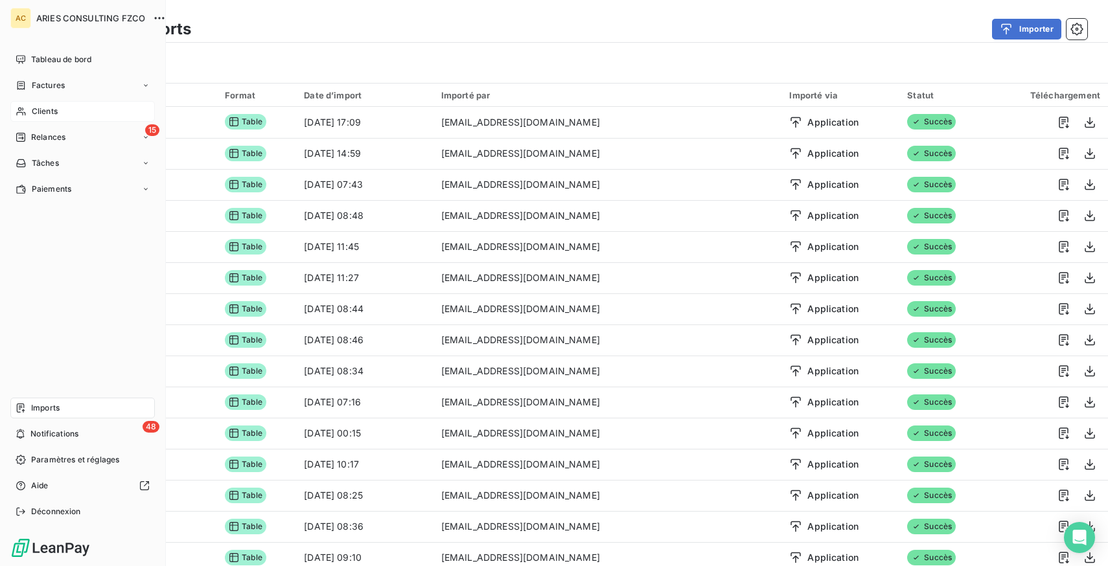
click at [58, 104] on div "Clients" at bounding box center [82, 111] width 144 height 21
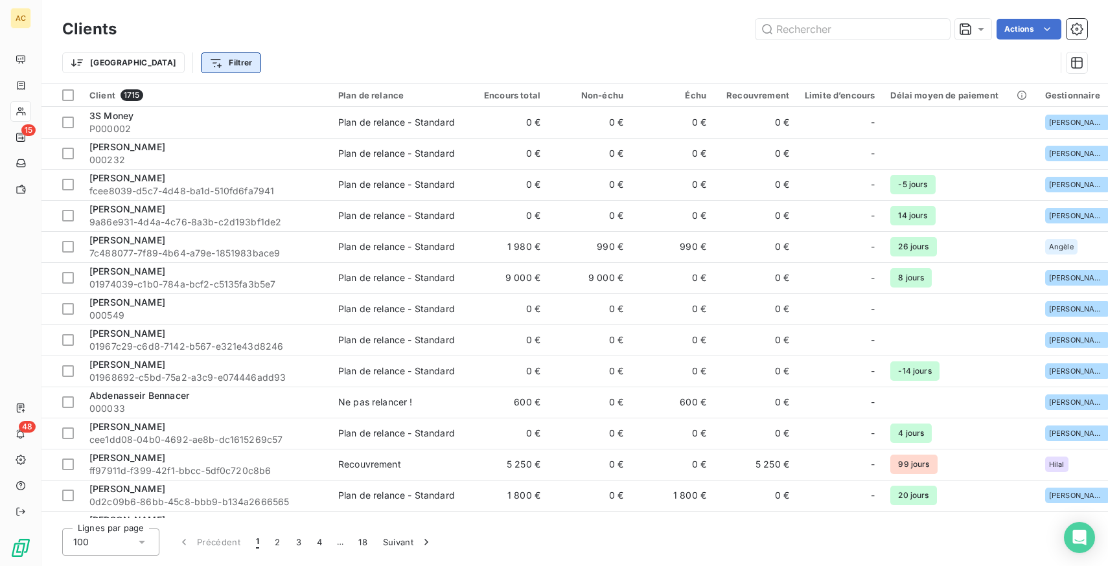
click at [159, 62] on html "AC 15 48 Clients Actions Trier Filtrer Client 1715 Plan de relance Encours tota…" at bounding box center [554, 283] width 1108 height 566
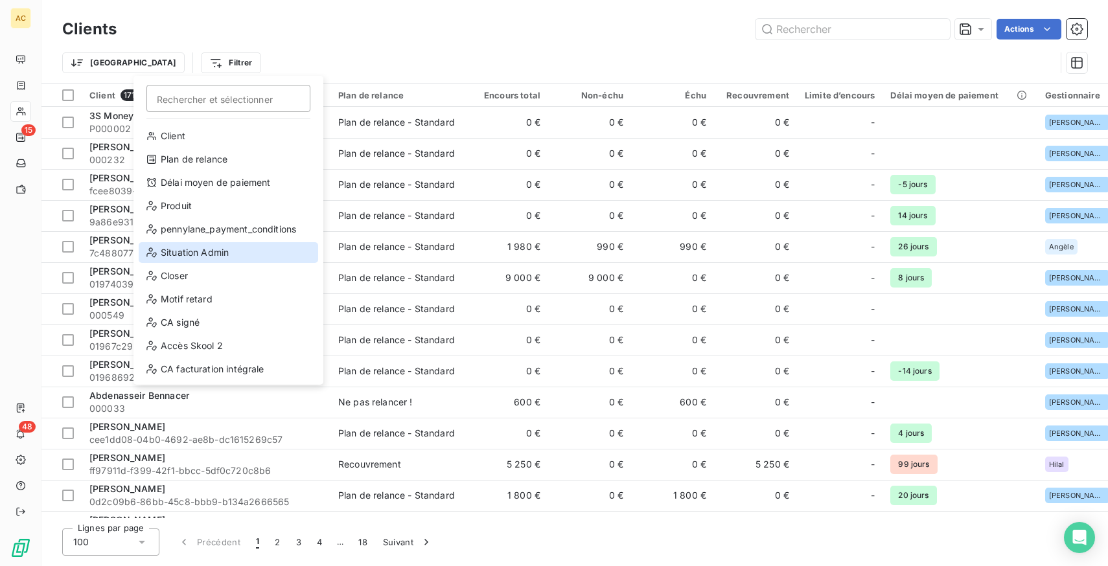
click at [211, 245] on div "Situation Admin" at bounding box center [228, 252] width 179 height 21
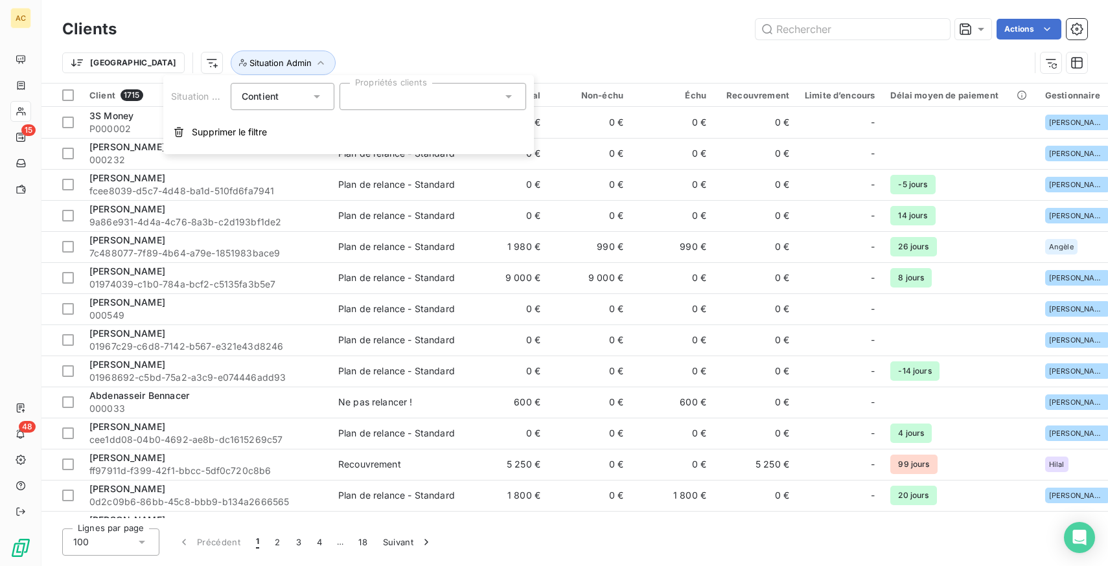
click at [396, 95] on div at bounding box center [432, 96] width 187 height 27
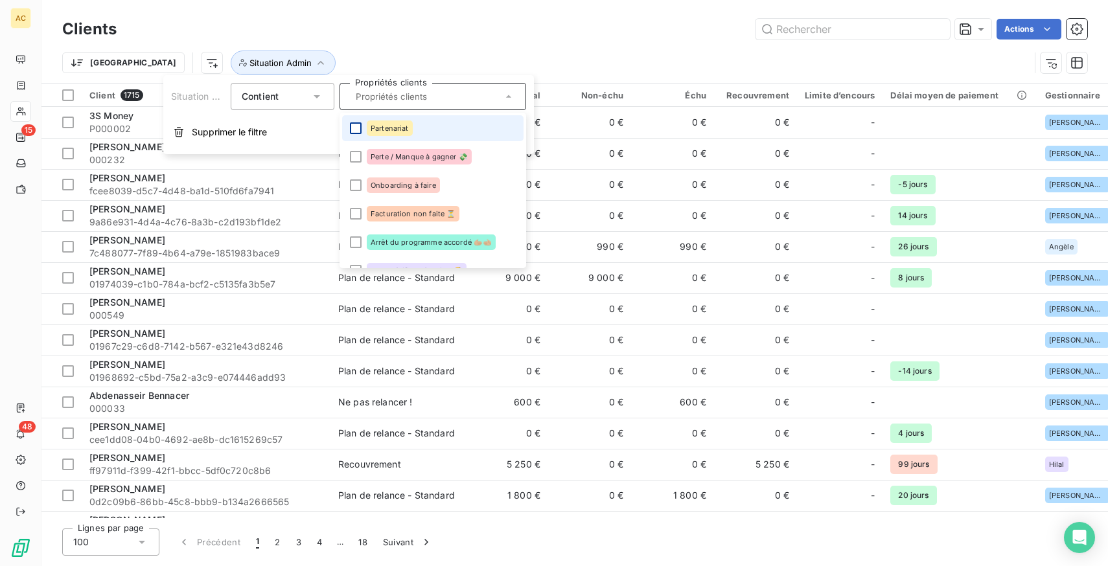
click at [356, 128] on div at bounding box center [356, 128] width 12 height 12
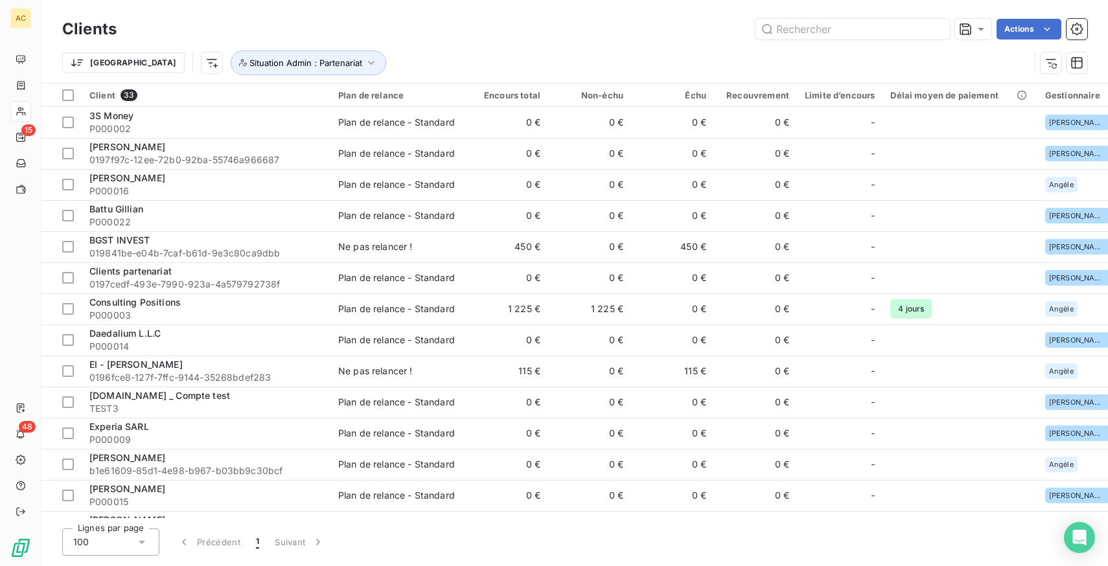
click at [593, 38] on div "Actions" at bounding box center [609, 29] width 955 height 21
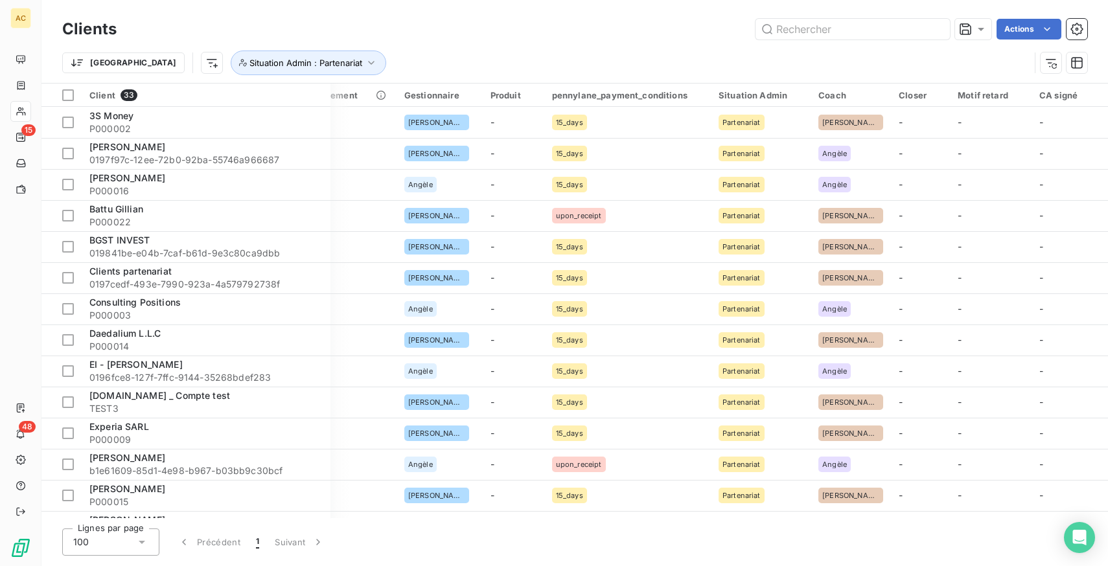
scroll to position [0, 655]
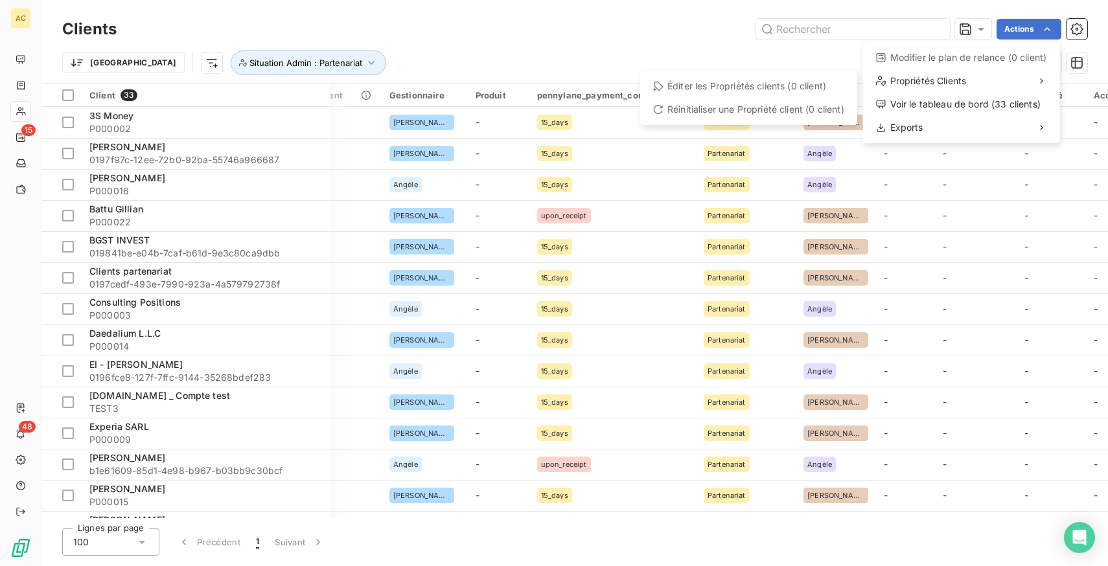
click at [64, 96] on html "AC 15 48 Clients Actions Modifier le plan de relance (0 client) Propriétés Clie…" at bounding box center [554, 283] width 1108 height 566
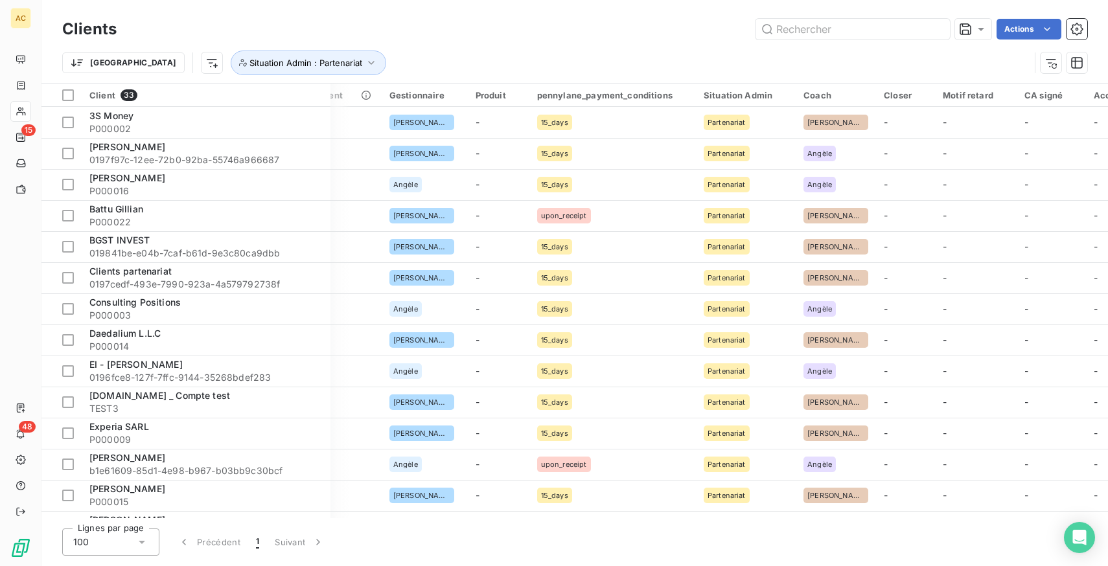
click at [64, 96] on div at bounding box center [68, 95] width 12 height 12
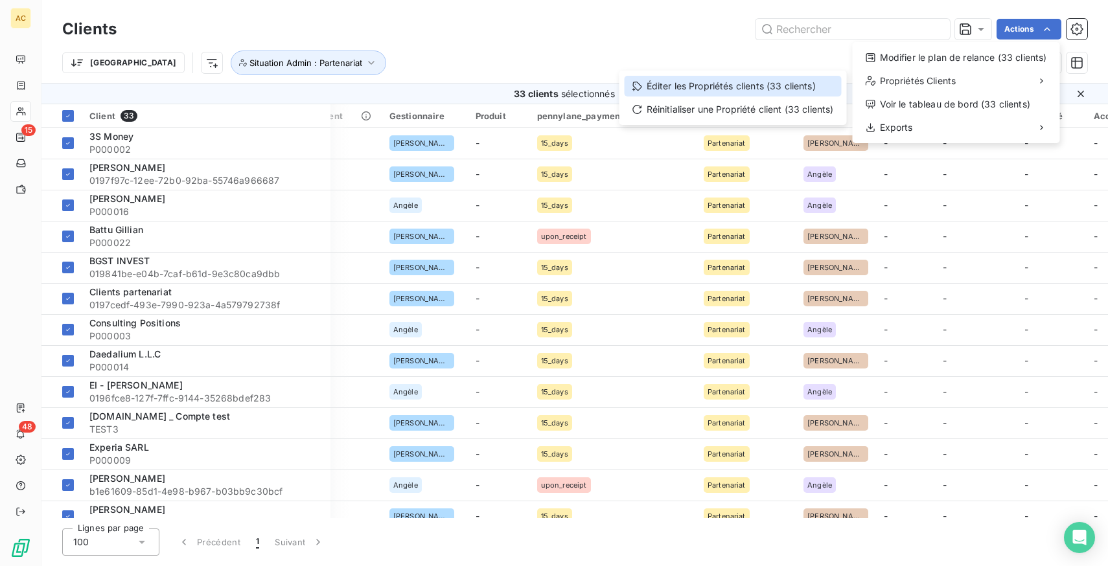
click at [744, 85] on div "Éditer les Propriétés clients (33 clients)" at bounding box center [732, 86] width 217 height 21
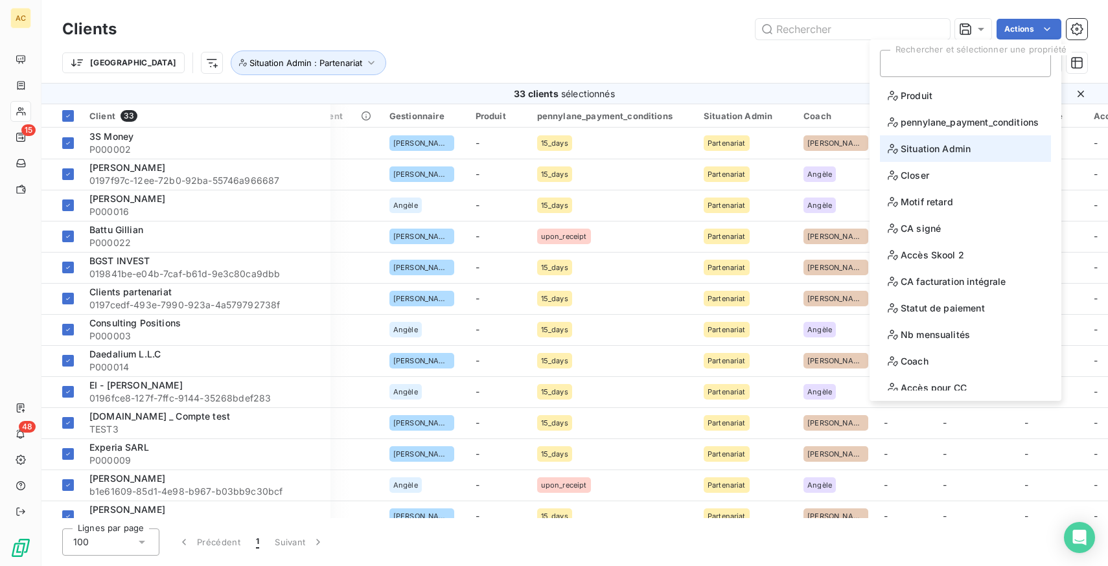
click at [935, 146] on span "Situation Admin" at bounding box center [928, 149] width 83 height 16
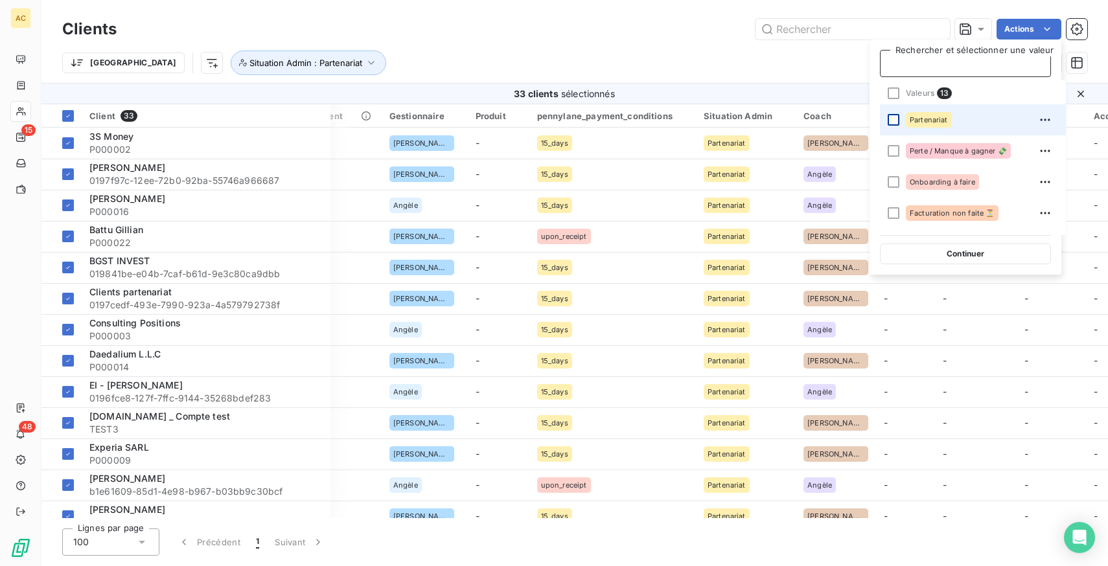
click at [895, 119] on div at bounding box center [893, 120] width 12 height 12
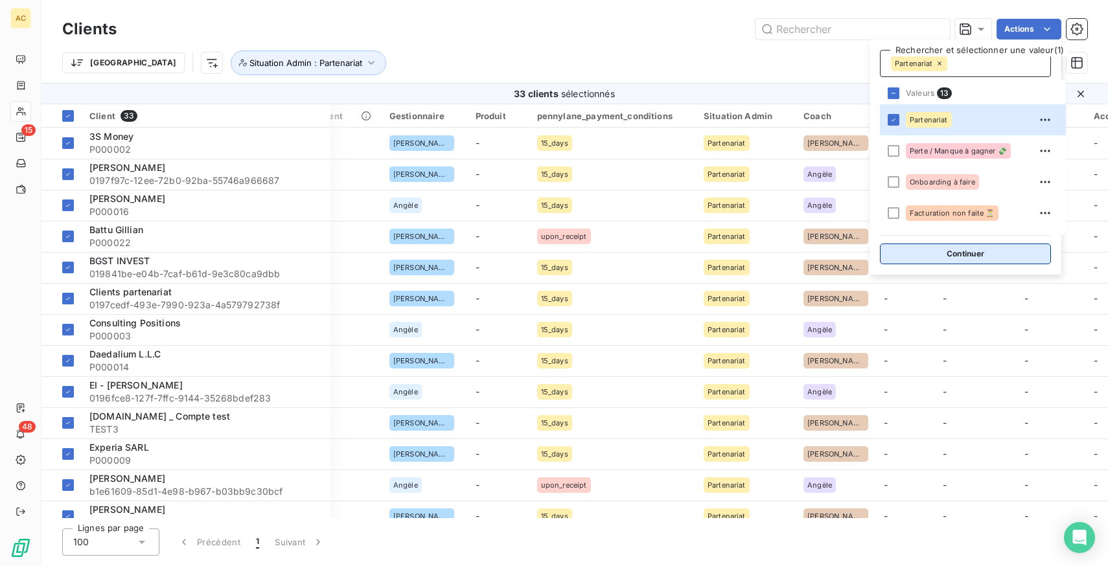
click at [962, 257] on button "Continuer" at bounding box center [965, 254] width 171 height 21
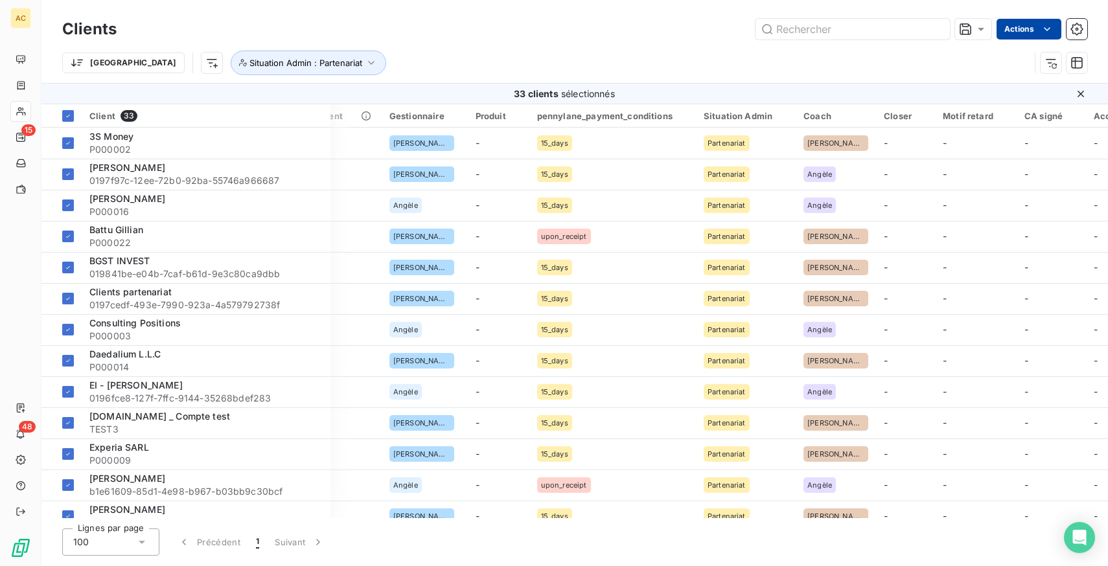
click at [1037, 27] on html "AC 15 48 Clients Actions Trier Situation Admin : Partenariat 33 clients sélecti…" at bounding box center [554, 283] width 1108 height 566
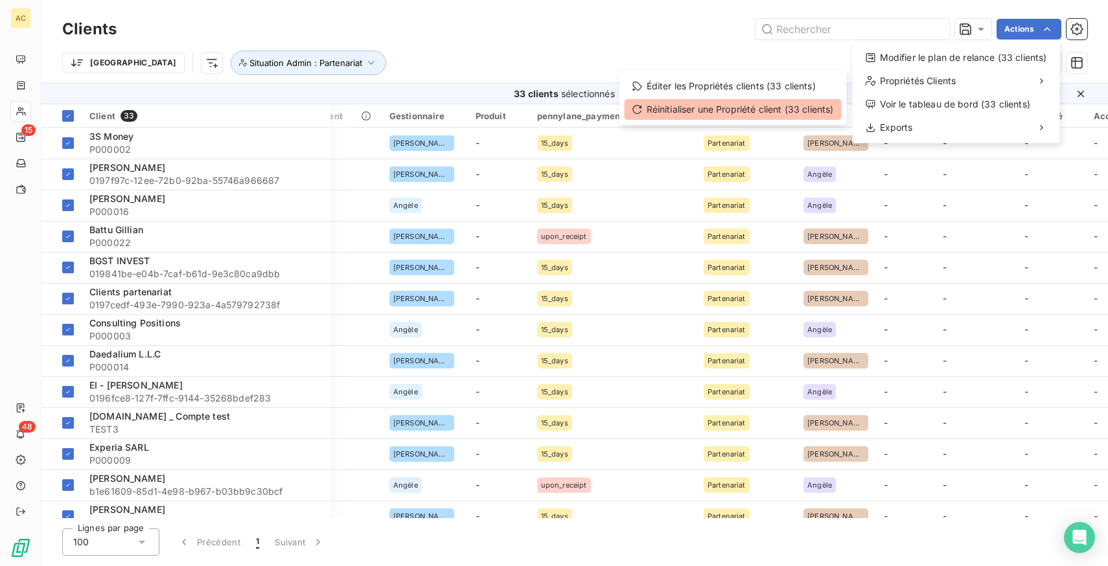
click at [741, 104] on div "Réinitialiser une Propriété client (33 clients)" at bounding box center [732, 109] width 217 height 21
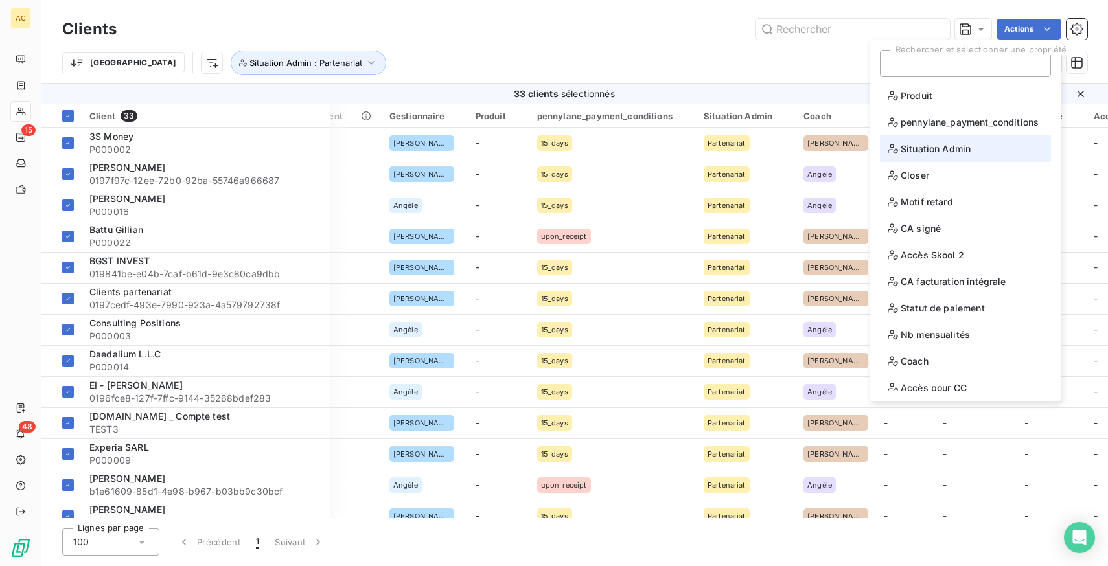
click at [952, 151] on span "Situation Admin" at bounding box center [928, 149] width 83 height 16
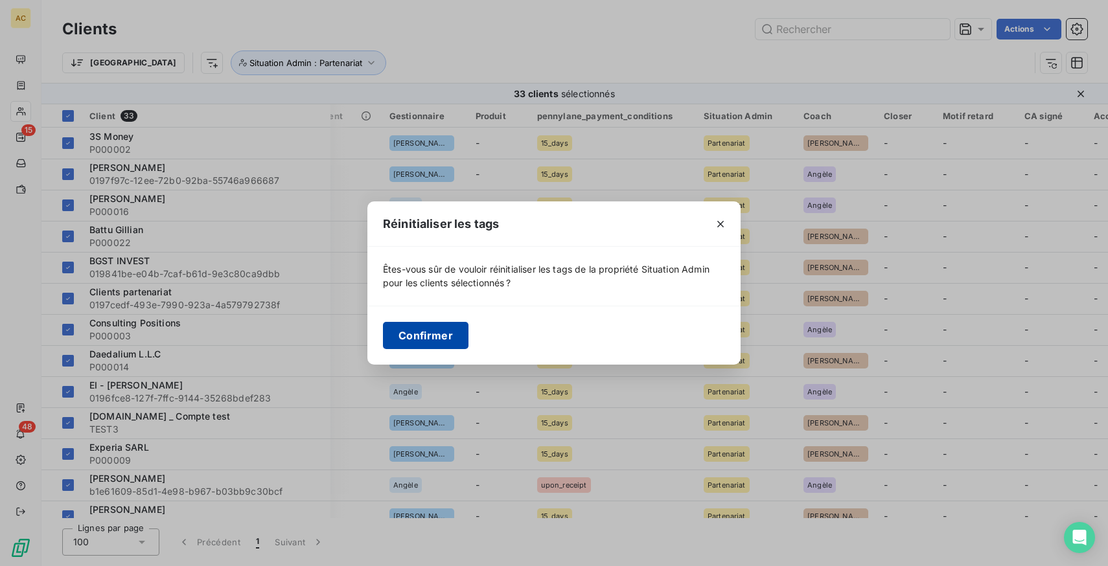
click at [444, 339] on button "Confirmer" at bounding box center [425, 335] width 85 height 27
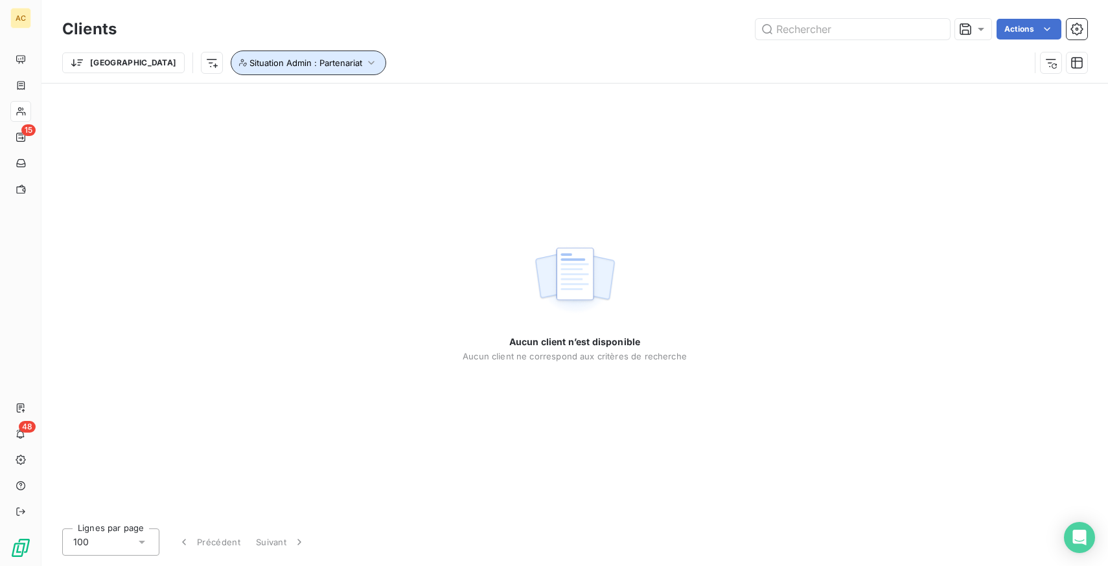
click at [249, 65] on span "Situation Admin : Partenariat" at bounding box center [305, 63] width 113 height 10
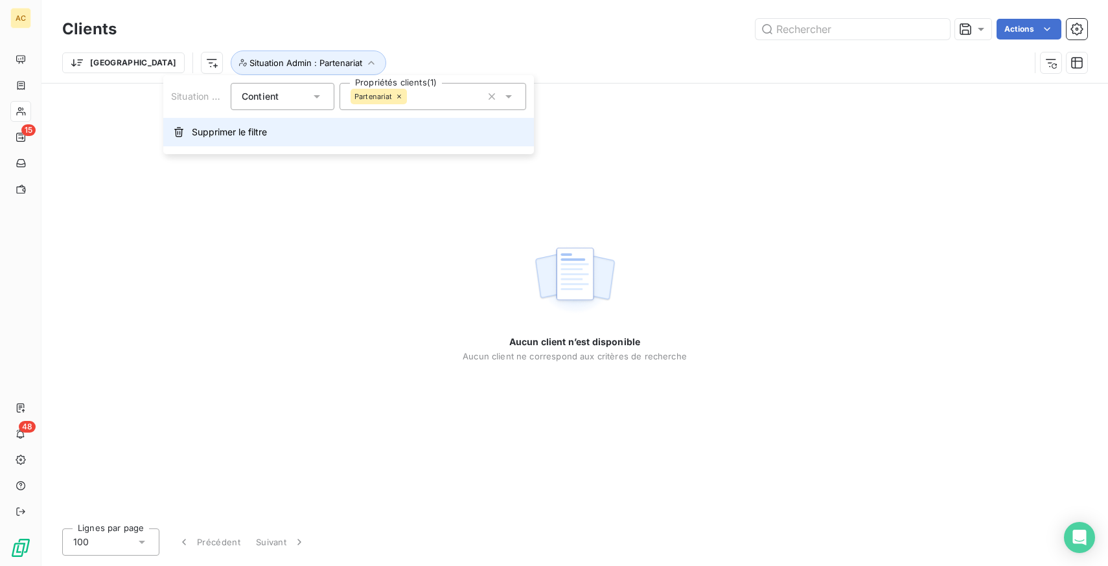
click at [229, 137] on span "Supprimer le filtre" at bounding box center [229, 132] width 75 height 13
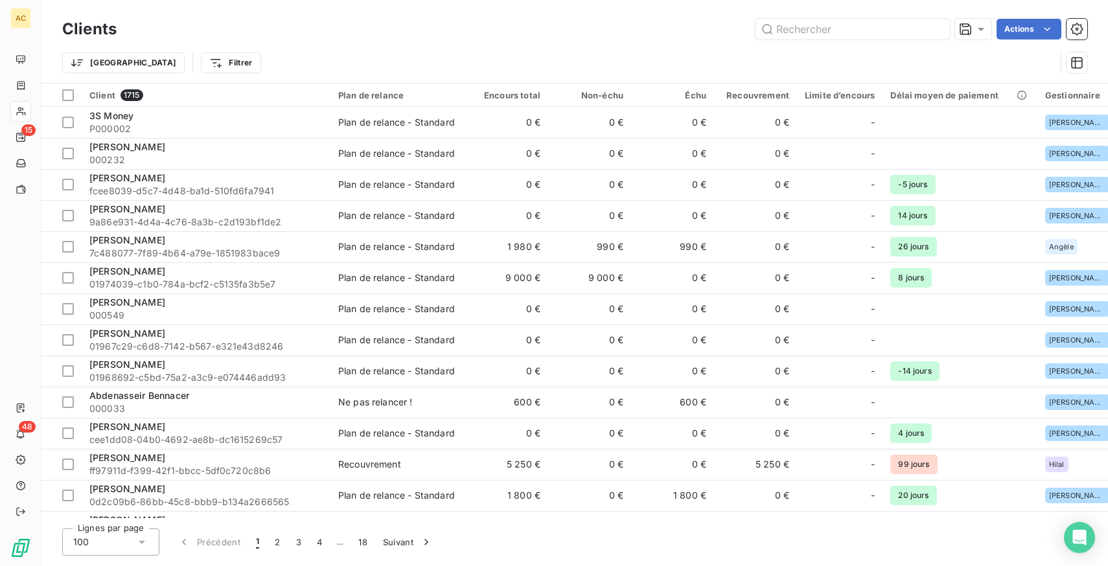
click at [388, 38] on div "Actions" at bounding box center [609, 29] width 955 height 21
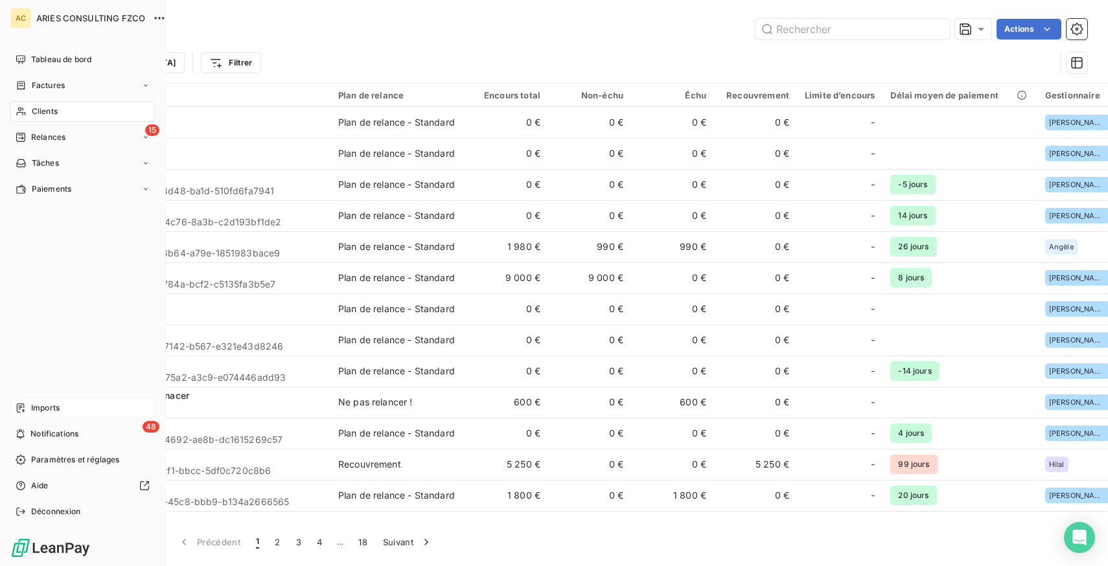
click at [52, 411] on span "Imports" at bounding box center [45, 408] width 28 height 12
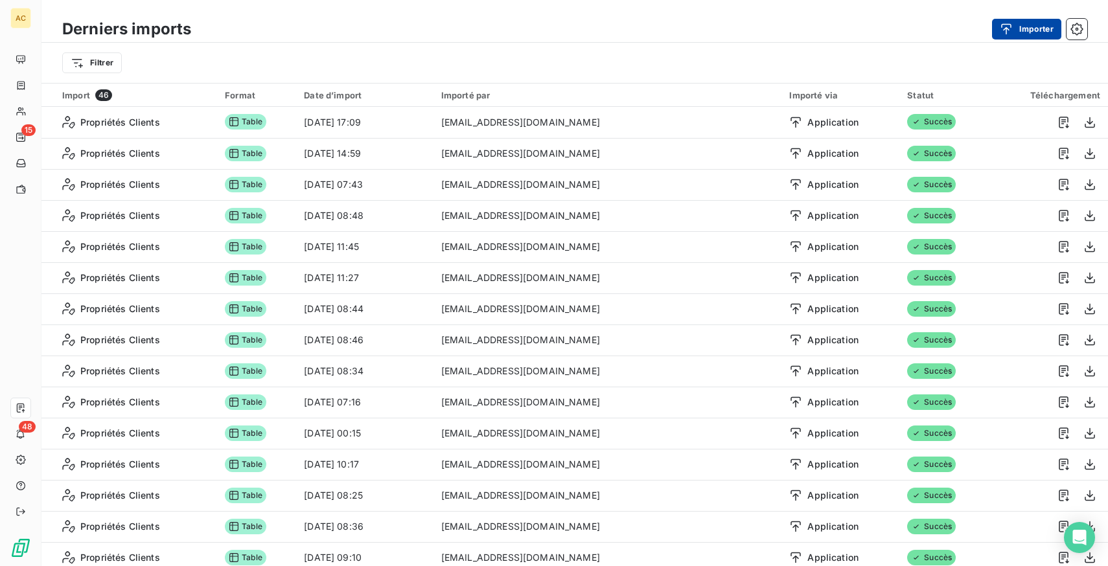
click at [1015, 31] on div "button" at bounding box center [1008, 29] width 19 height 13
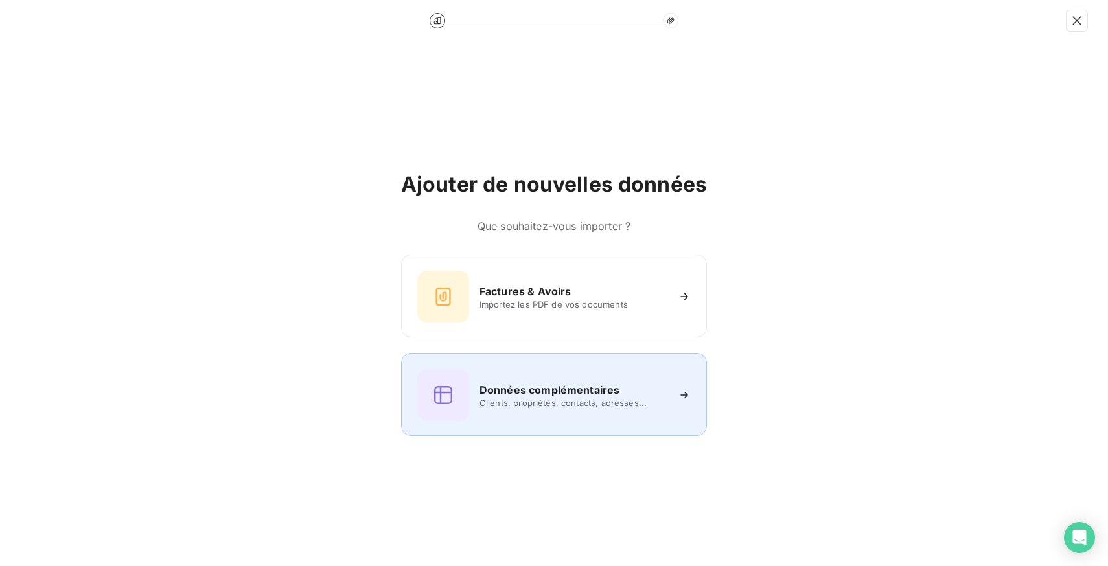
click at [533, 383] on h6 "Données complémentaires" at bounding box center [549, 390] width 140 height 16
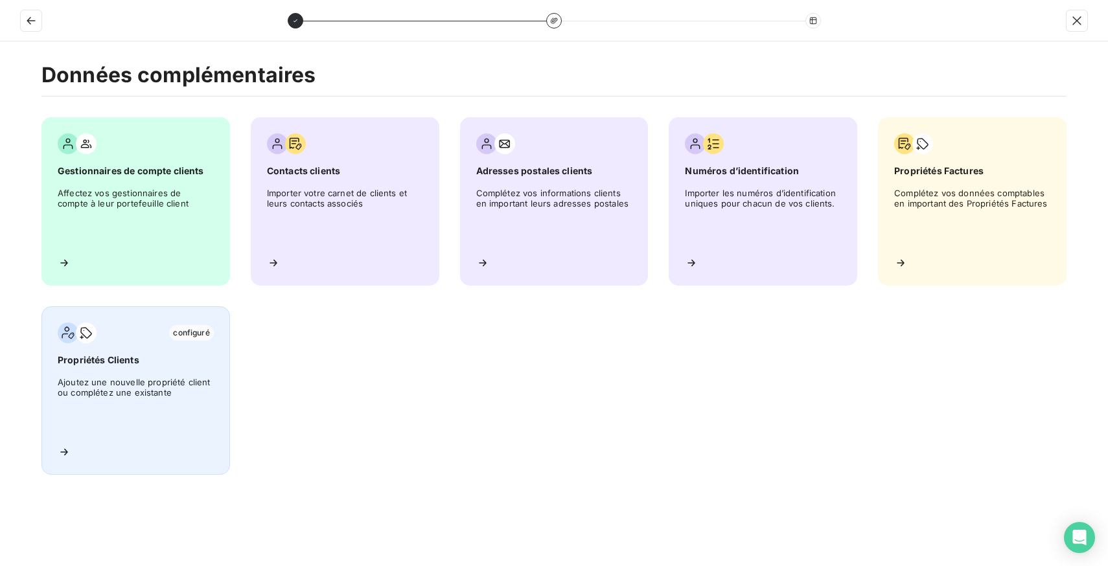
click at [185, 386] on span "Ajoutez une nouvelle propriété client ou complétez une existante" at bounding box center [136, 406] width 156 height 58
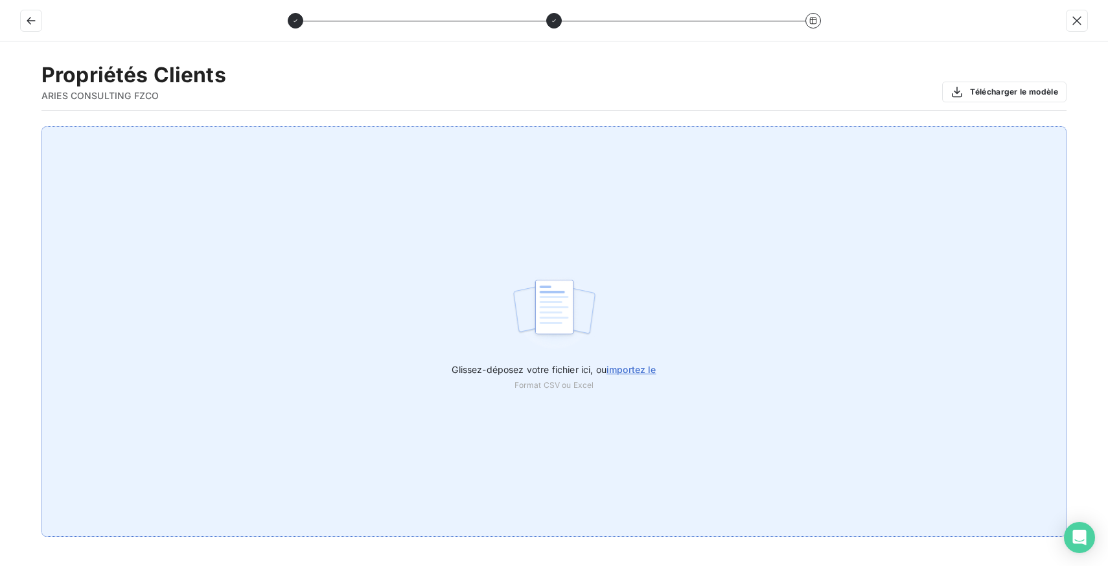
click at [640, 371] on span "importez le" at bounding box center [631, 369] width 50 height 11
click at [1, 127] on input "Glissez-déposez votre fichier ici, ou importez le" at bounding box center [0, 126] width 1 height 1
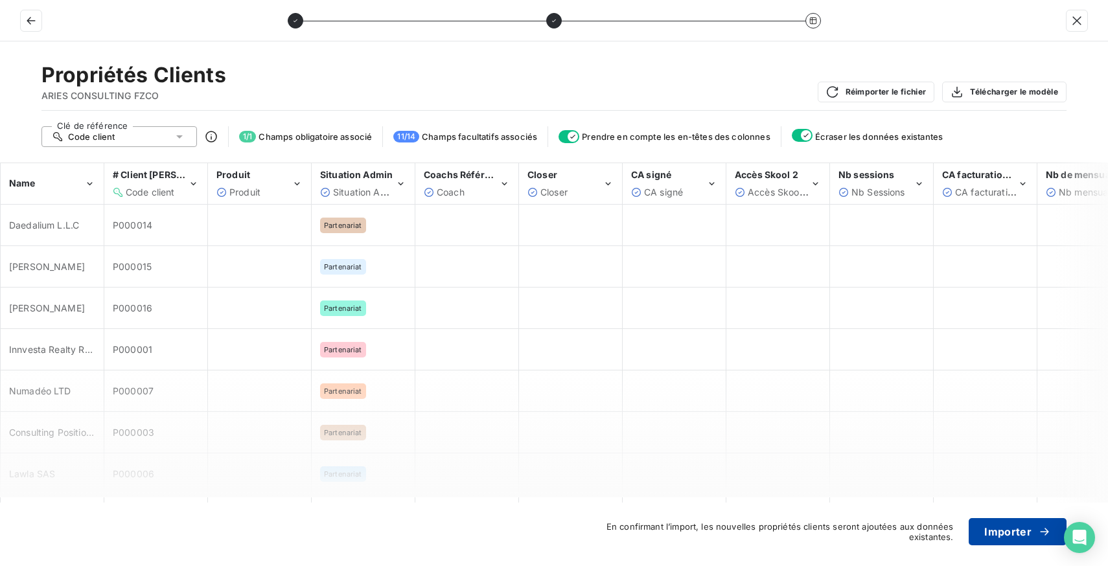
click at [999, 531] on button "Importer" at bounding box center [1017, 531] width 98 height 27
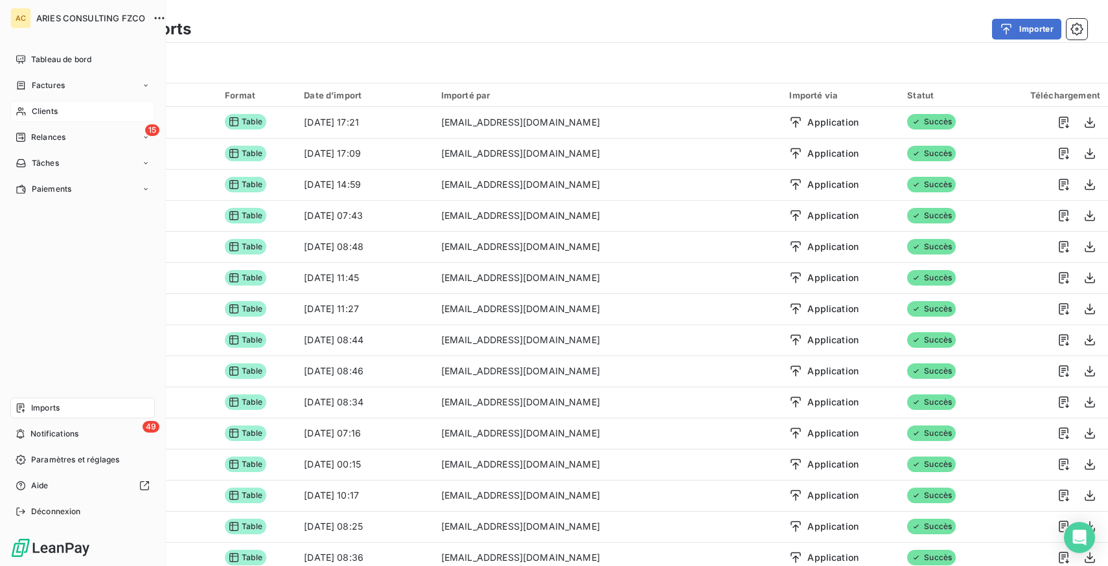
click at [62, 109] on div "Clients" at bounding box center [82, 111] width 144 height 21
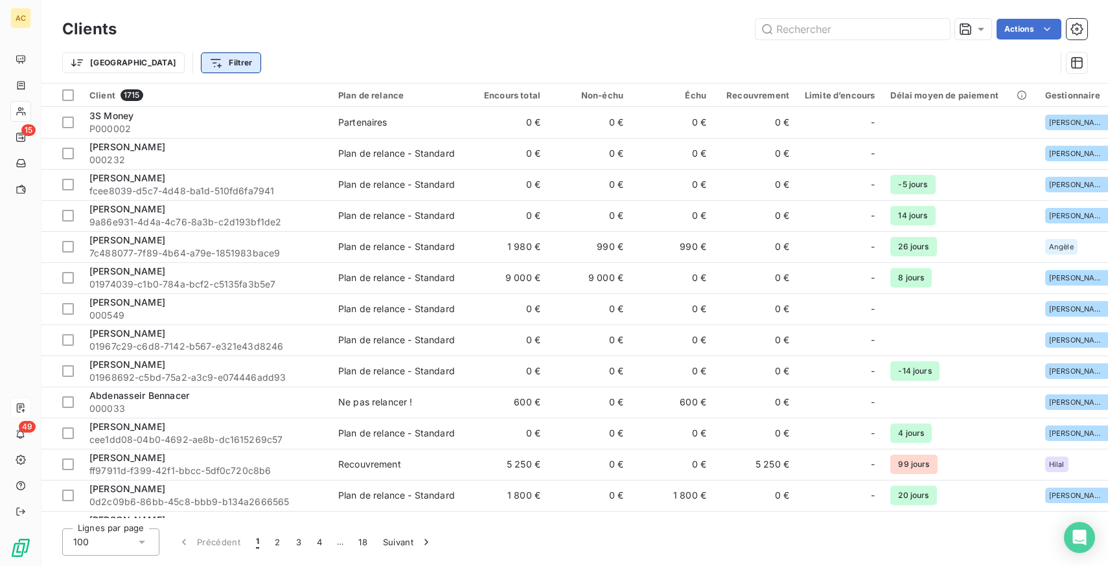
click at [177, 59] on html "AC 15 49 Clients Actions Trier Filtrer Client 1715 Plan de relance Encours tota…" at bounding box center [554, 283] width 1108 height 566
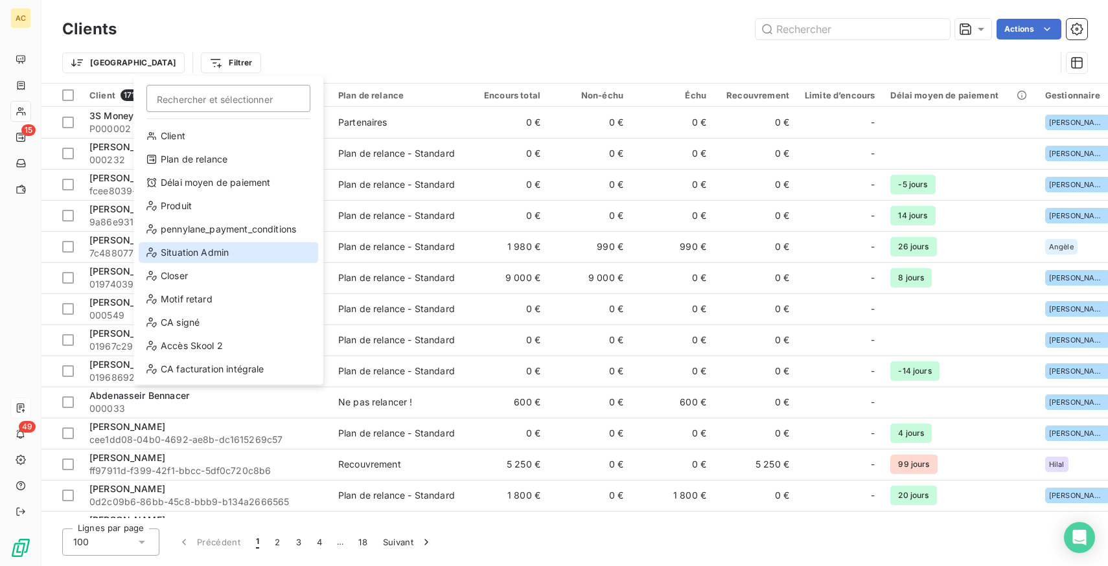
click at [203, 245] on div "Situation Admin" at bounding box center [228, 252] width 179 height 21
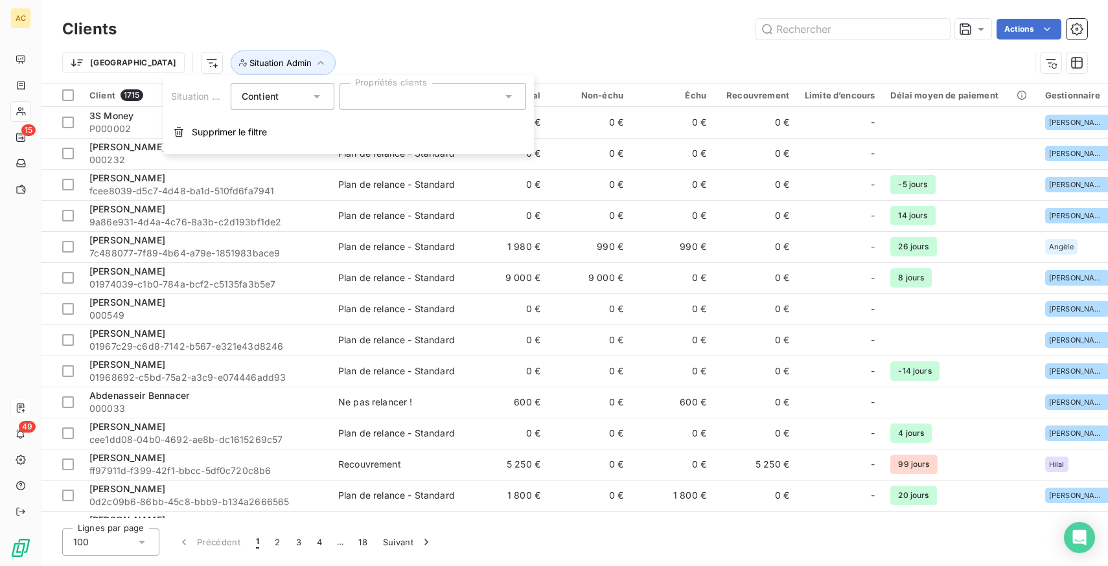
click at [406, 101] on div at bounding box center [432, 96] width 187 height 27
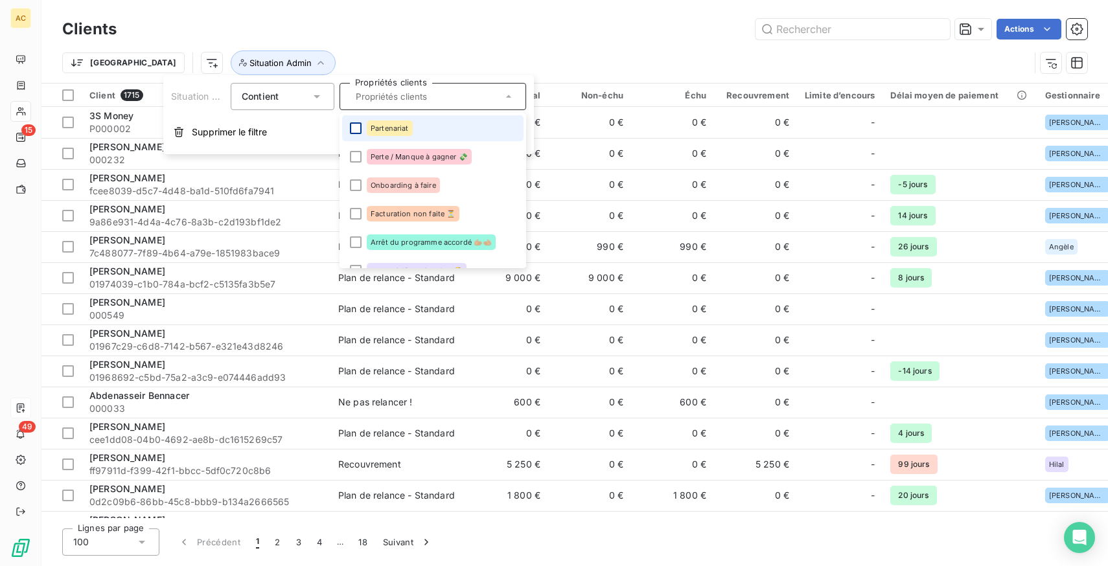
click at [361, 125] on div at bounding box center [356, 128] width 12 height 12
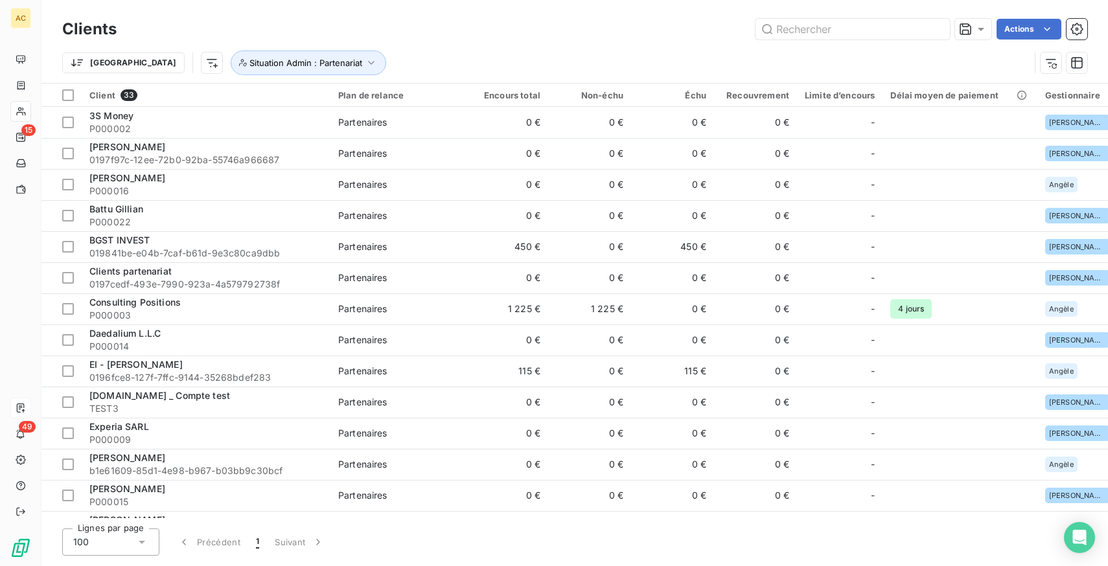
click at [508, 60] on div "Trier Situation Admin : Partenariat" at bounding box center [545, 63] width 967 height 25
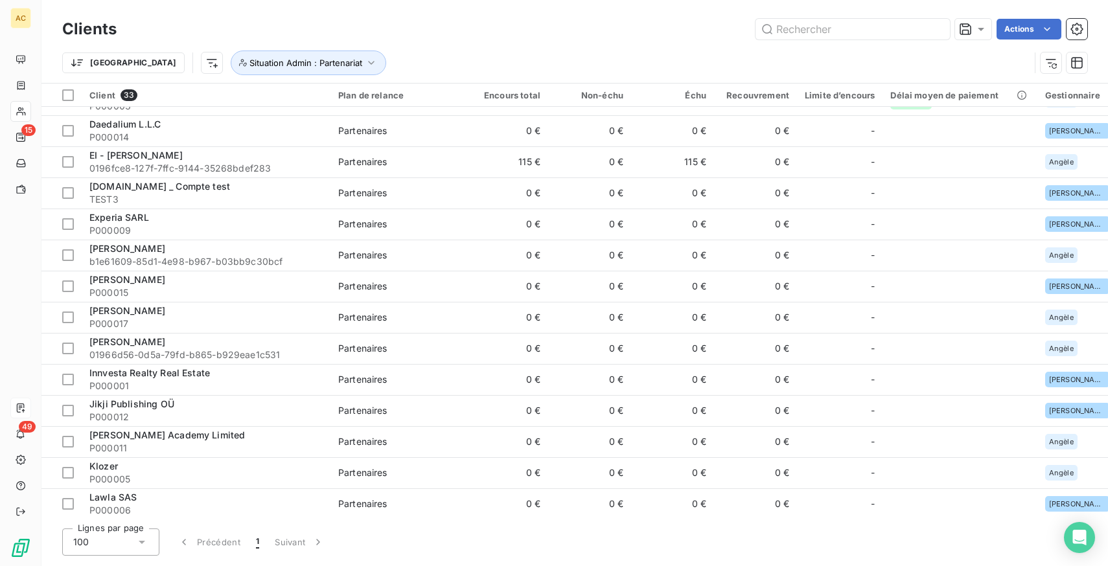
scroll to position [620, 0]
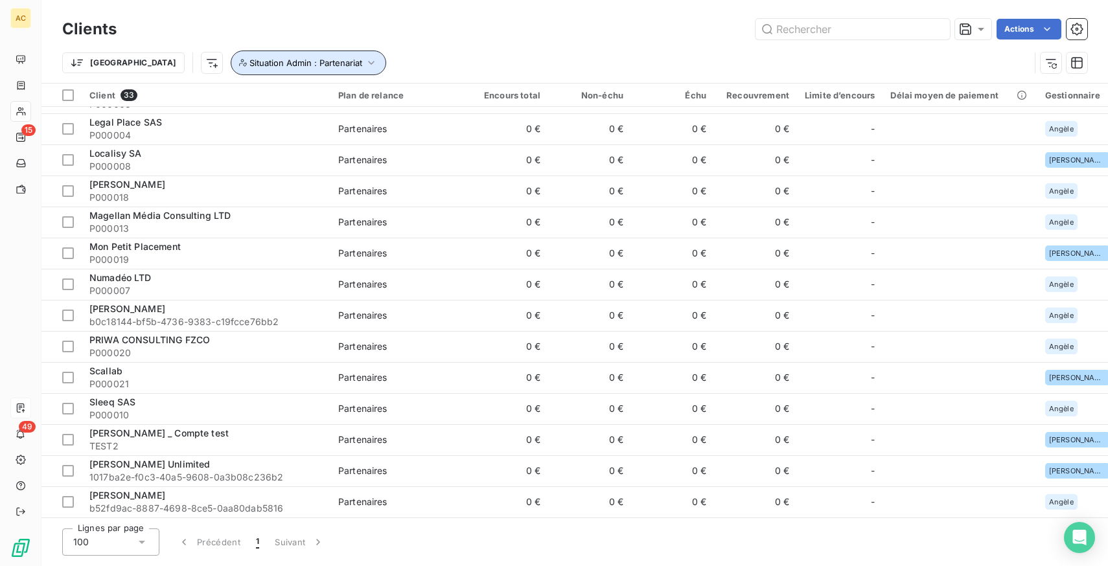
click at [293, 58] on span "Situation Admin : Partenariat" at bounding box center [305, 63] width 113 height 10
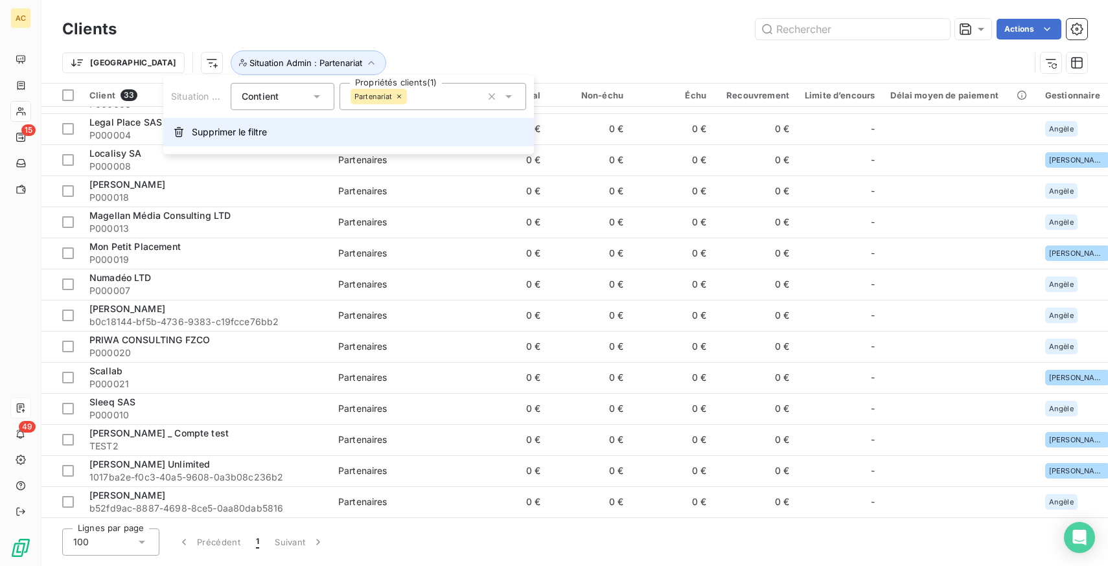
click at [244, 130] on span "Supprimer le filtre" at bounding box center [229, 132] width 75 height 13
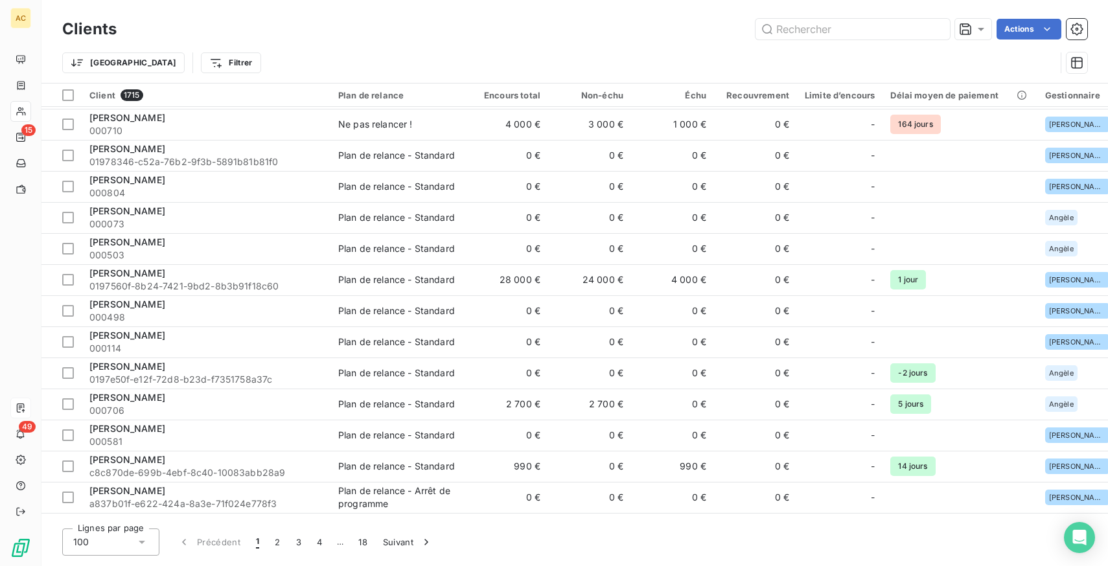
click at [318, 36] on div "Actions" at bounding box center [609, 29] width 955 height 21
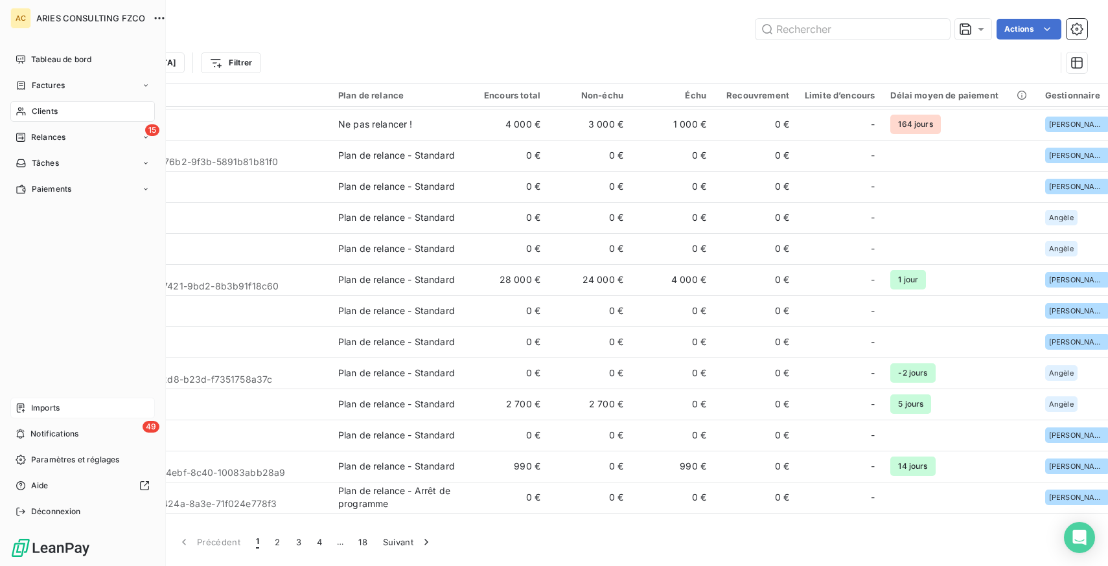
click at [53, 109] on span "Clients" at bounding box center [45, 112] width 26 height 12
click at [51, 140] on span "Relances" at bounding box center [48, 137] width 34 height 12
